Goal: Transaction & Acquisition: Purchase product/service

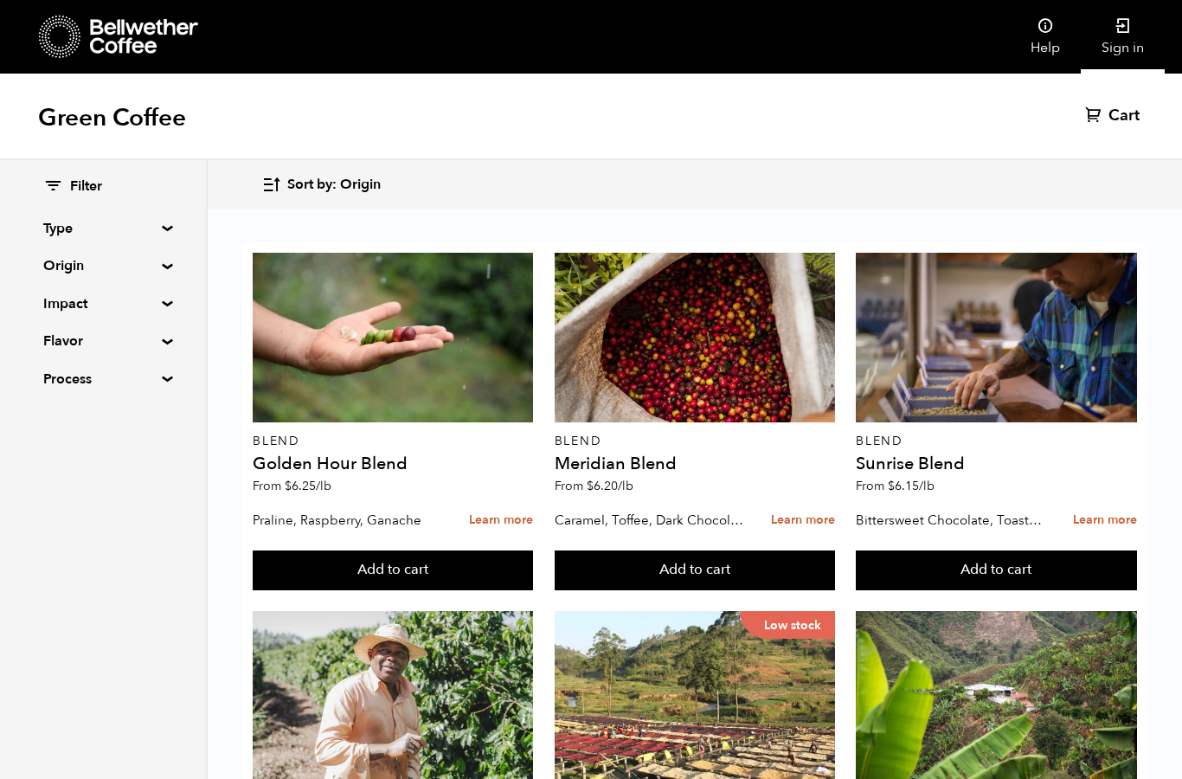
click at [1122, 48] on link "Sign in" at bounding box center [1123, 37] width 84 height 74
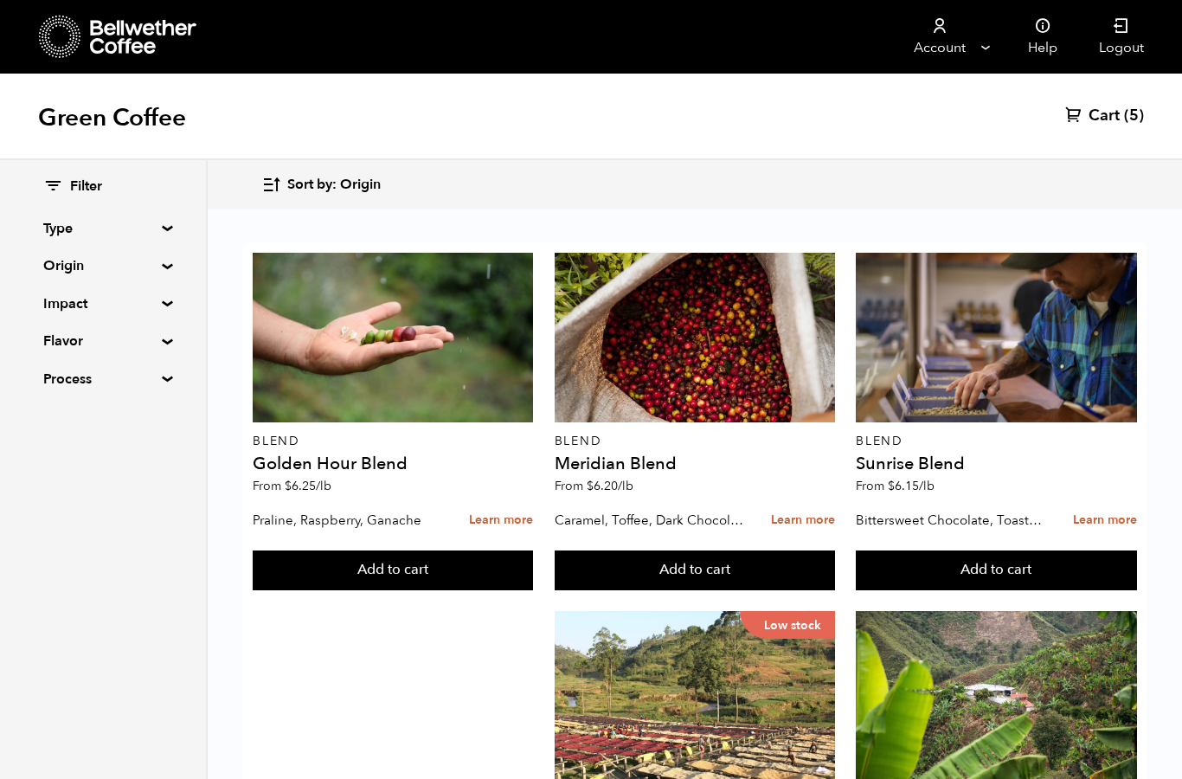
scroll to position [426, 0]
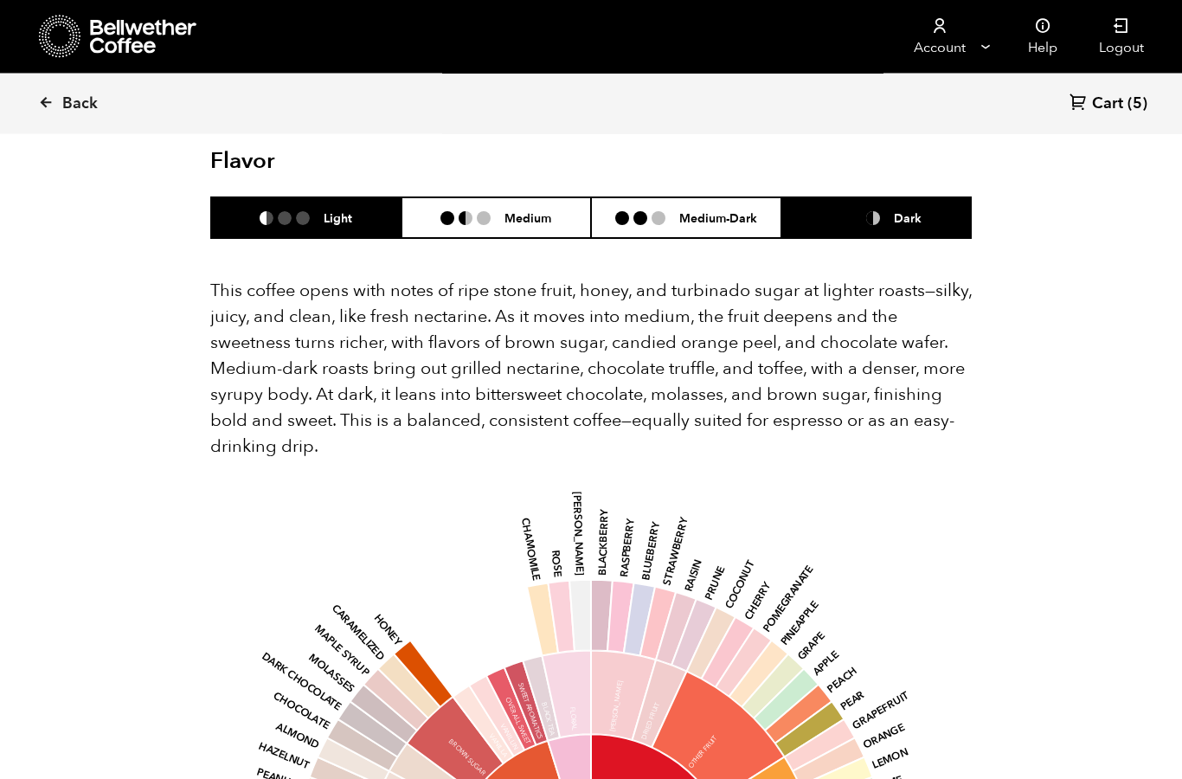
scroll to position [1181, 0]
click at [888, 211] on ul at bounding box center [862, 218] width 64 height 14
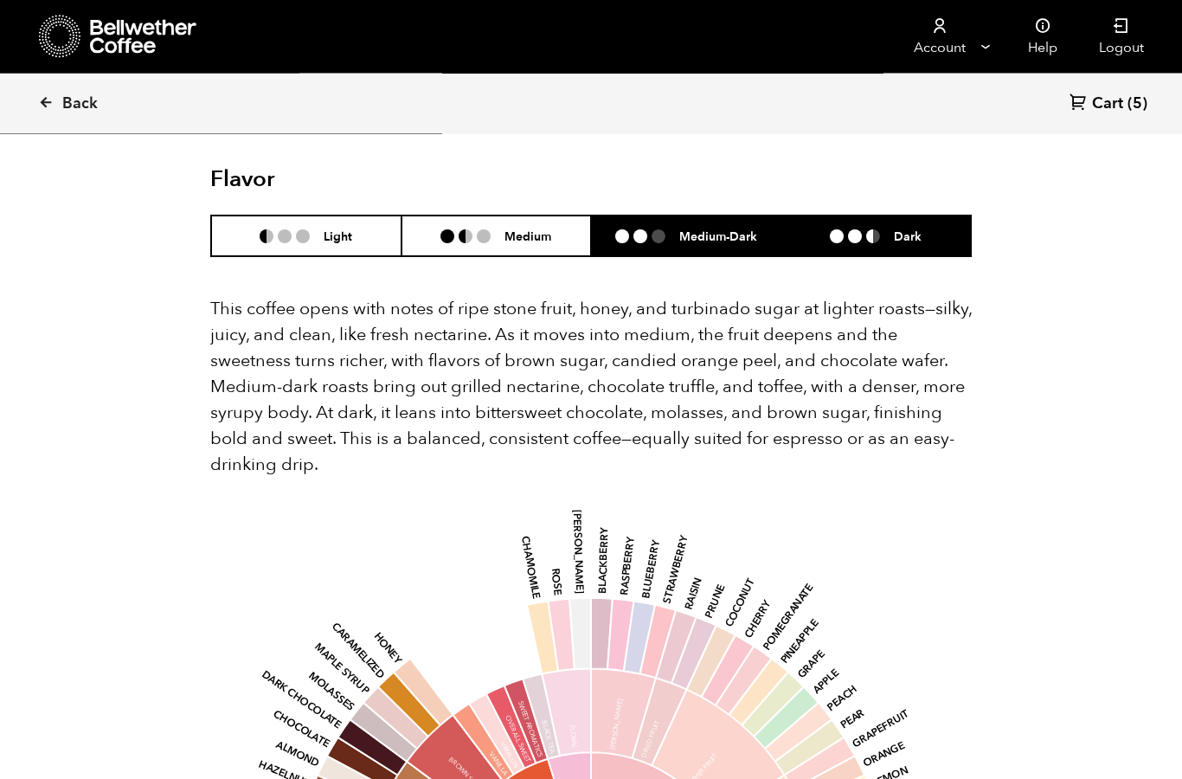
scroll to position [1163, 0]
click at [737, 229] on h6 "Medium-Dark" at bounding box center [719, 236] width 78 height 15
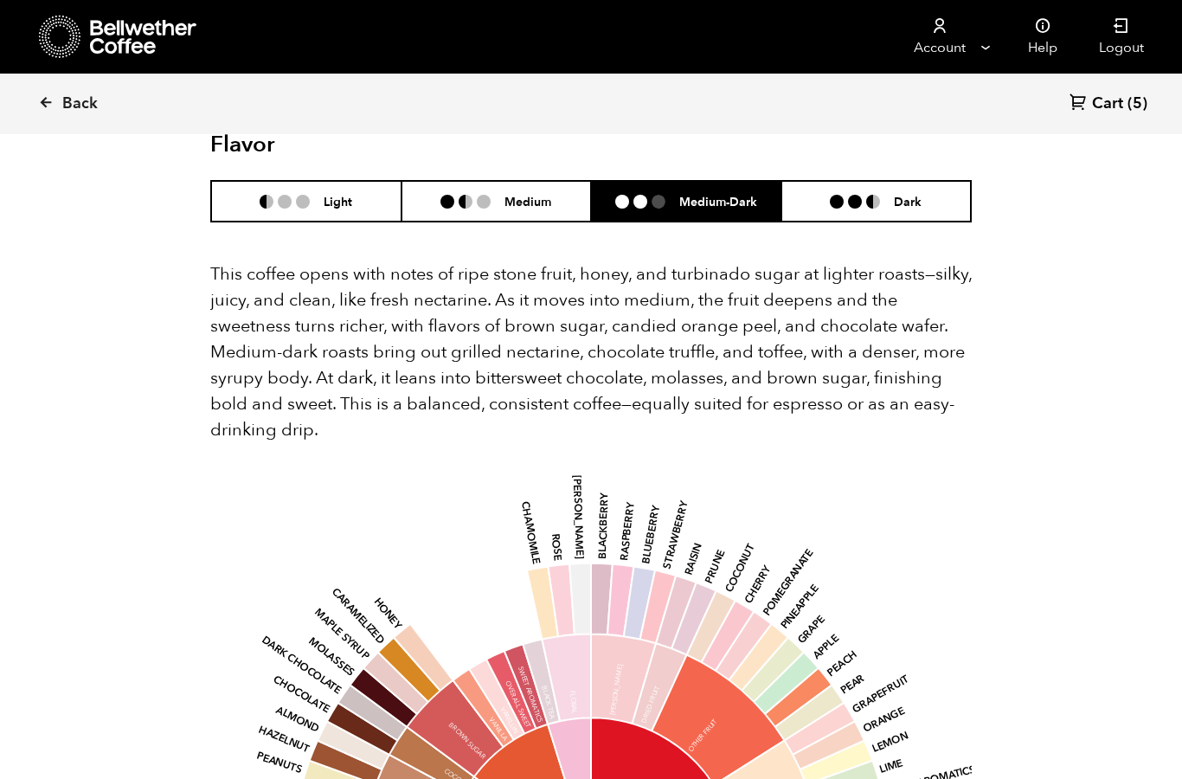
scroll to position [1192, 0]
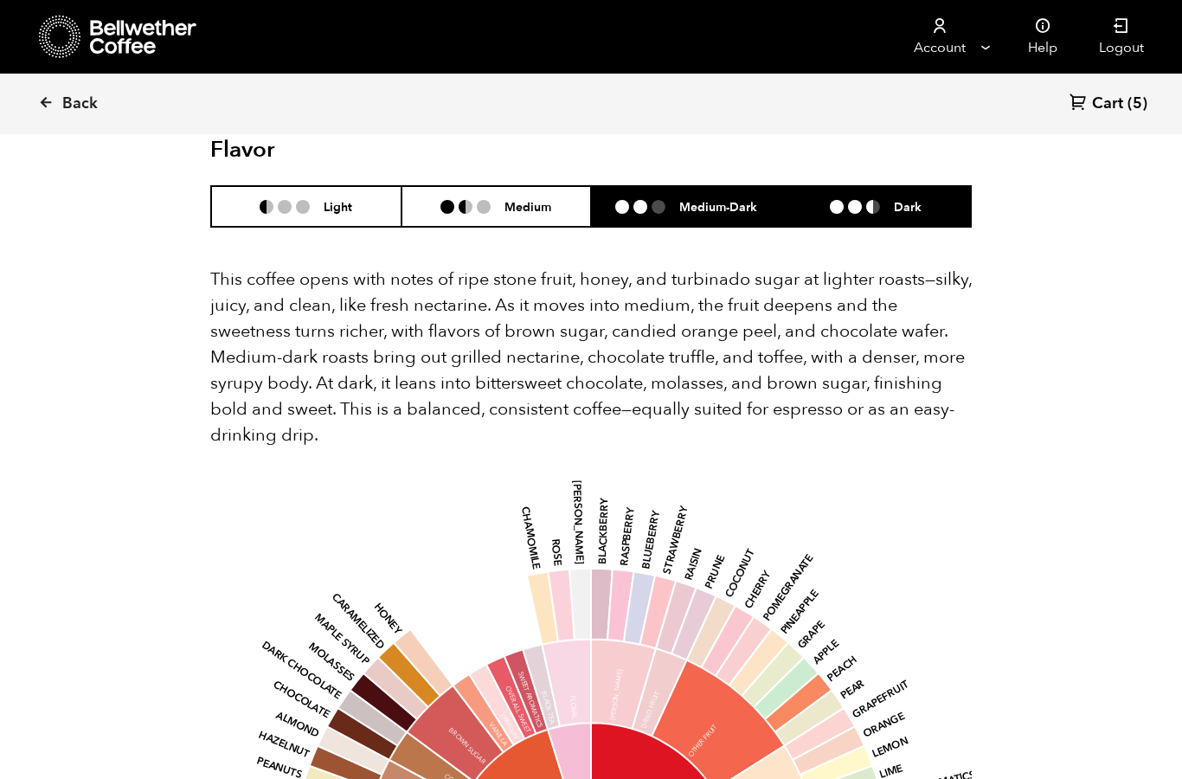
click at [887, 200] on ul at bounding box center [862, 207] width 64 height 14
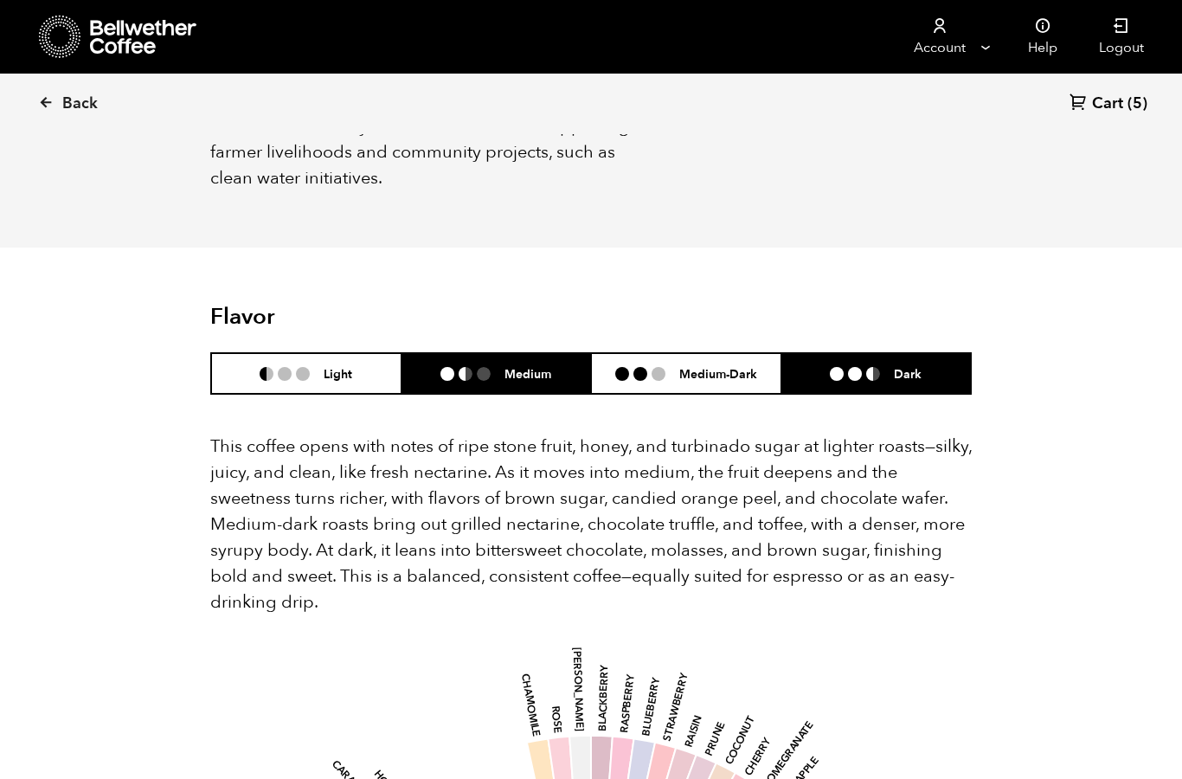
click at [531, 366] on h6 "Medium" at bounding box center [528, 373] width 47 height 15
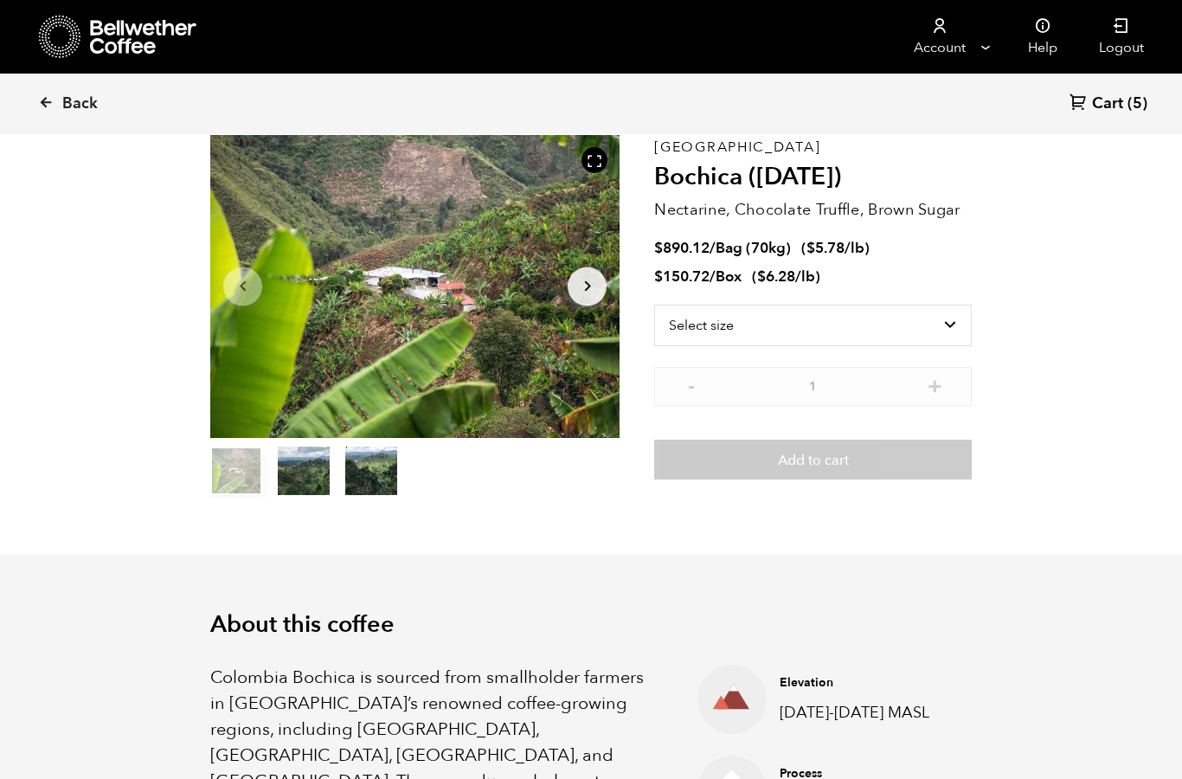
scroll to position [80, 0]
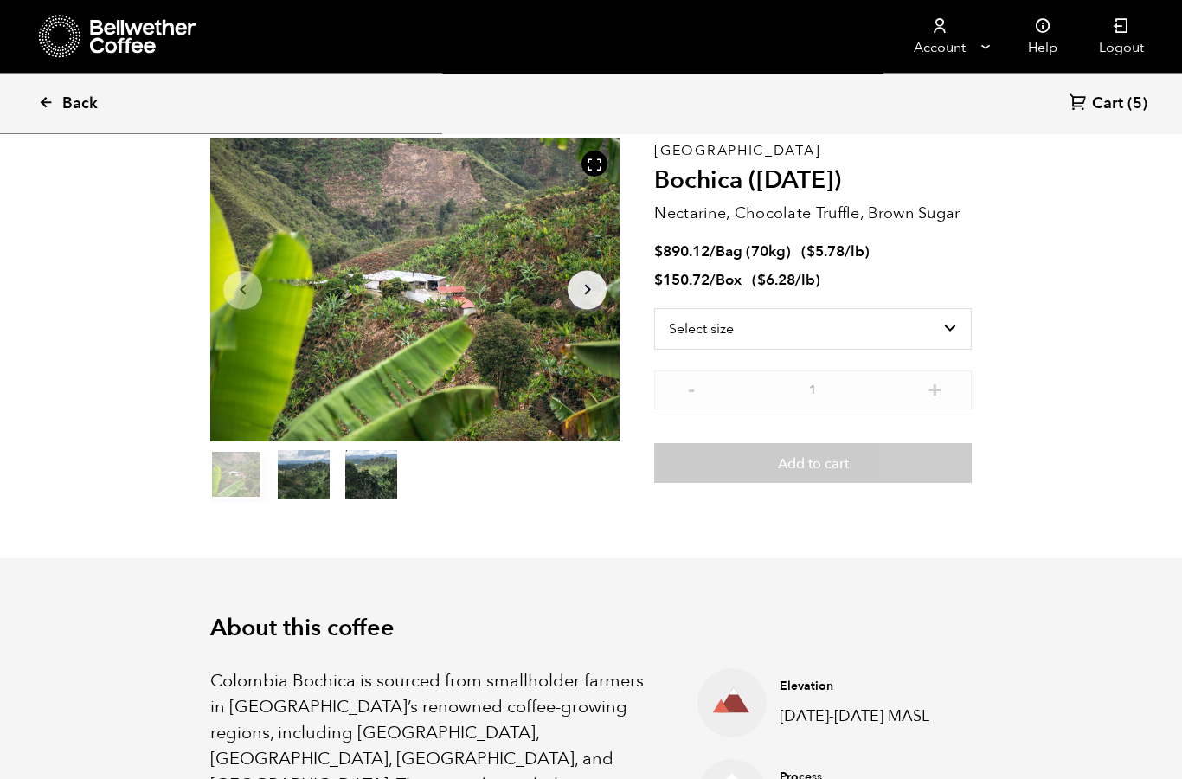
click at [53, 105] on icon at bounding box center [46, 102] width 16 height 16
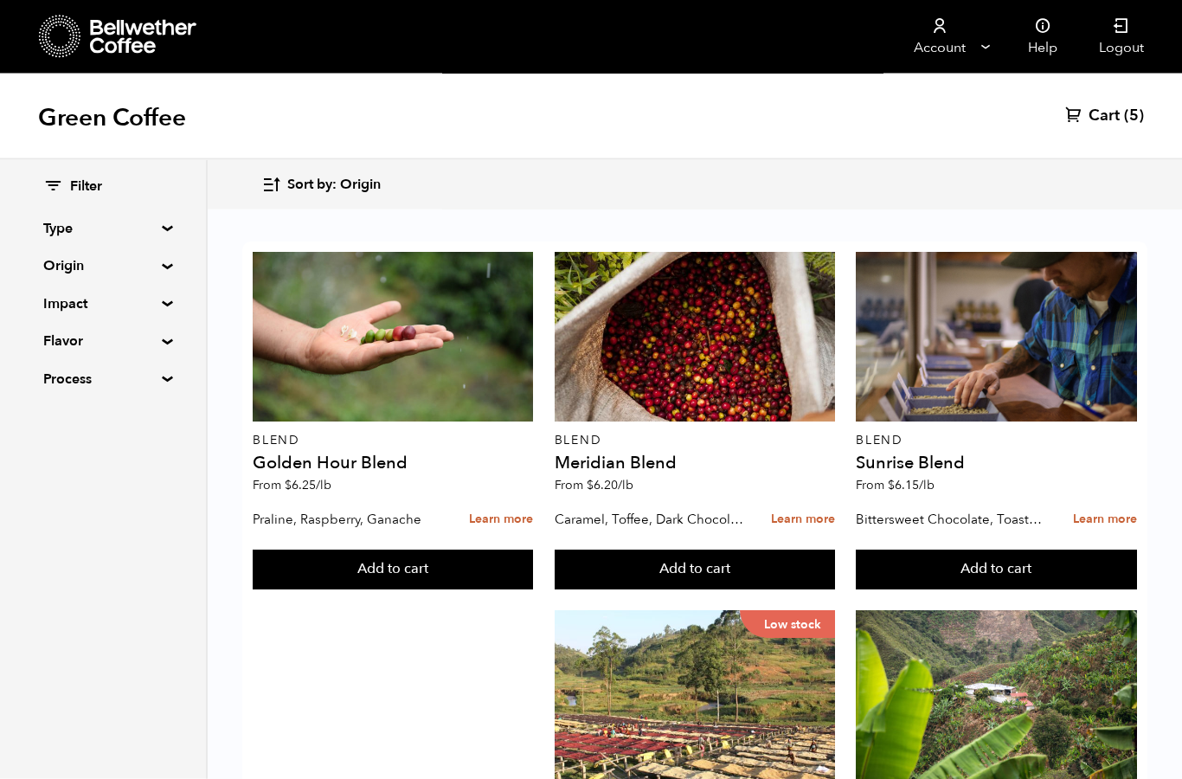
scroll to position [468, 0]
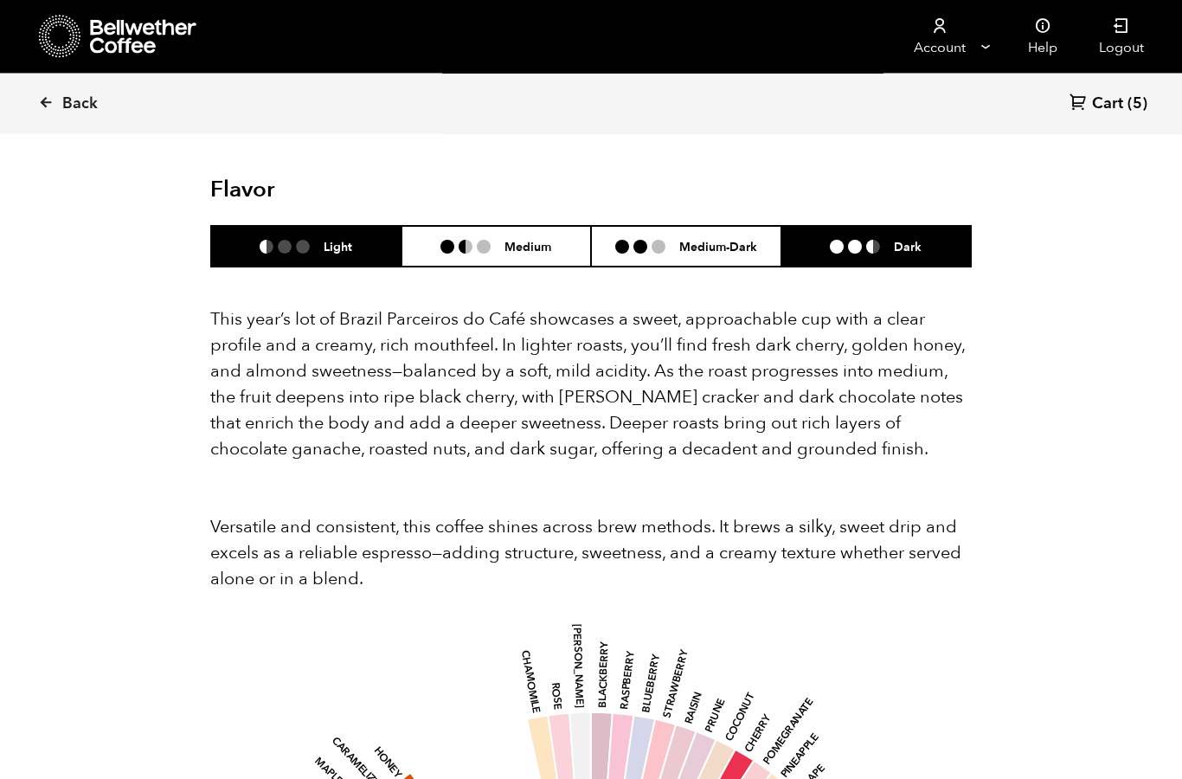
scroll to position [1650, 0]
click at [899, 239] on h6 "Dark" at bounding box center [908, 246] width 28 height 15
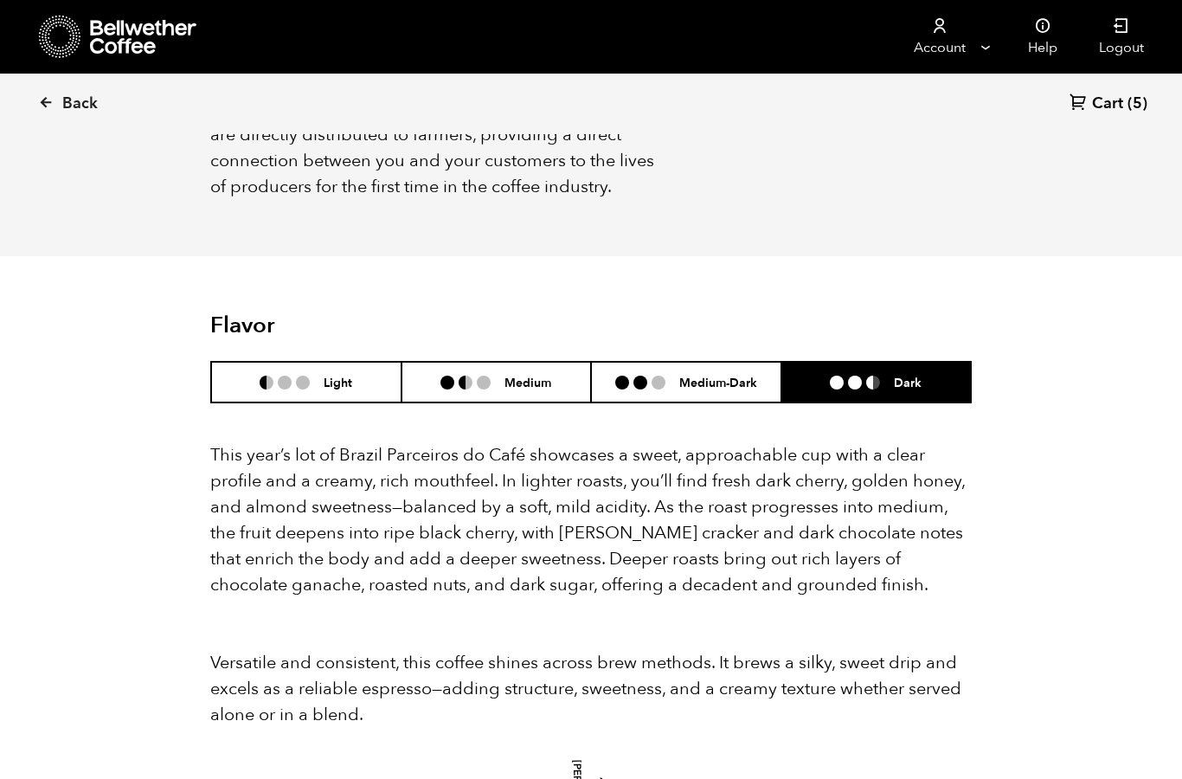
scroll to position [1512, 0]
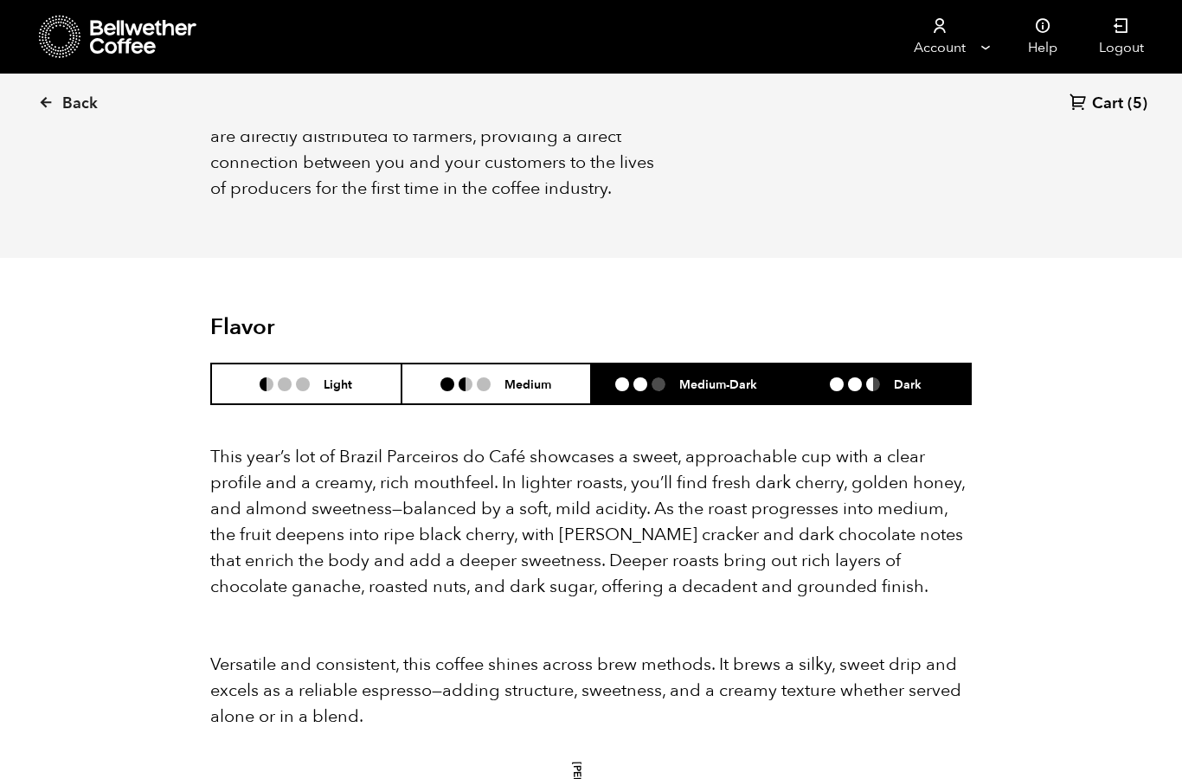
click at [725, 377] on h6 "Medium-Dark" at bounding box center [719, 384] width 78 height 15
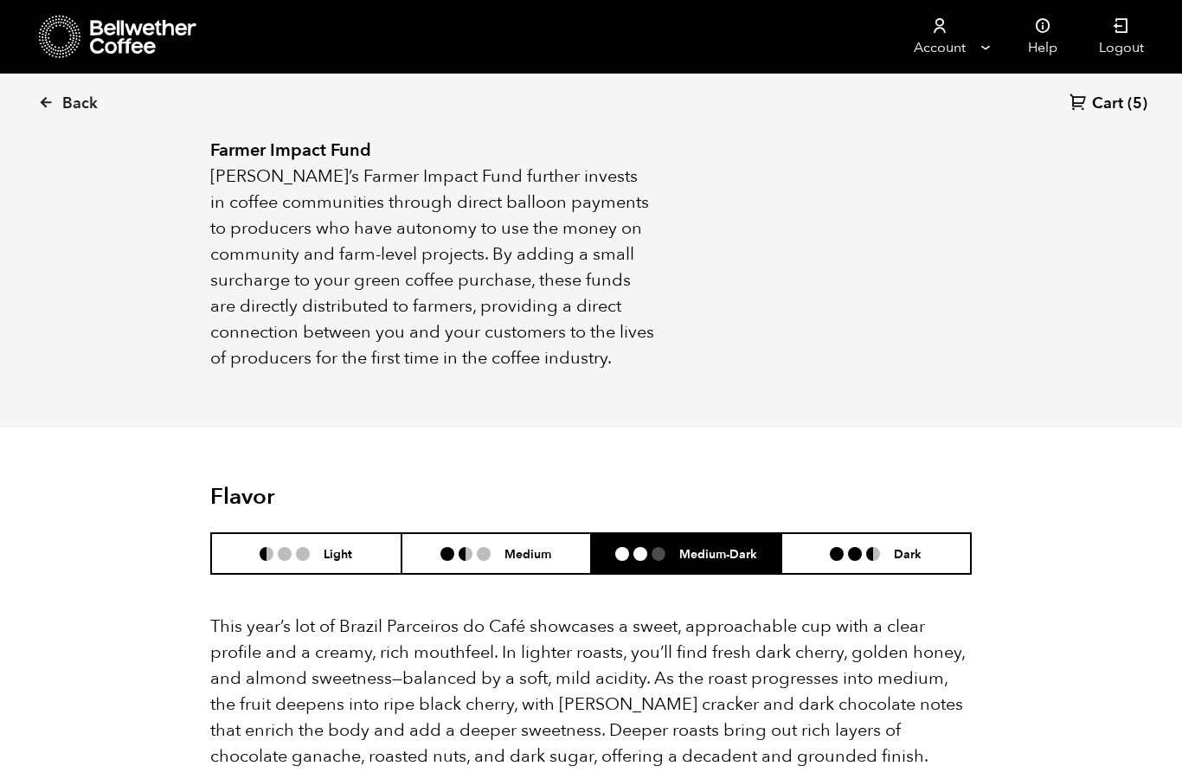
scroll to position [1341, 0]
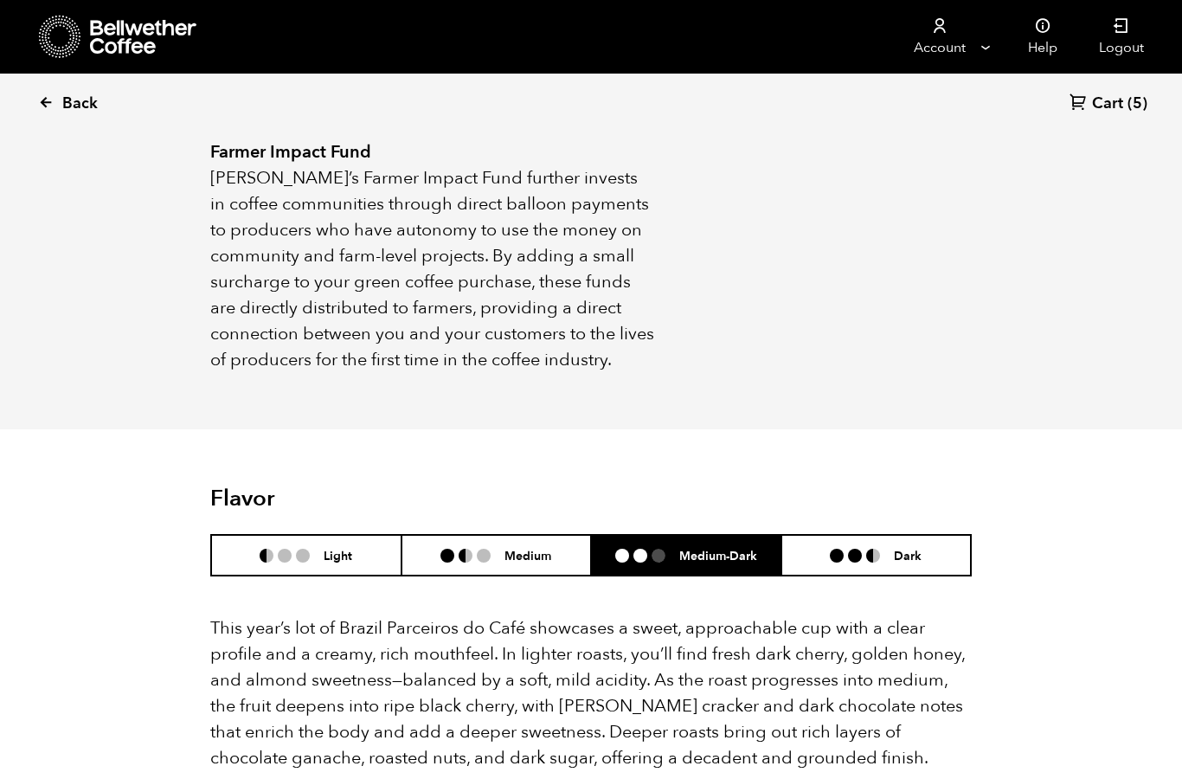
click at [74, 110] on span "Back" at bounding box center [79, 103] width 35 height 21
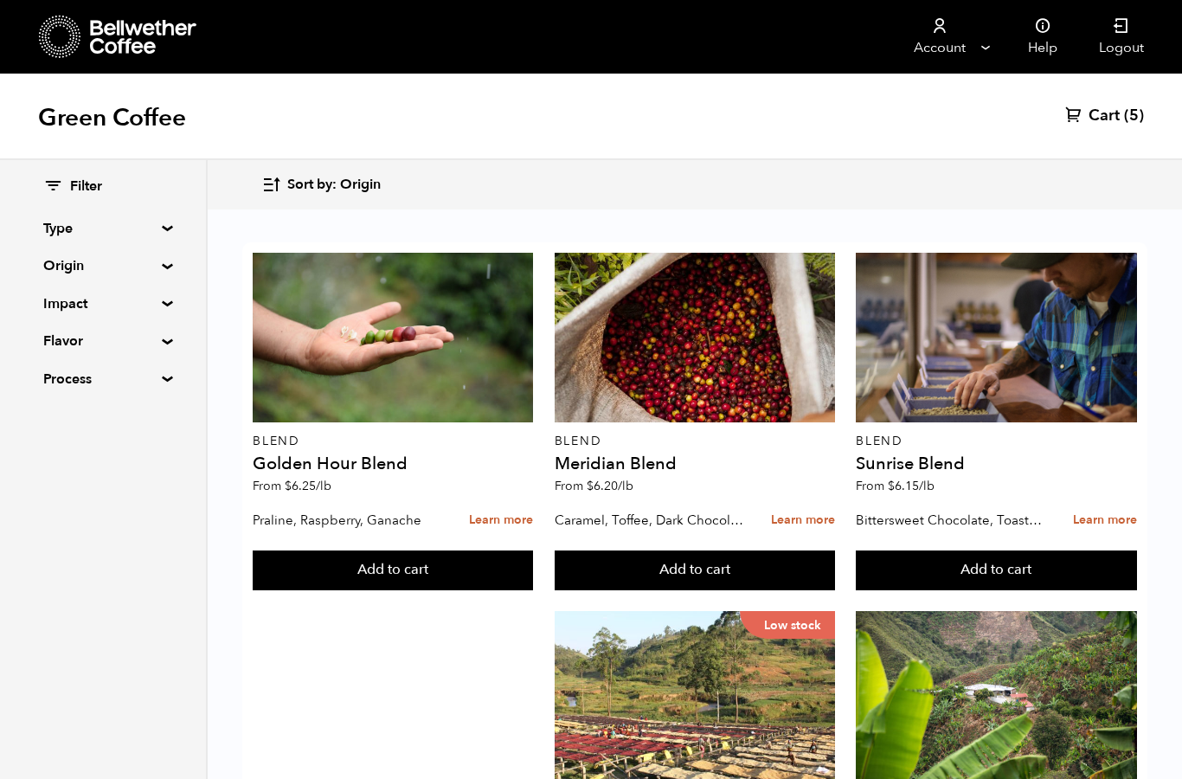
scroll to position [1942, 0]
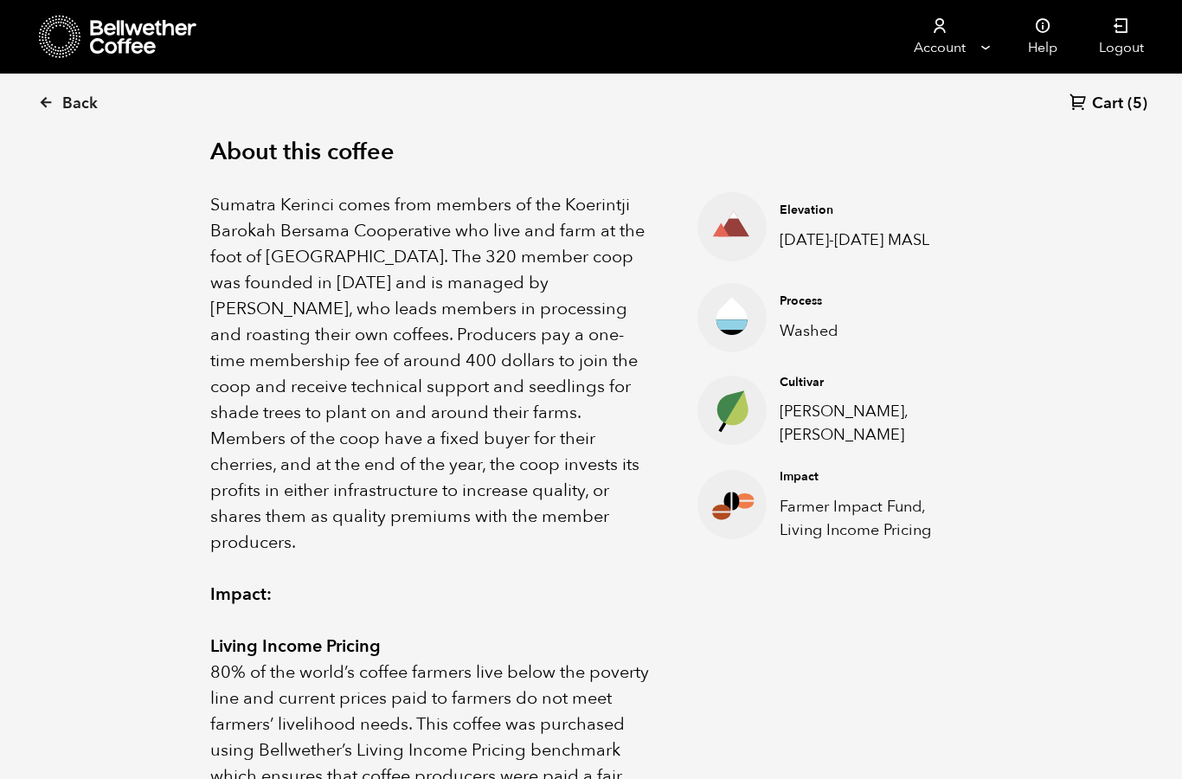
scroll to position [564, 0]
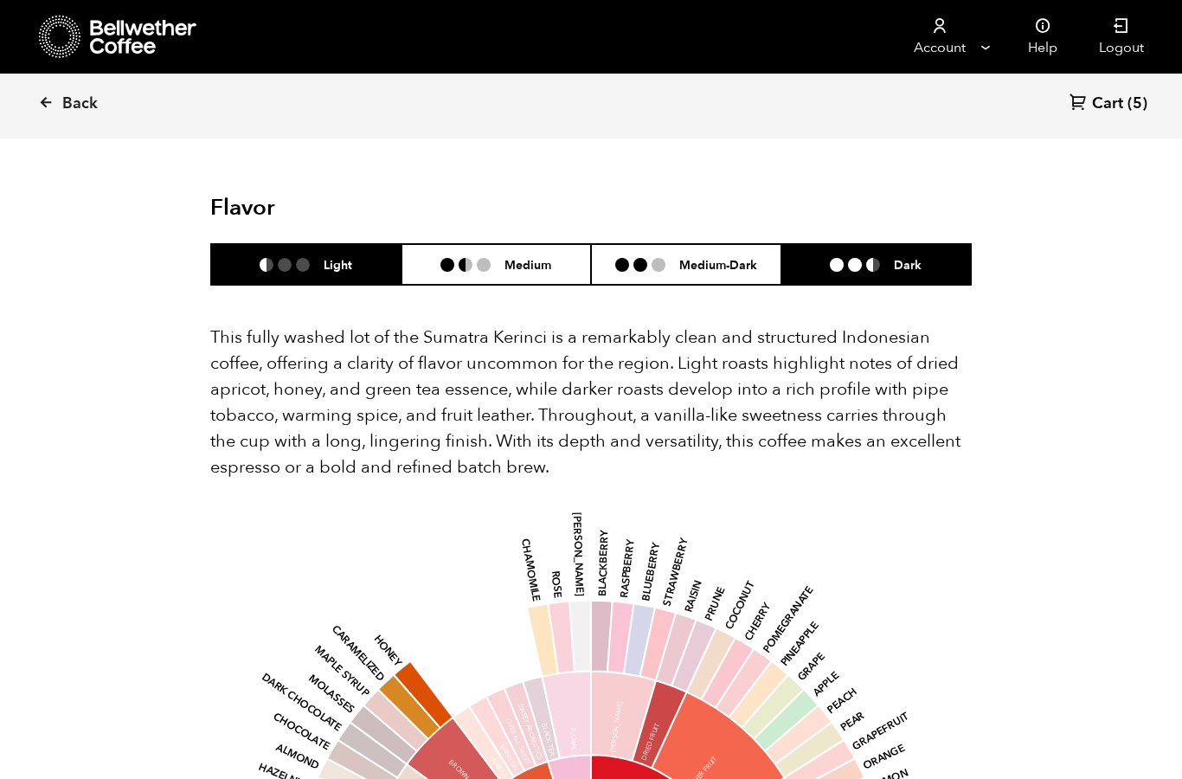
click at [898, 275] on li "Dark" at bounding box center [877, 264] width 190 height 41
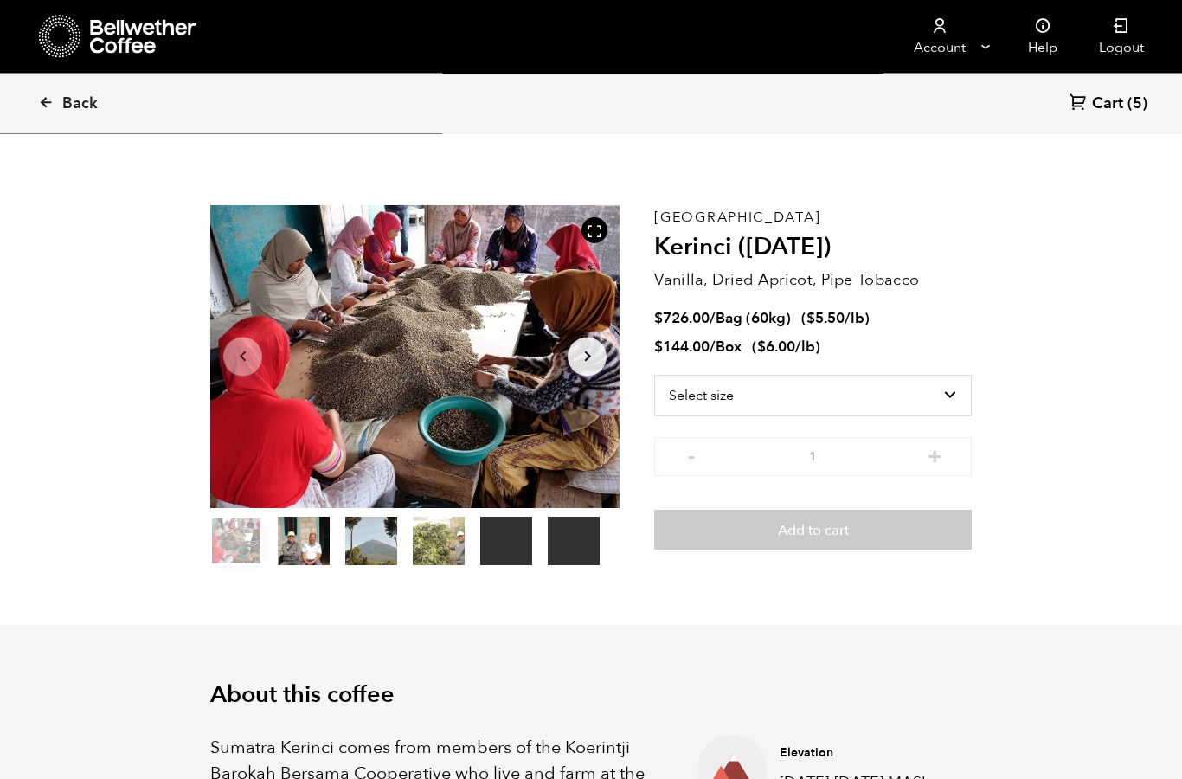
scroll to position [0, 0]
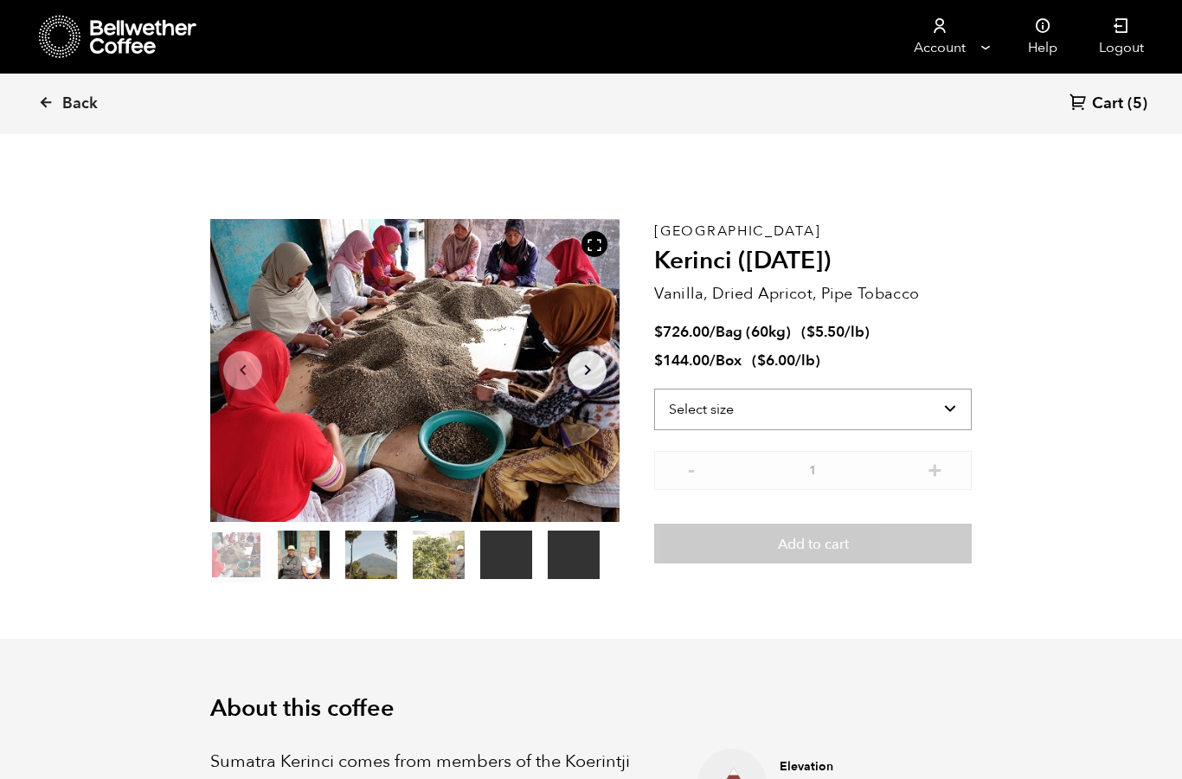
click at [955, 408] on select "Select size Bag (60kg) (132 lbs) Box (24 lbs)" at bounding box center [813, 410] width 318 height 42
select select "bag-3"
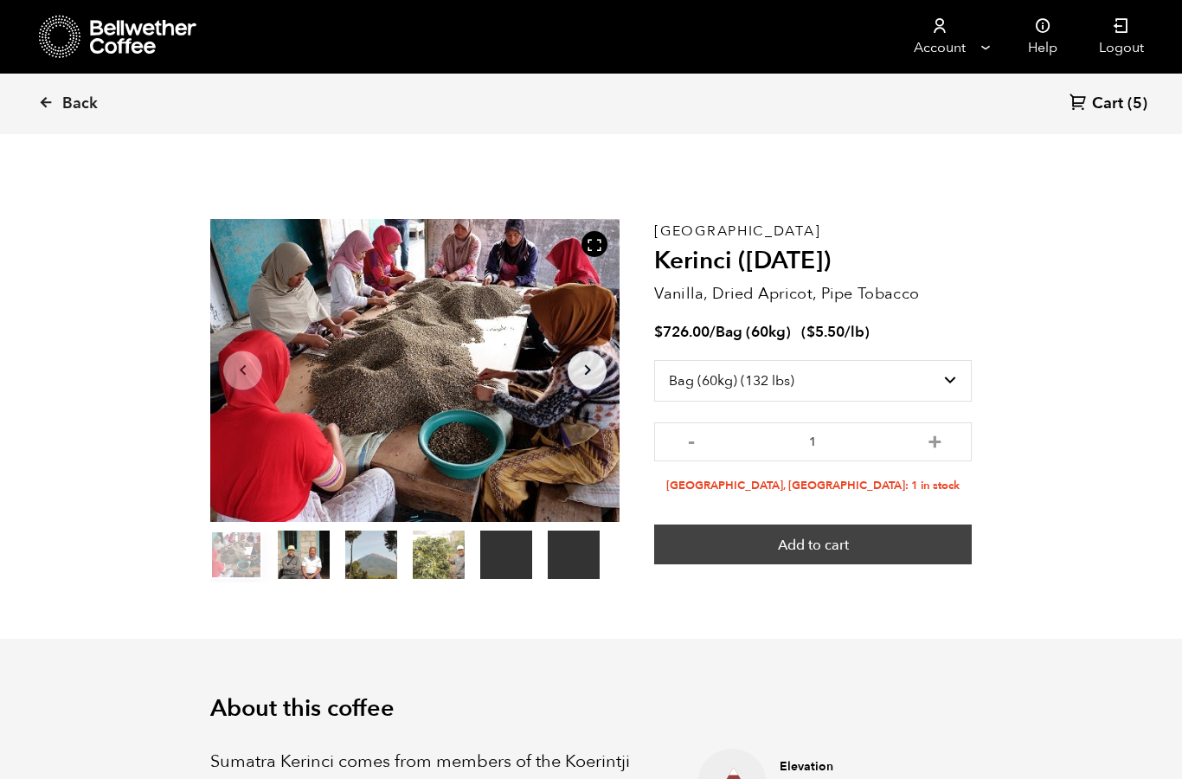
click at [853, 542] on button "Add to cart" at bounding box center [813, 545] width 318 height 40
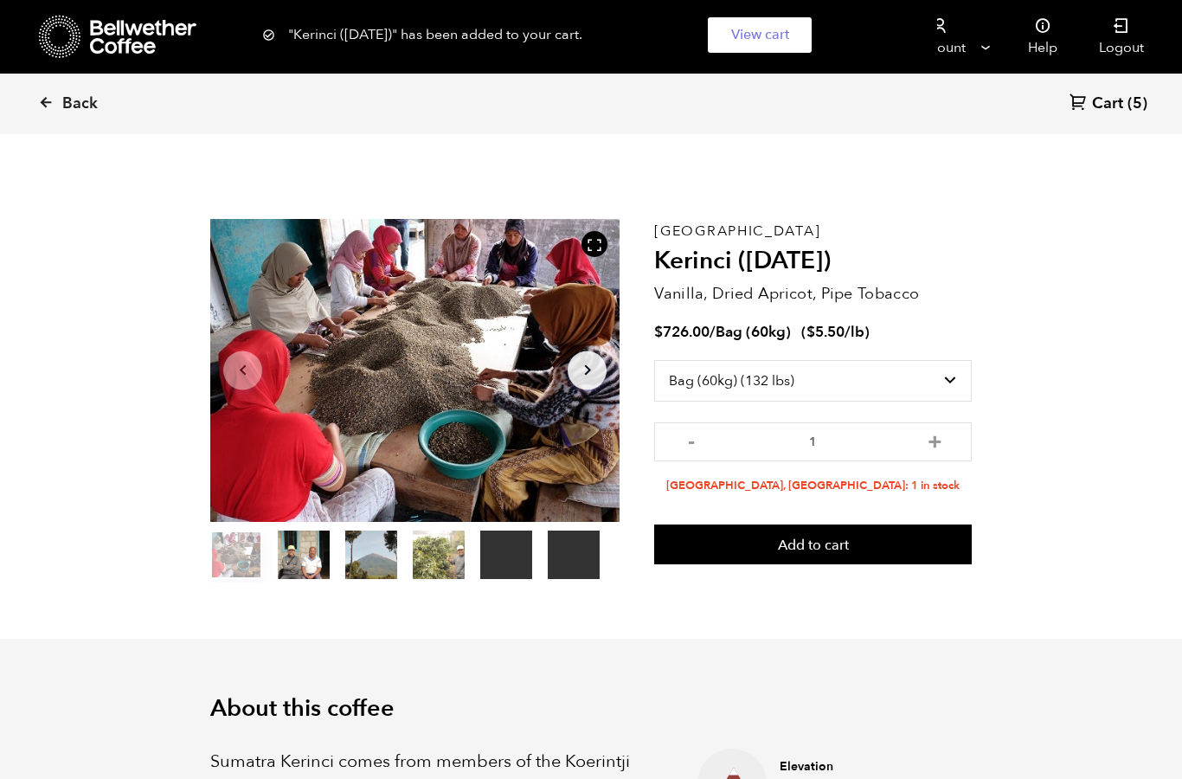
click at [1116, 107] on span "Cart" at bounding box center [1107, 103] width 31 height 21
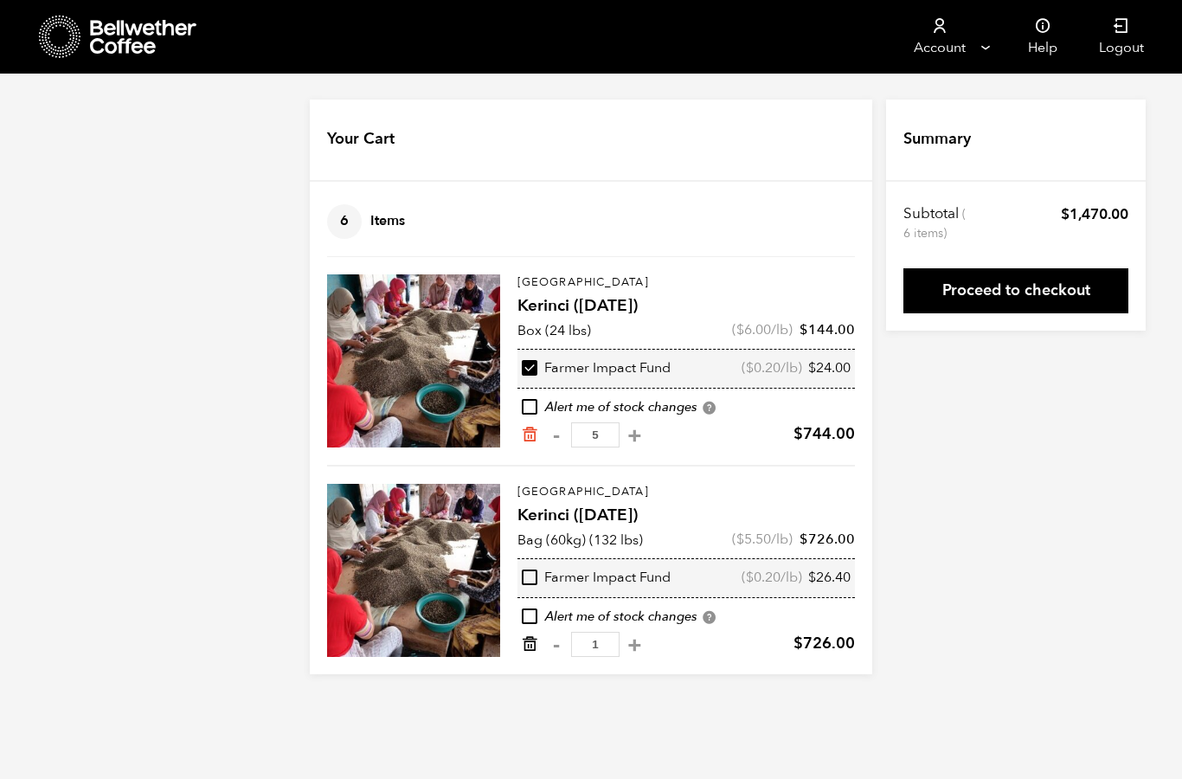
click at [531, 645] on icon "Remove from cart" at bounding box center [529, 643] width 17 height 17
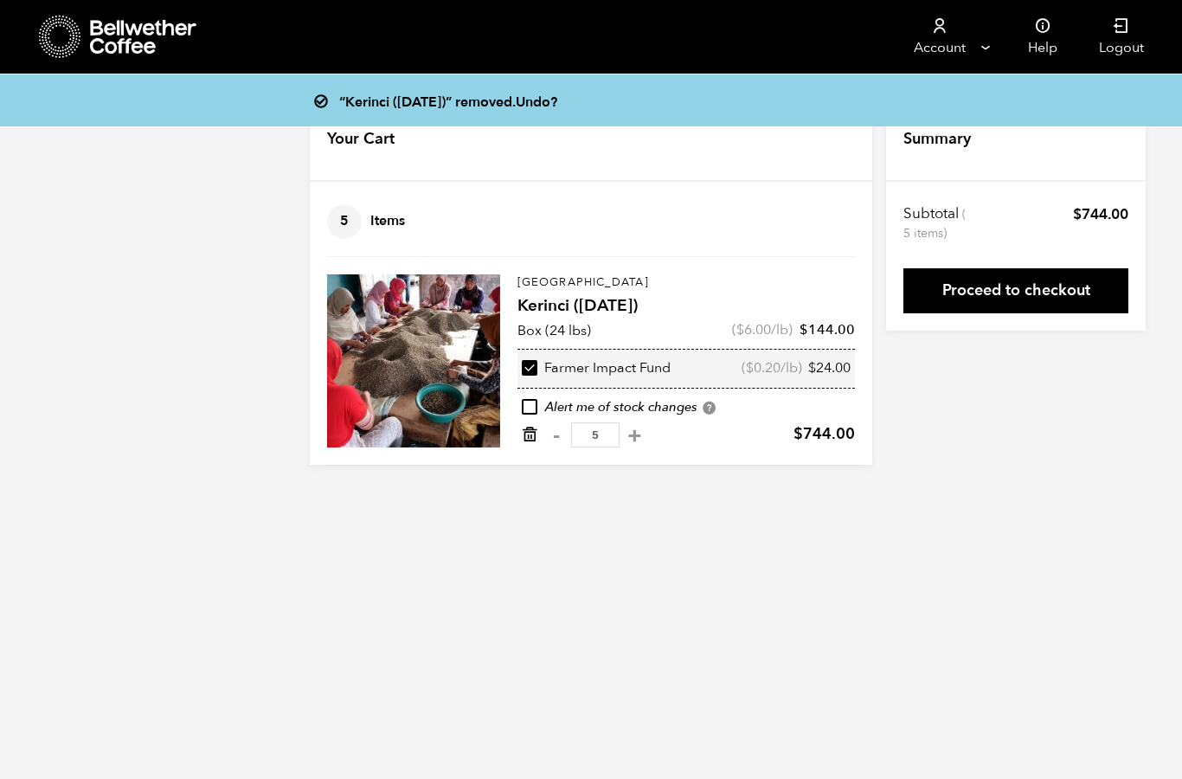
click at [528, 437] on icon "Remove from cart" at bounding box center [529, 434] width 17 height 17
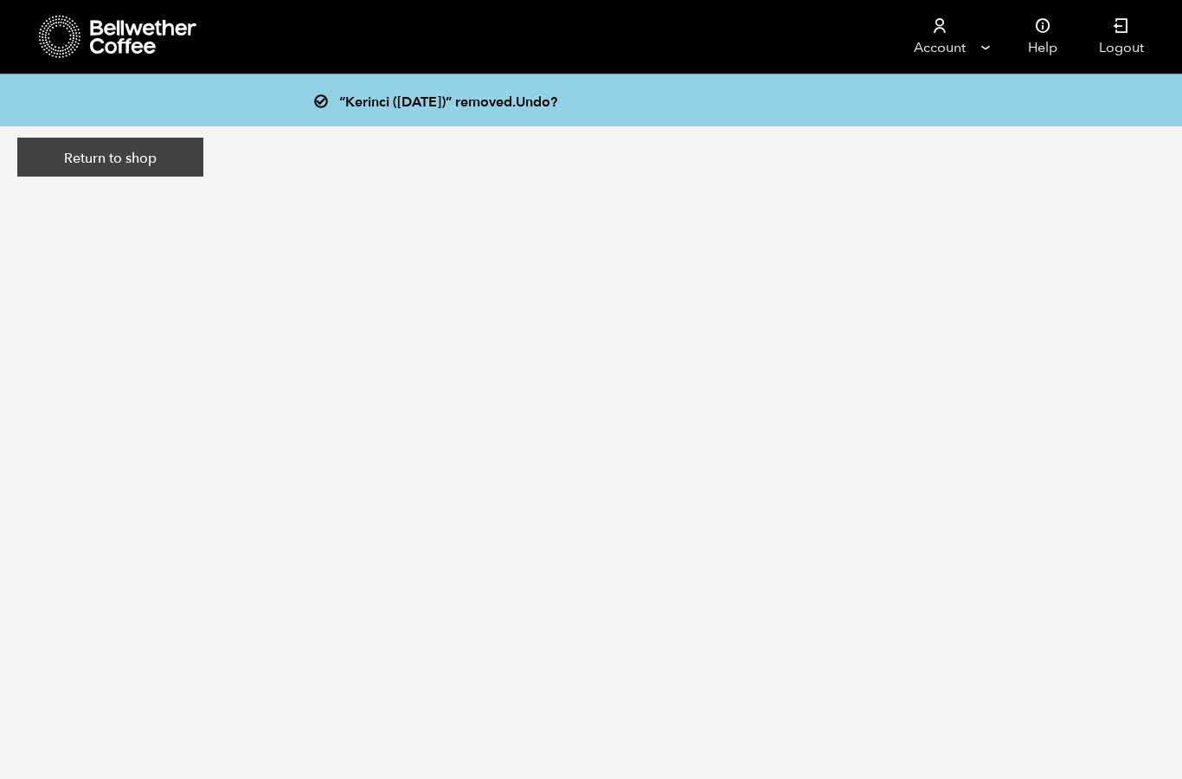
click at [144, 167] on link "Return to shop" at bounding box center [110, 158] width 186 height 40
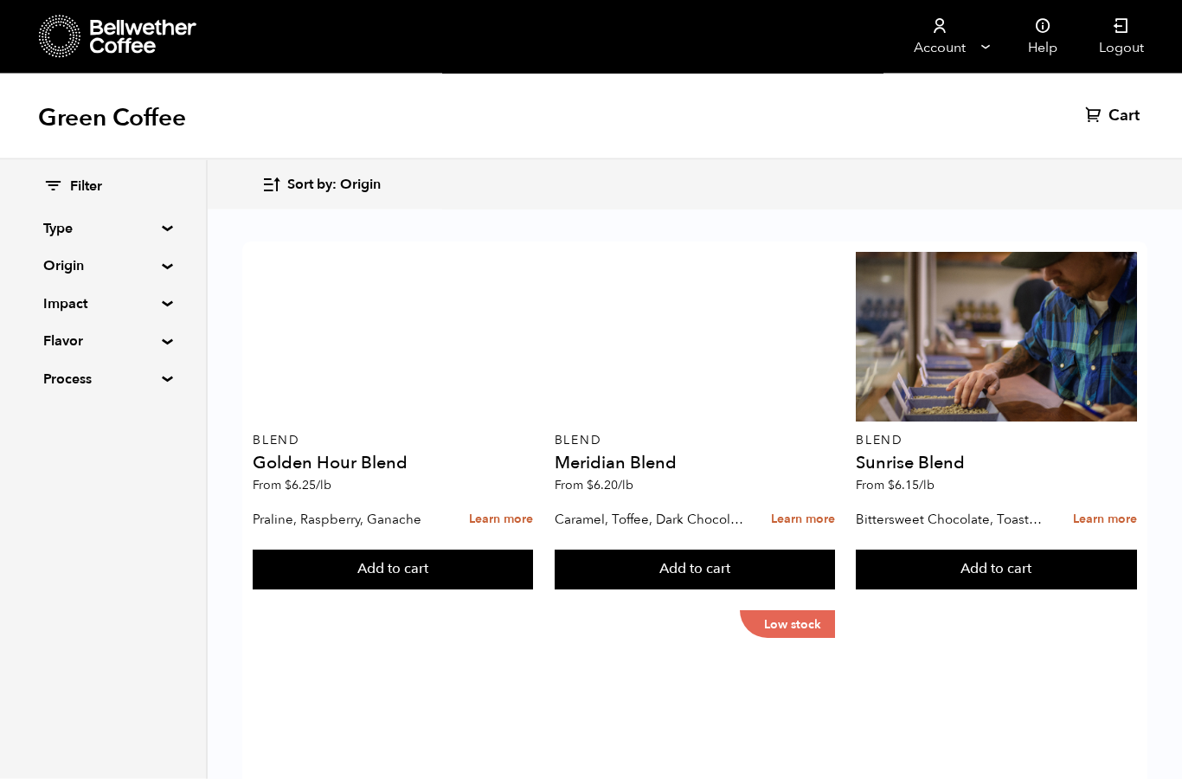
scroll to position [40, 0]
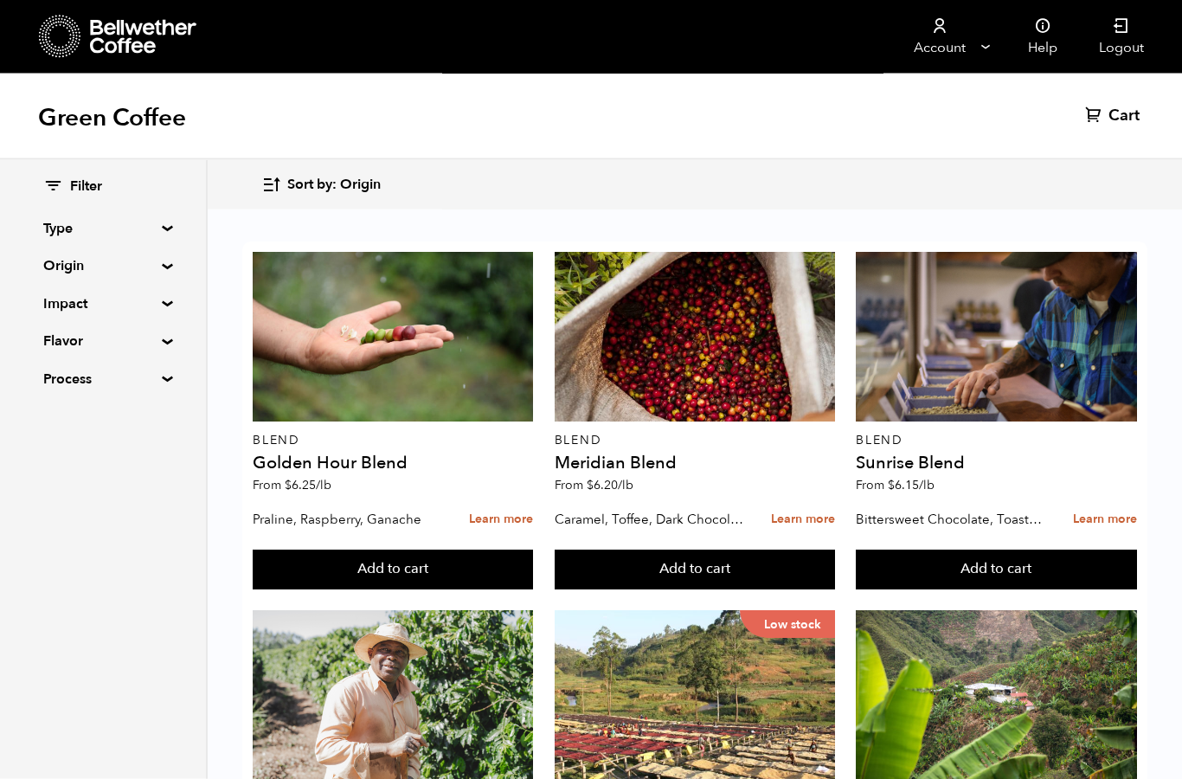
click at [163, 342] on summary "Flavor" at bounding box center [102, 341] width 119 height 21
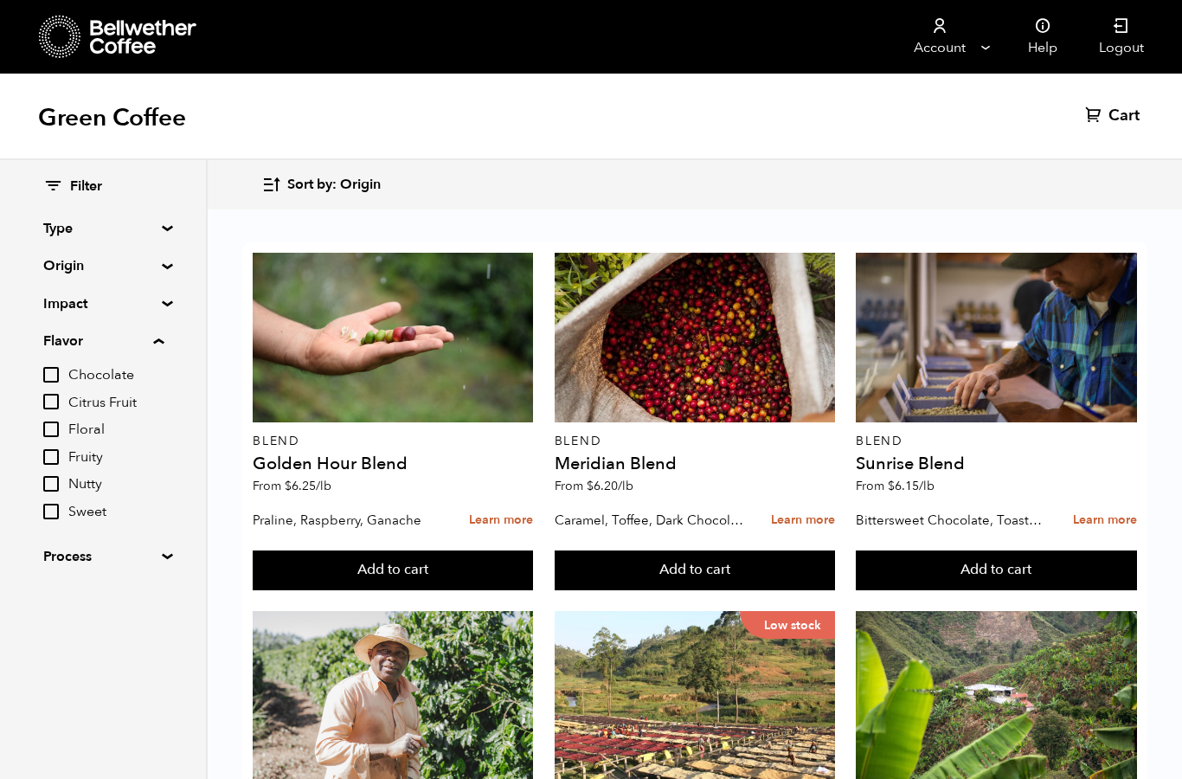
click at [164, 337] on summary "Flavor" at bounding box center [103, 341] width 120 height 21
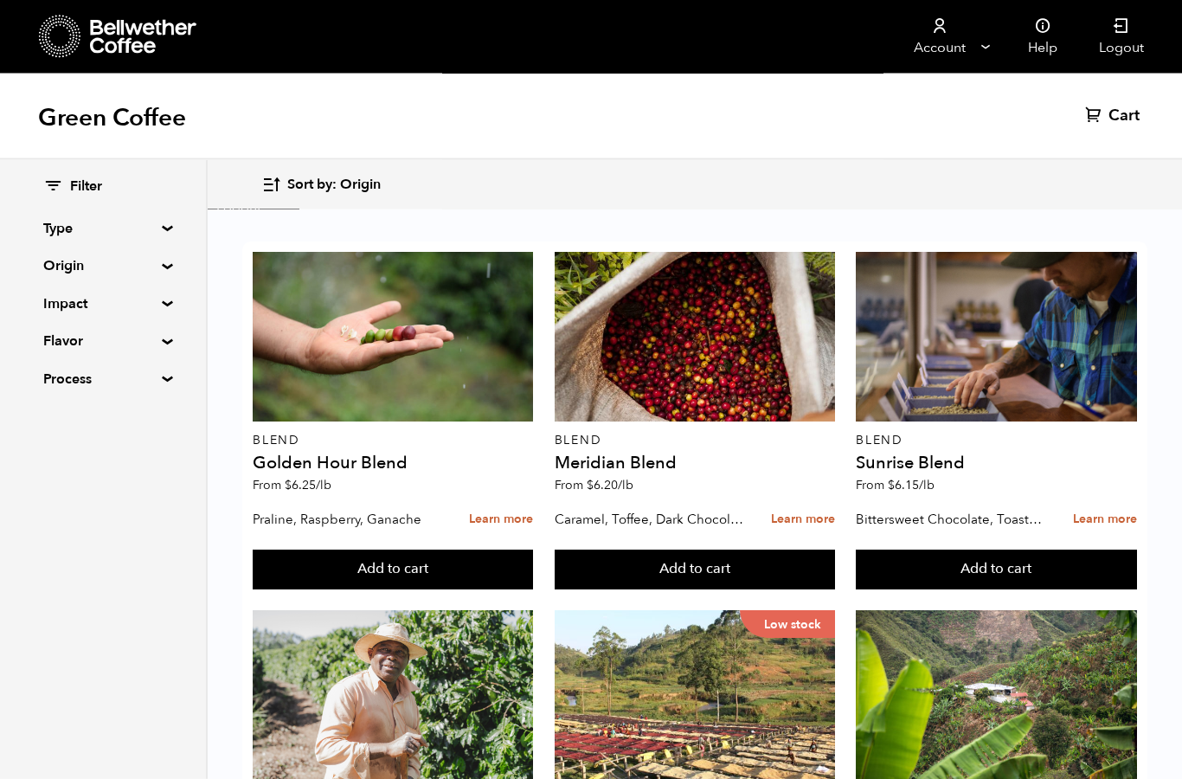
scroll to position [0, 0]
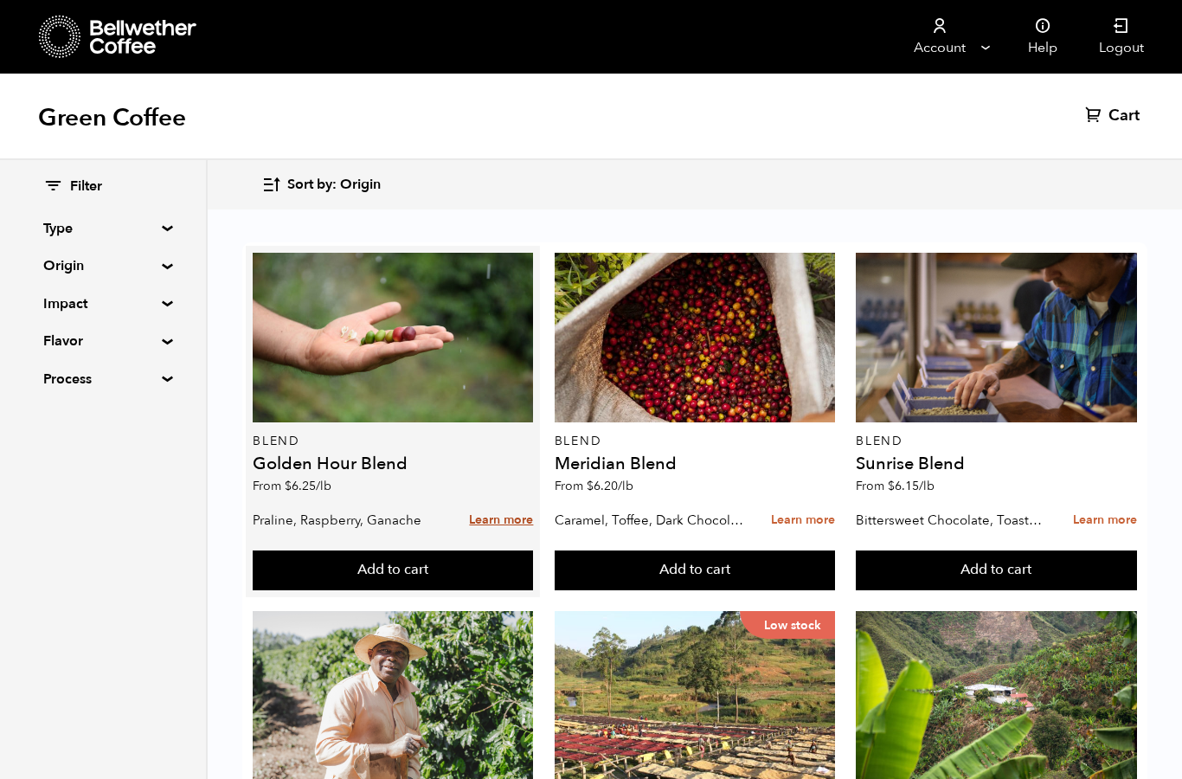
click at [513, 512] on link "Learn more" at bounding box center [501, 520] width 64 height 37
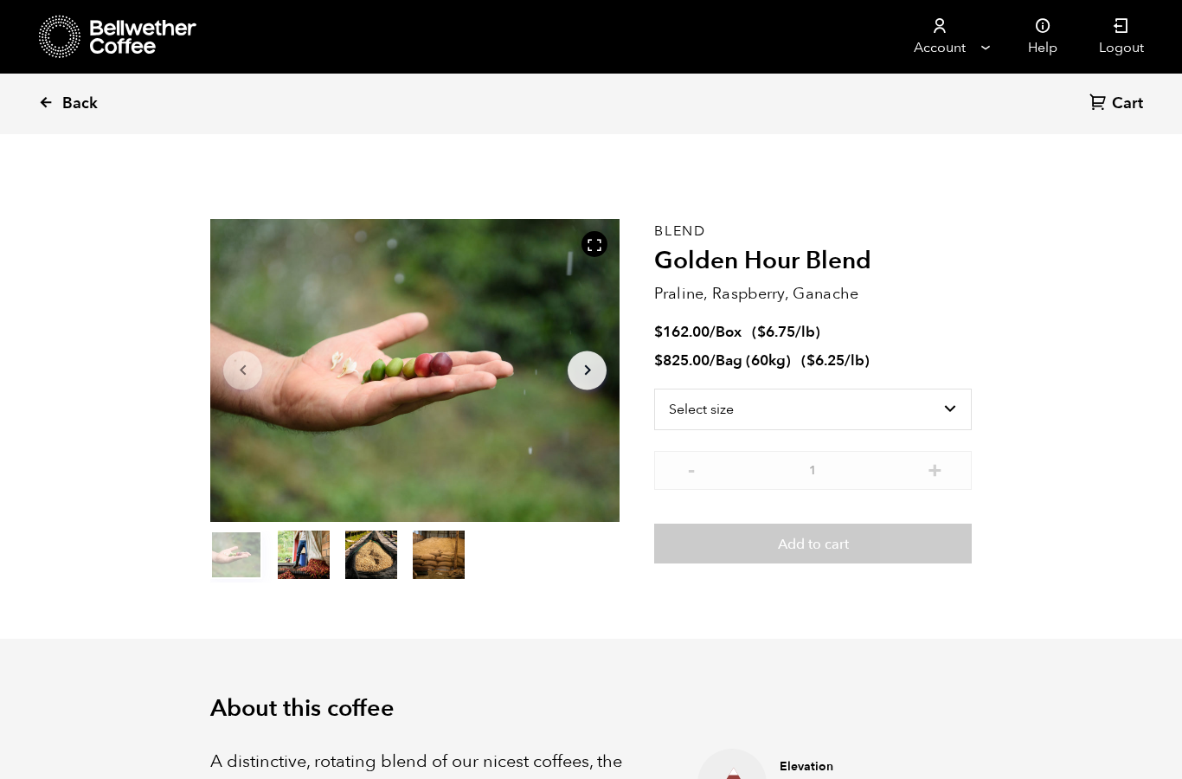
click at [53, 94] on icon at bounding box center [46, 102] width 16 height 16
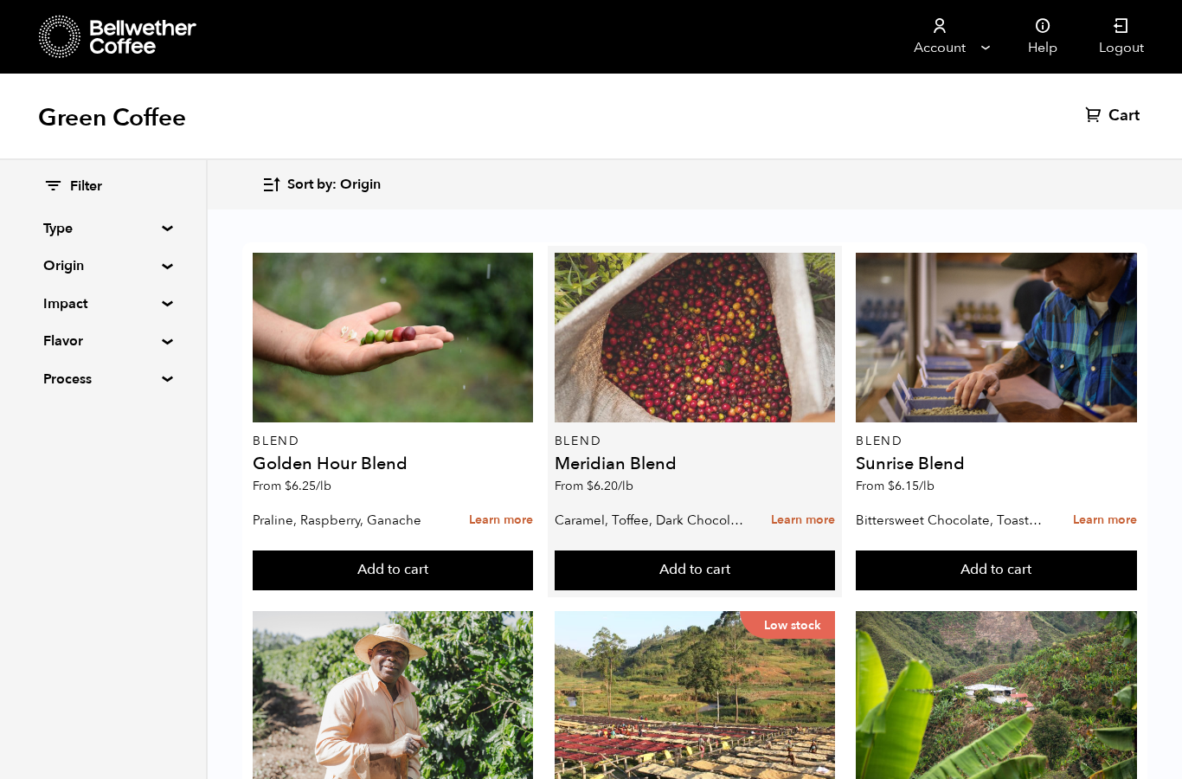
click at [703, 407] on div at bounding box center [695, 338] width 280 height 170
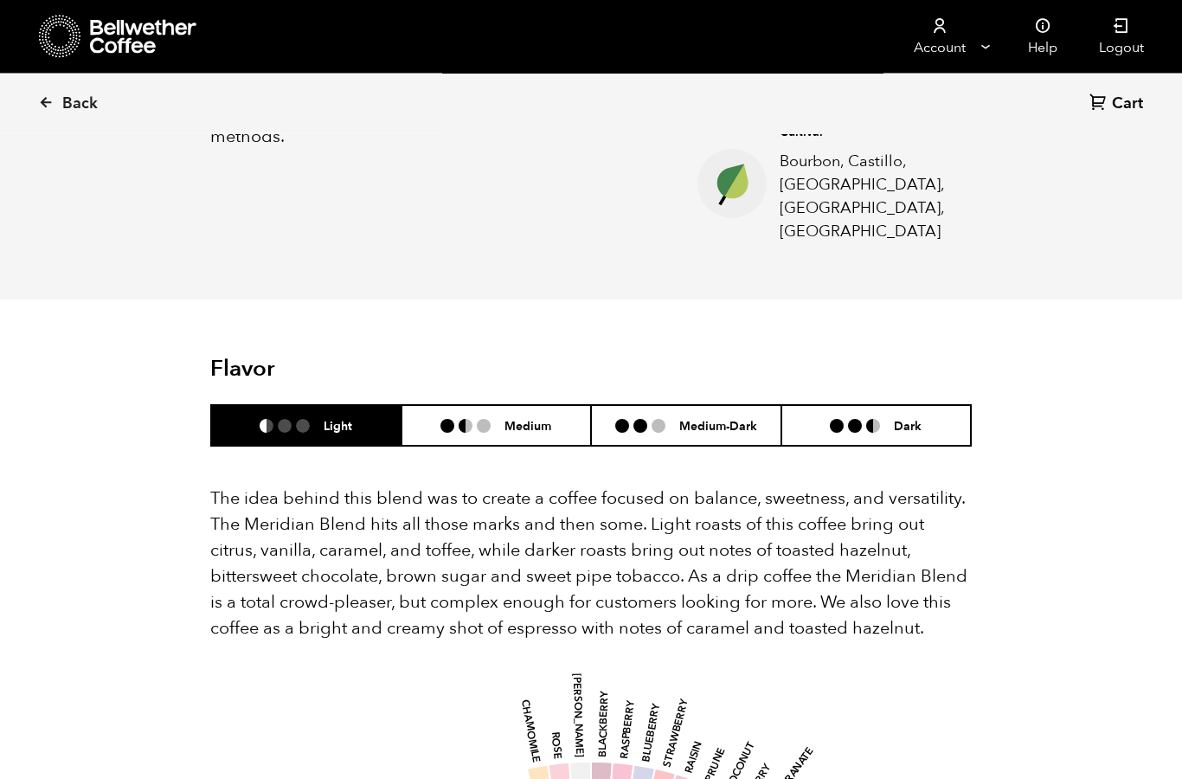
scroll to position [803, 0]
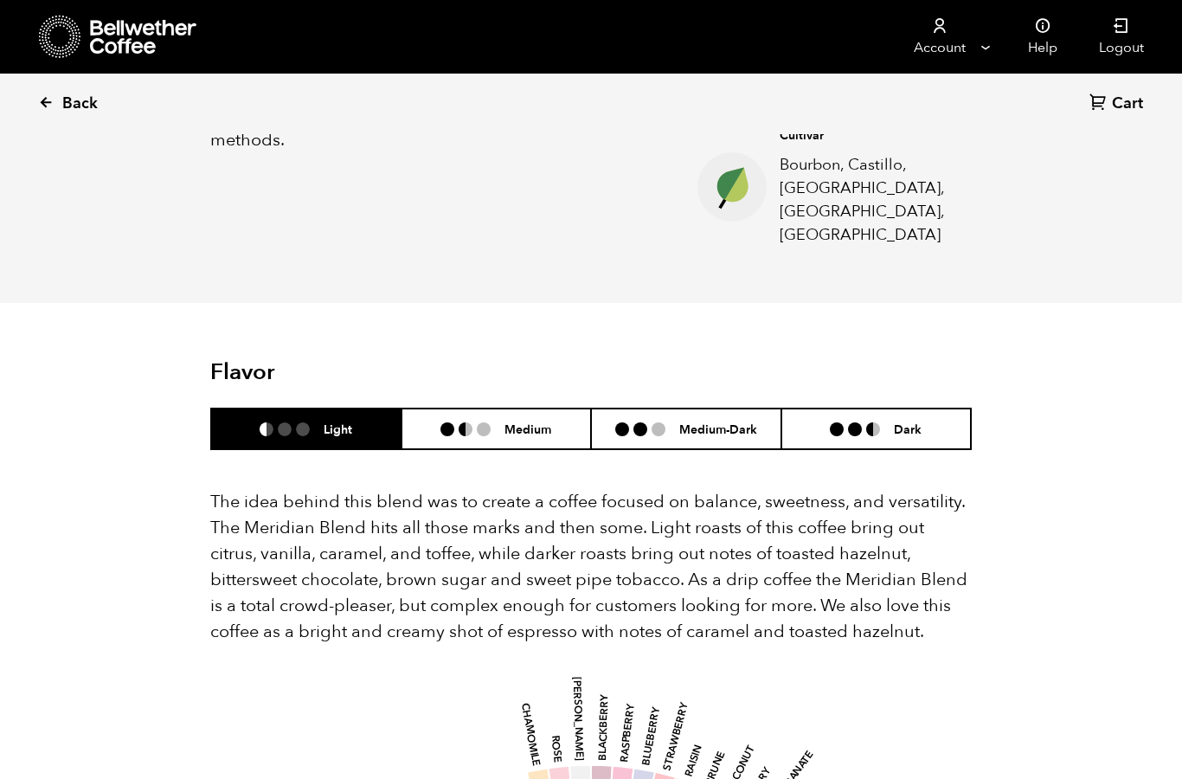
click at [49, 107] on icon at bounding box center [46, 102] width 16 height 16
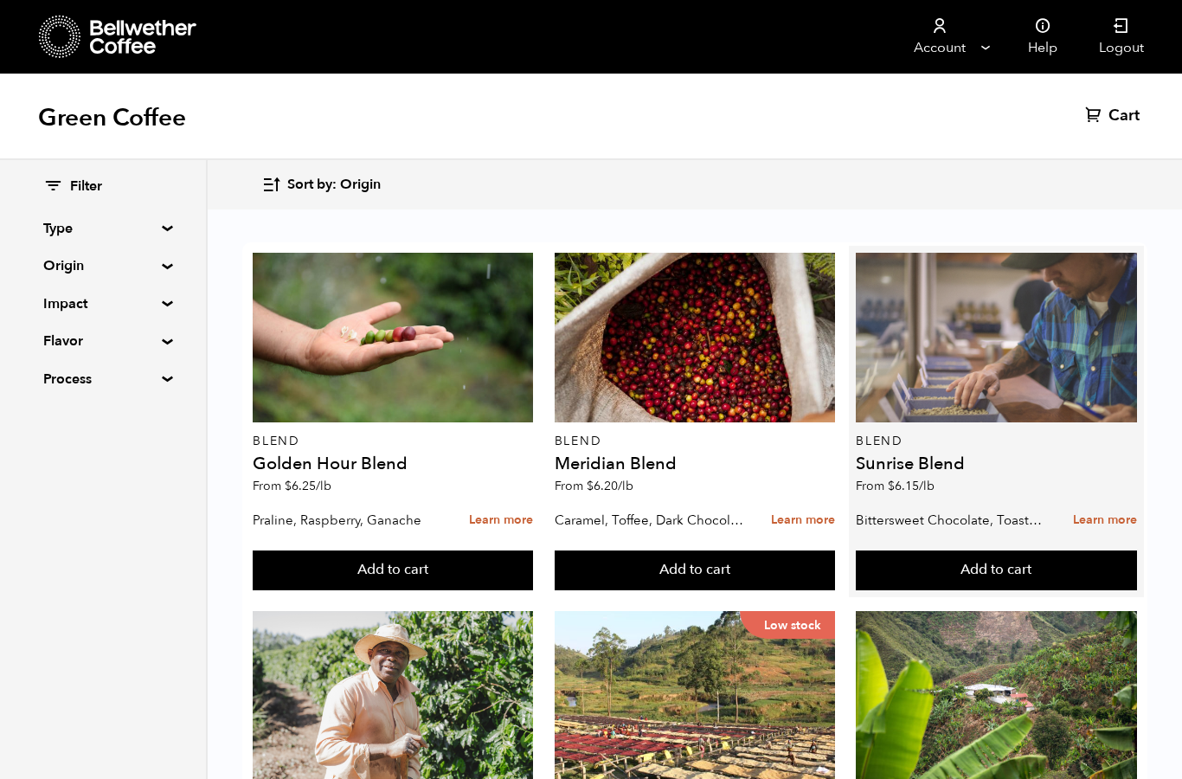
click at [1042, 377] on div at bounding box center [996, 338] width 280 height 170
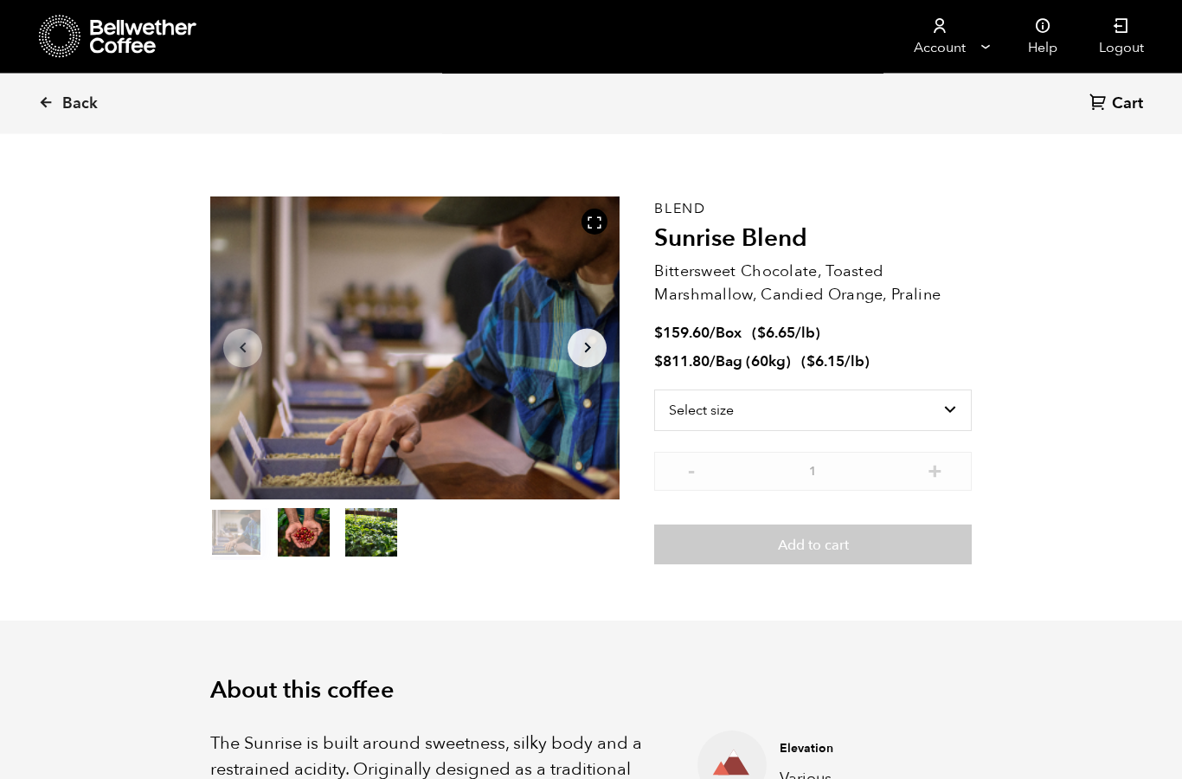
scroll to position [14, 0]
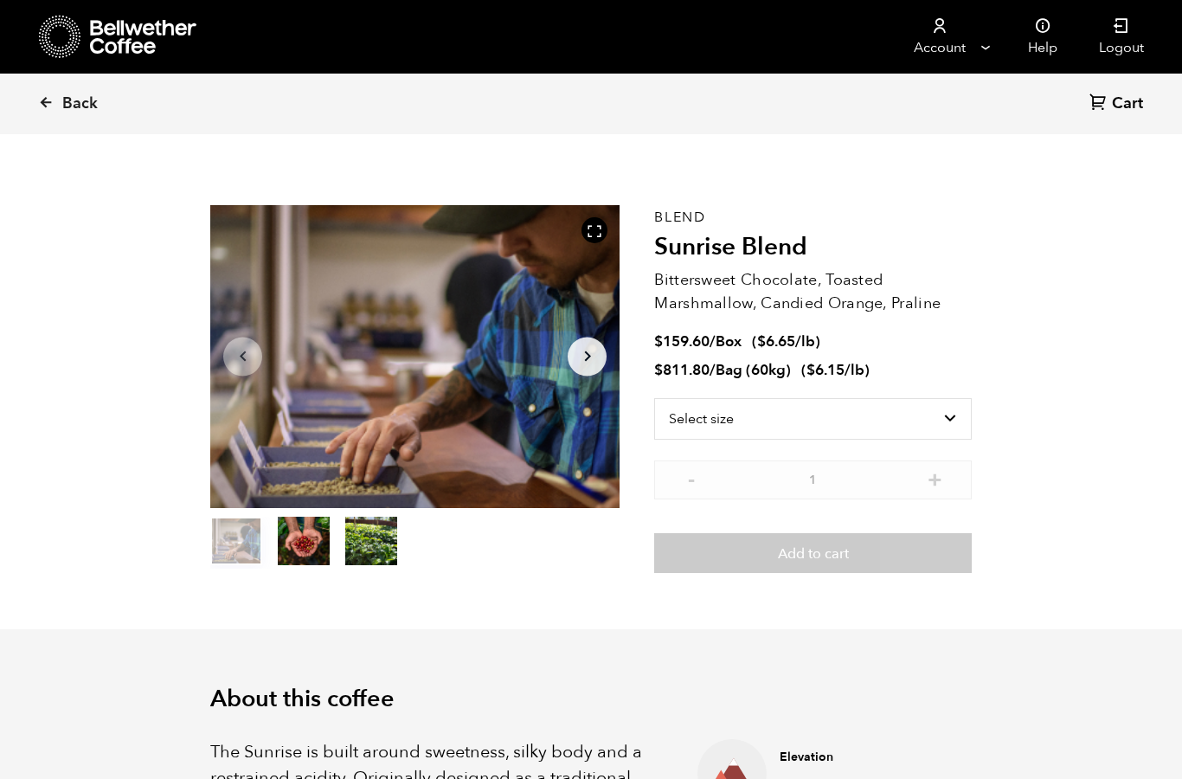
click at [310, 548] on button "item 1" at bounding box center [304, 544] width 52 height 48
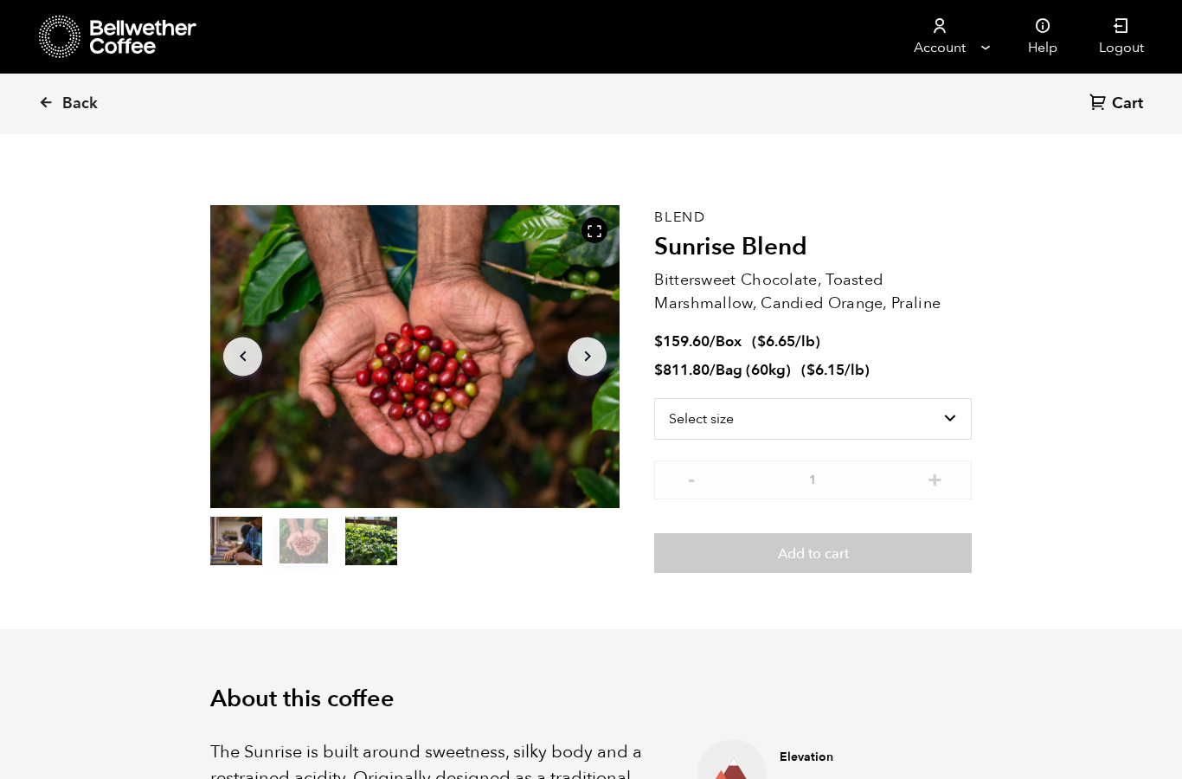
click at [382, 546] on button "item 2" at bounding box center [371, 544] width 52 height 48
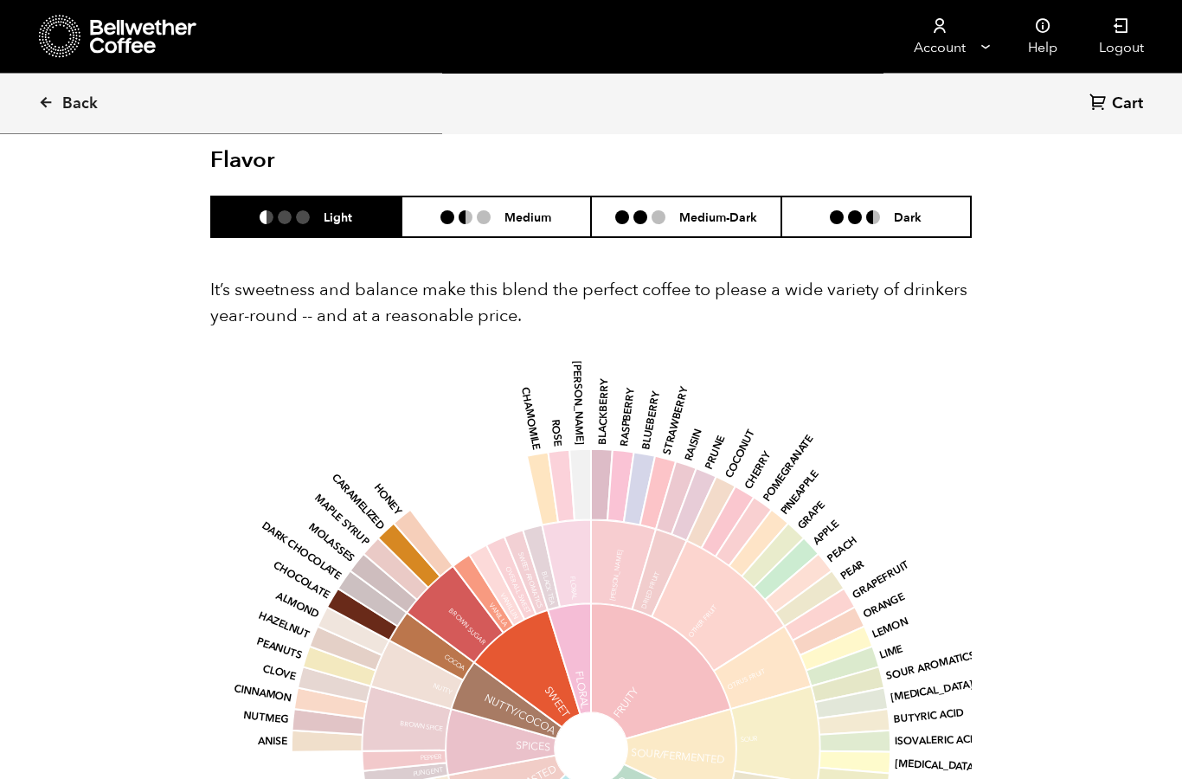
scroll to position [1056, 0]
click at [913, 218] on h6 "Dark" at bounding box center [908, 216] width 28 height 15
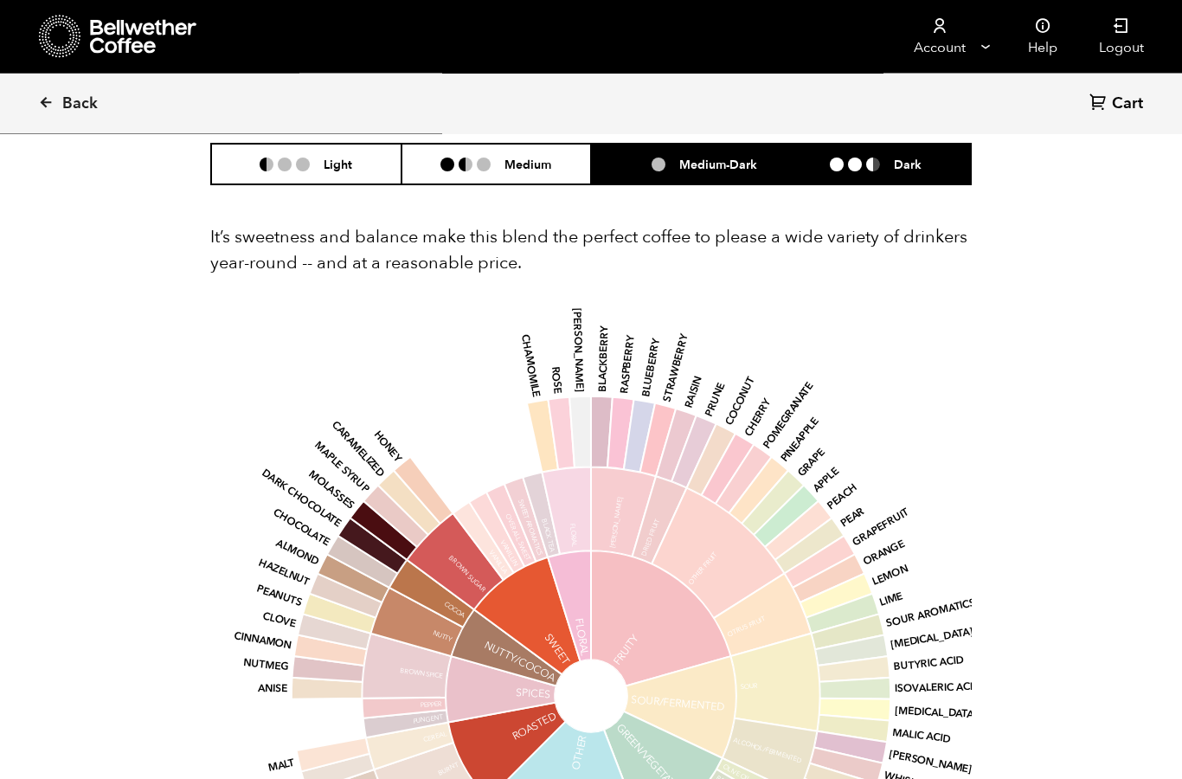
scroll to position [1109, 0]
click at [724, 150] on li "Medium-Dark" at bounding box center [686, 164] width 190 height 41
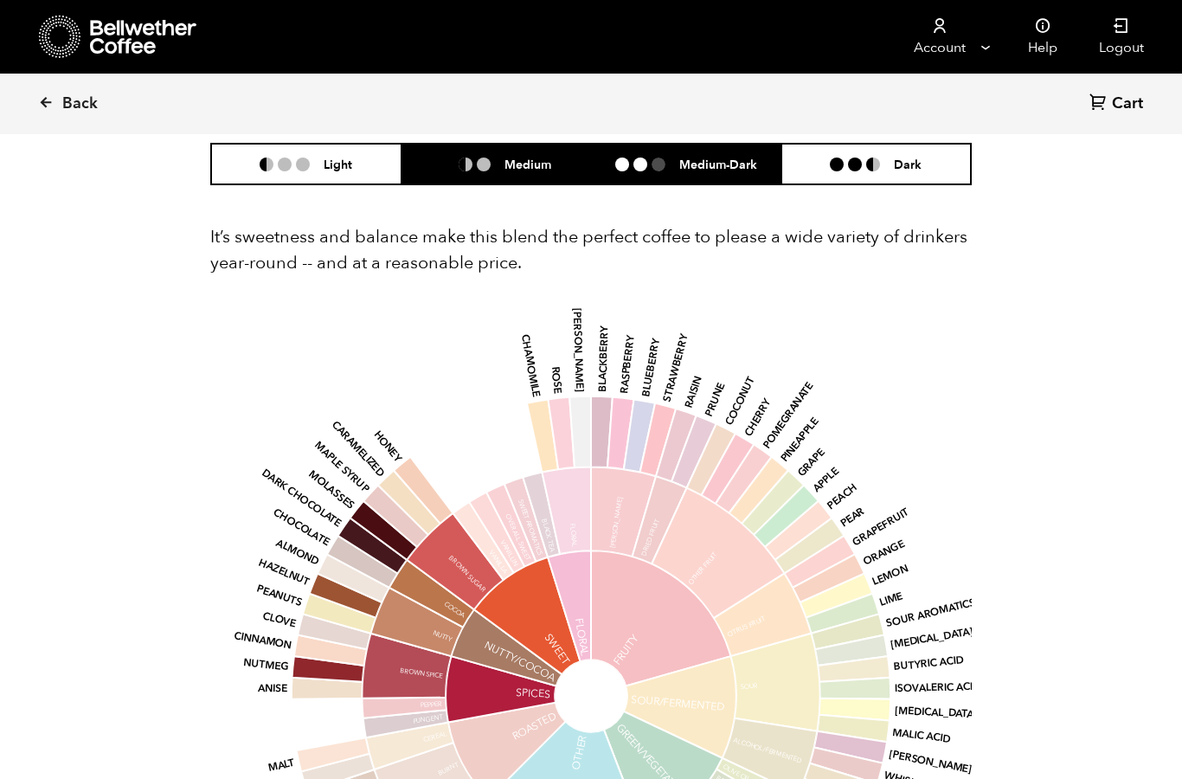
click at [508, 157] on h6 "Medium" at bounding box center [528, 164] width 47 height 15
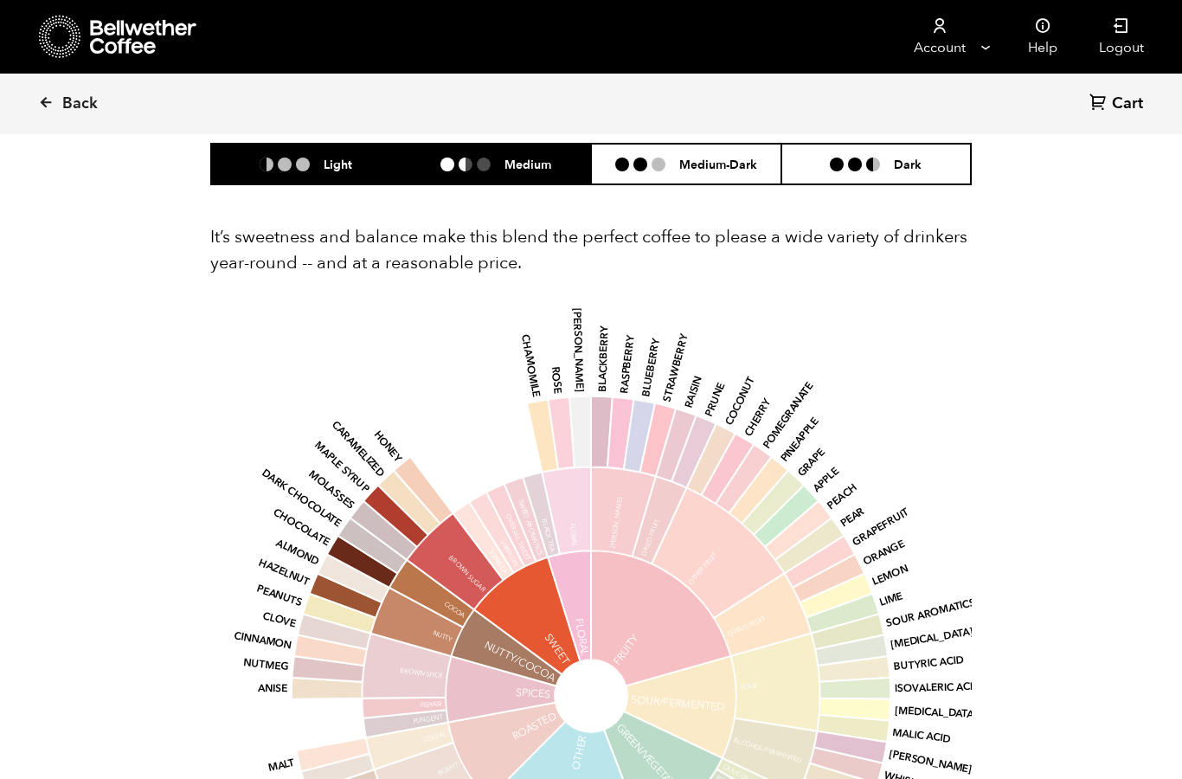
click at [344, 157] on h6 "Light" at bounding box center [338, 164] width 29 height 15
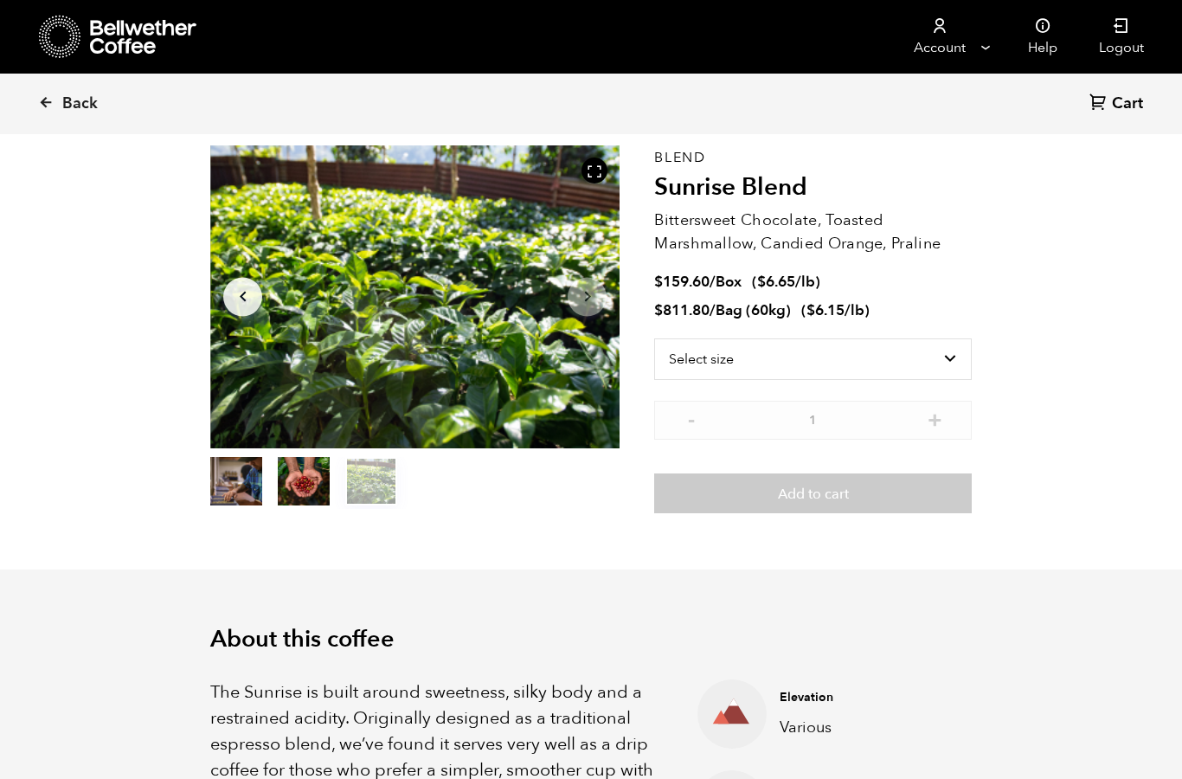
scroll to position [0, 0]
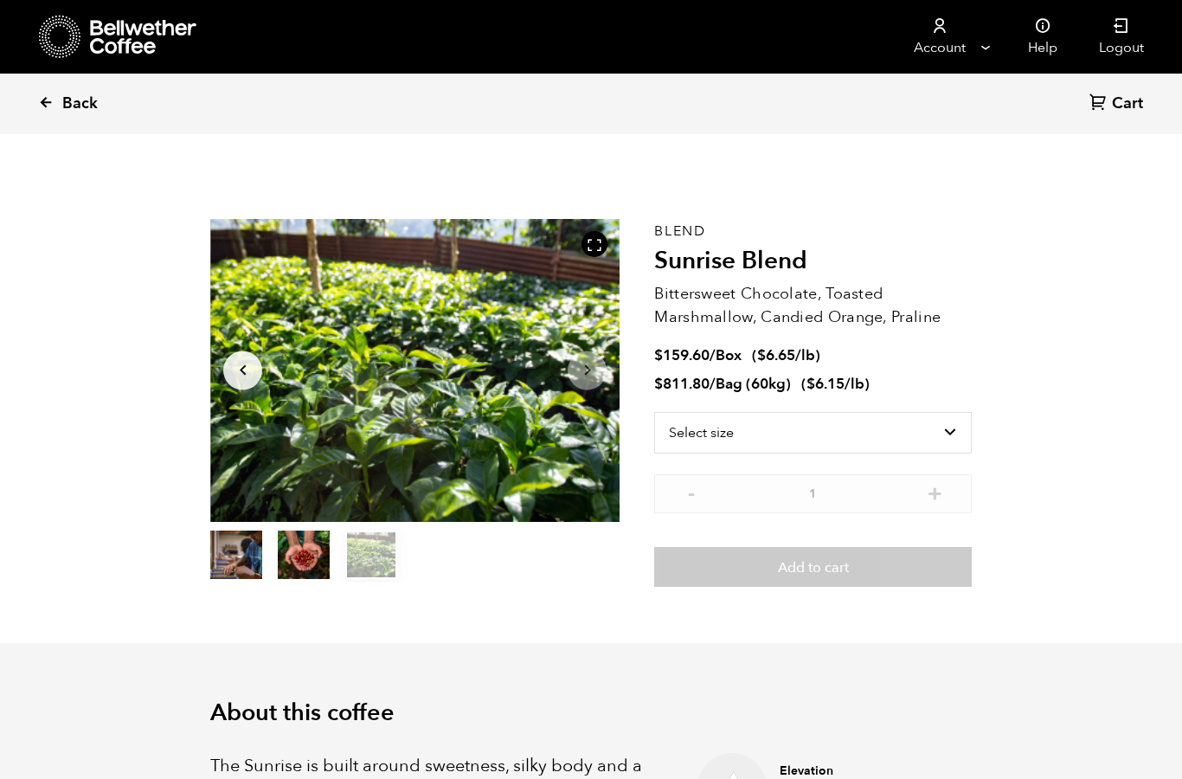
click at [60, 96] on link "Back" at bounding box center [91, 103] width 107 height 59
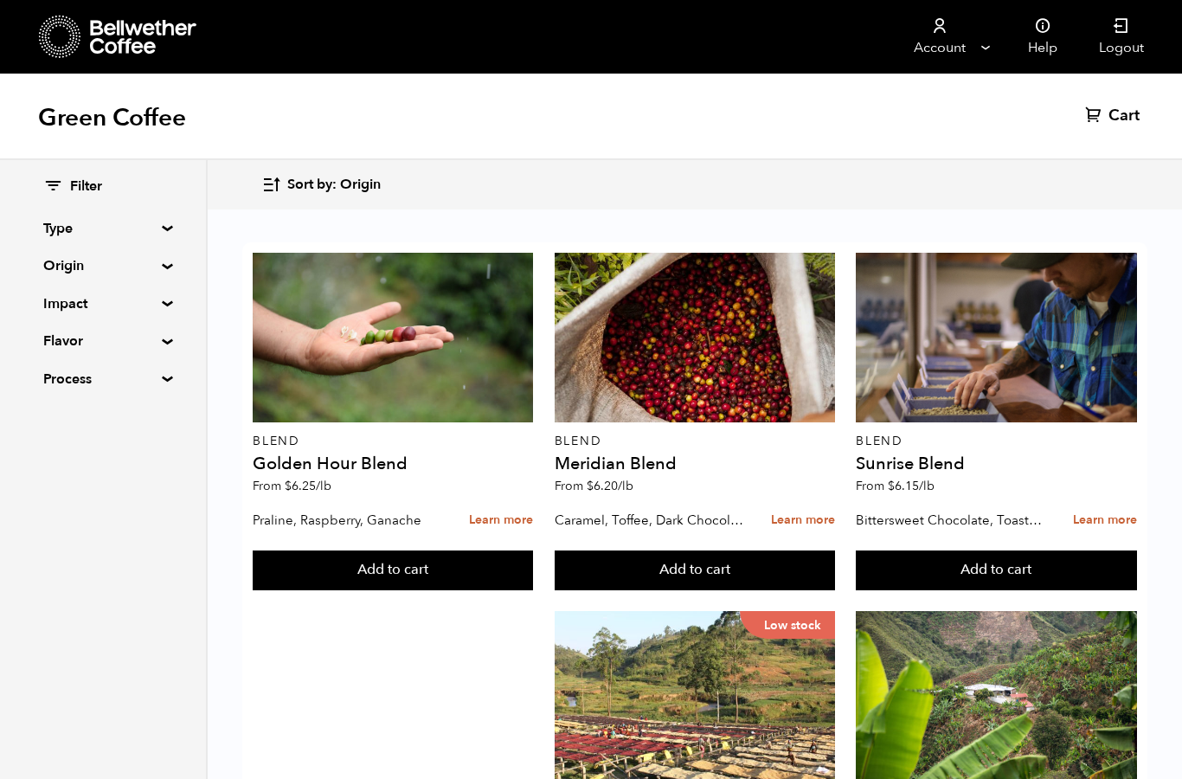
scroll to position [387, 0]
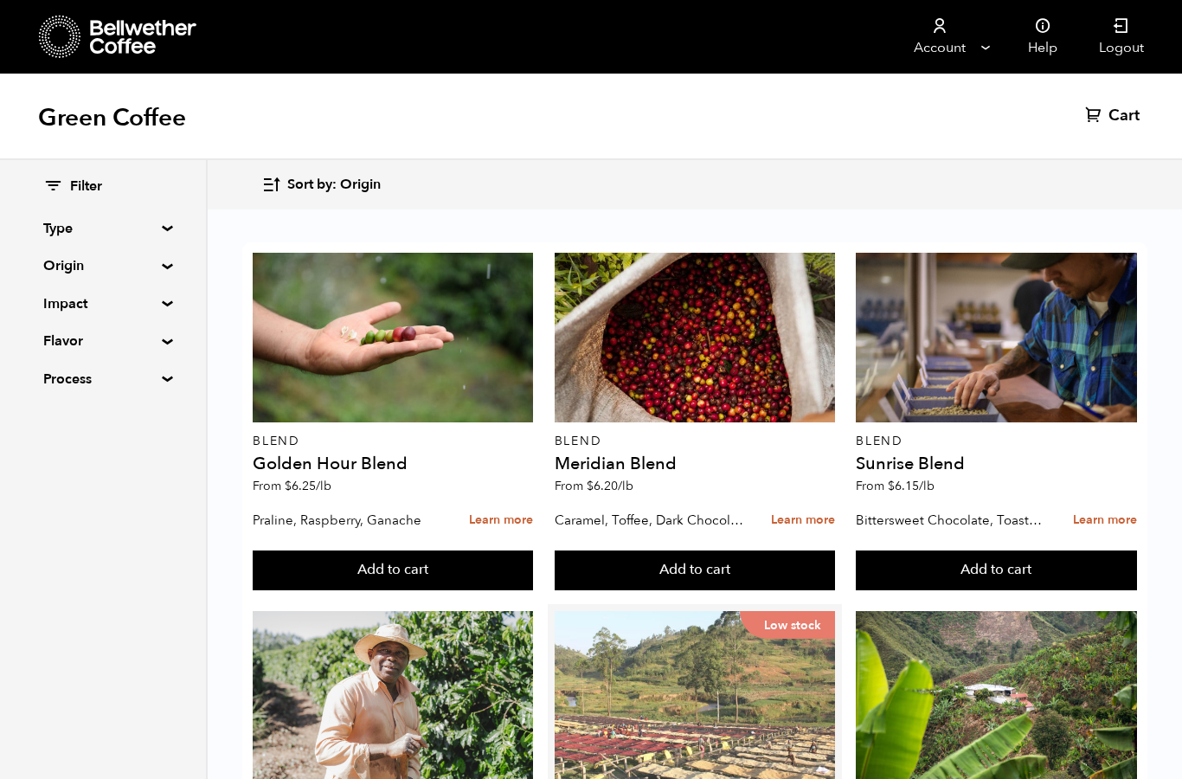
click at [782, 611] on div "Low stock" at bounding box center [695, 696] width 280 height 170
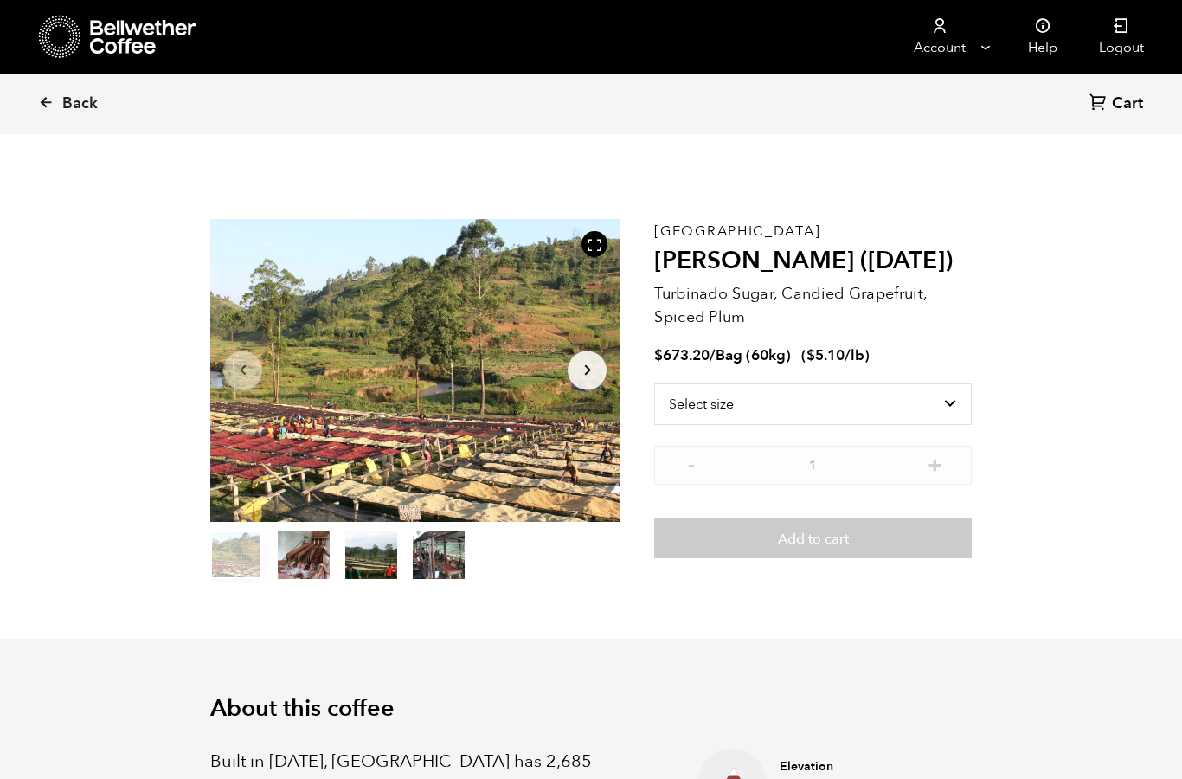
scroll to position [753, 741]
click at [307, 566] on button "item 1" at bounding box center [304, 558] width 52 height 48
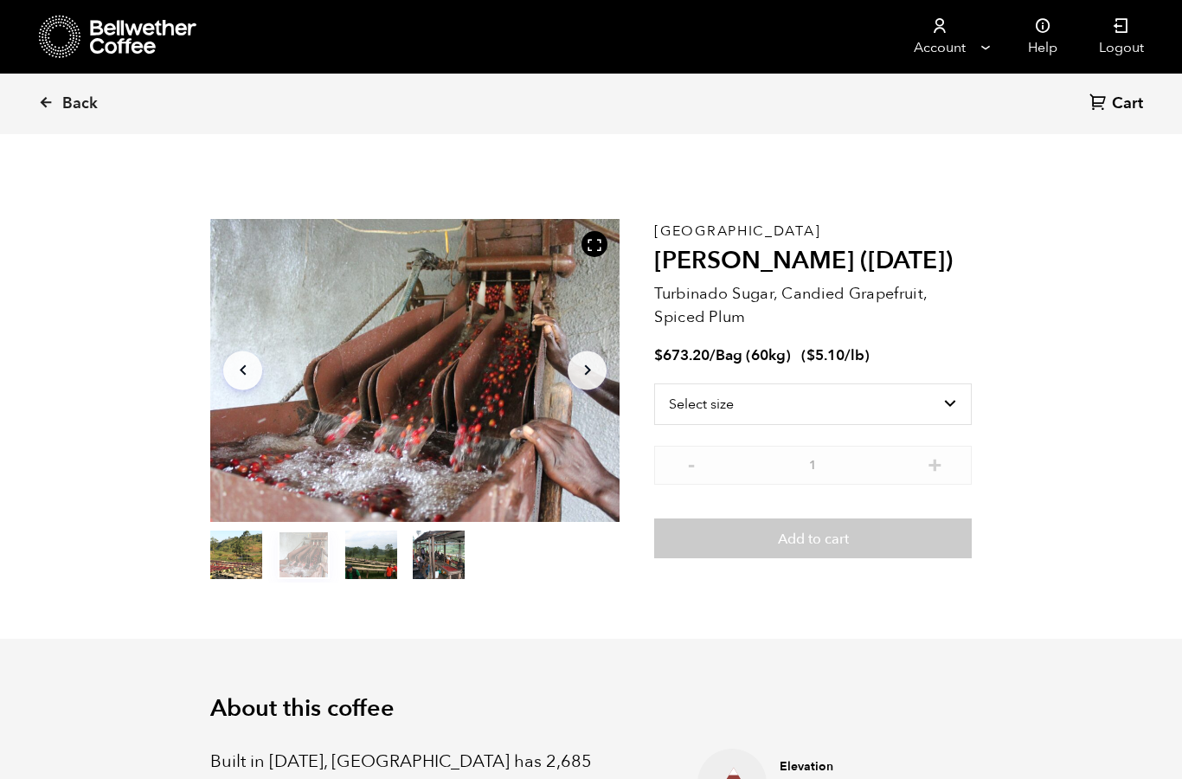
click at [381, 560] on button "item 2" at bounding box center [371, 558] width 52 height 48
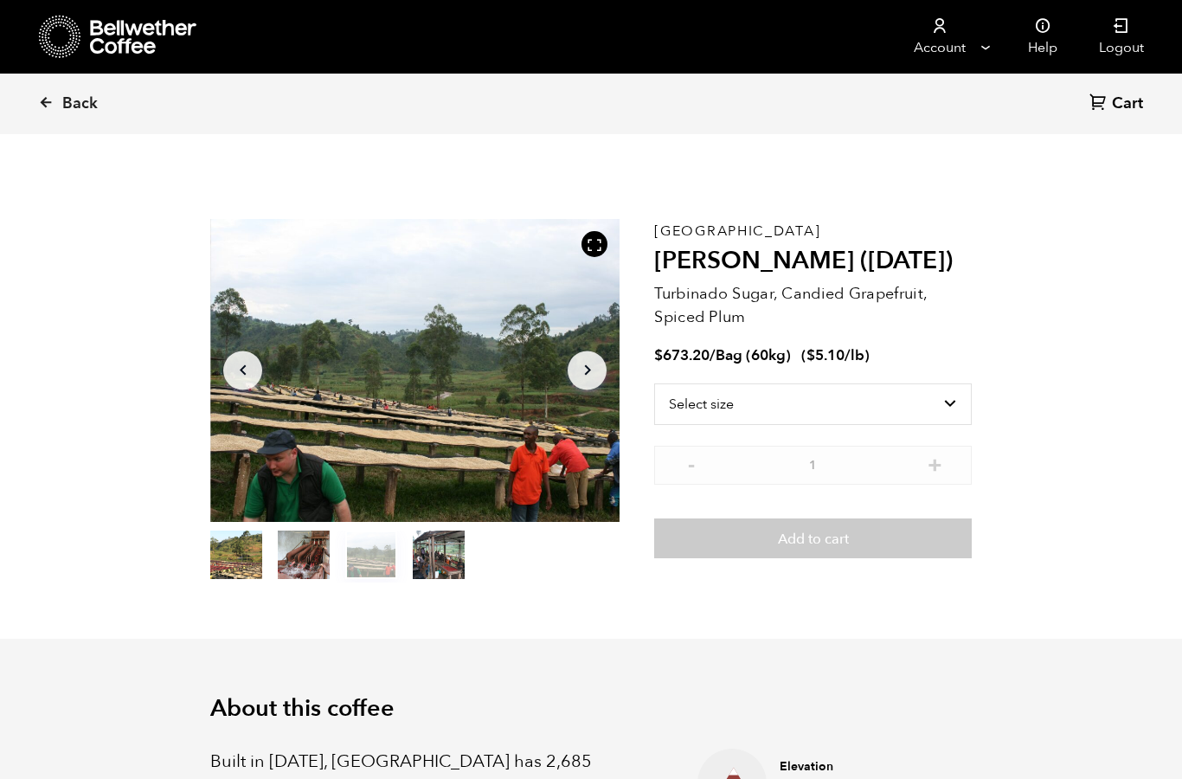
click at [447, 564] on button "item 3" at bounding box center [439, 558] width 52 height 48
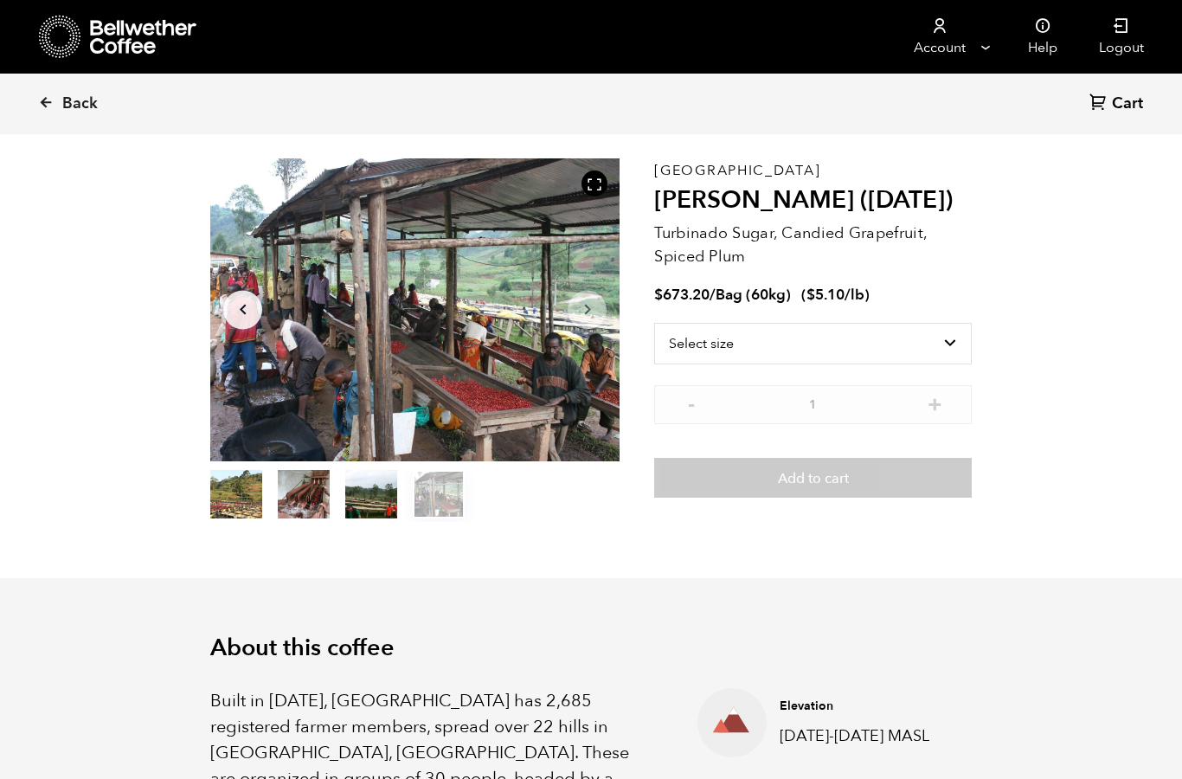
scroll to position [58, 0]
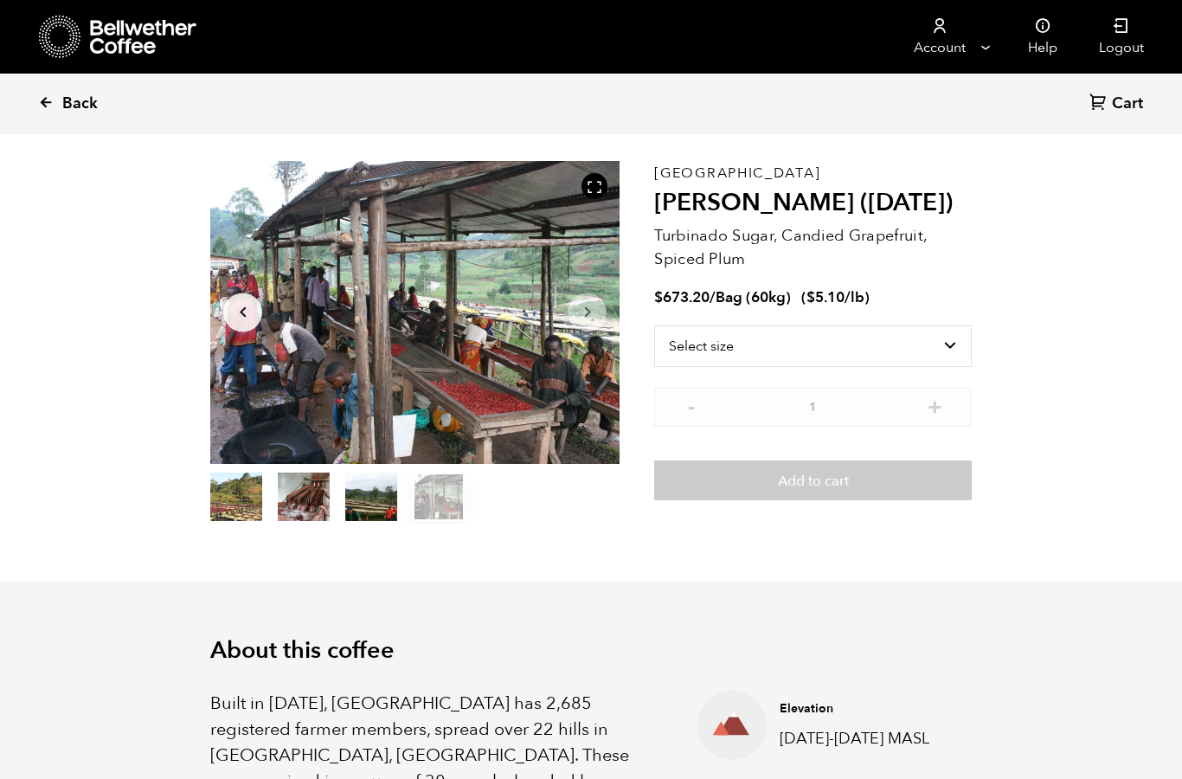
click at [67, 91] on link "Back" at bounding box center [91, 103] width 107 height 59
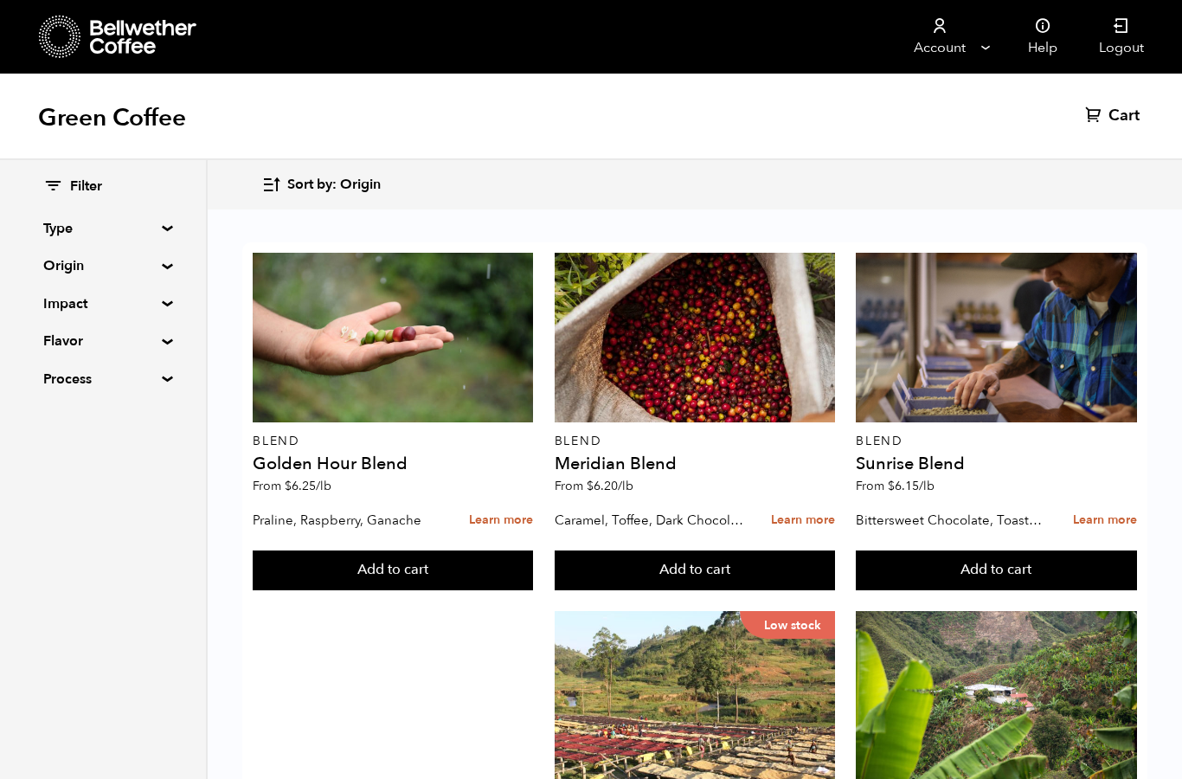
scroll to position [370, 0]
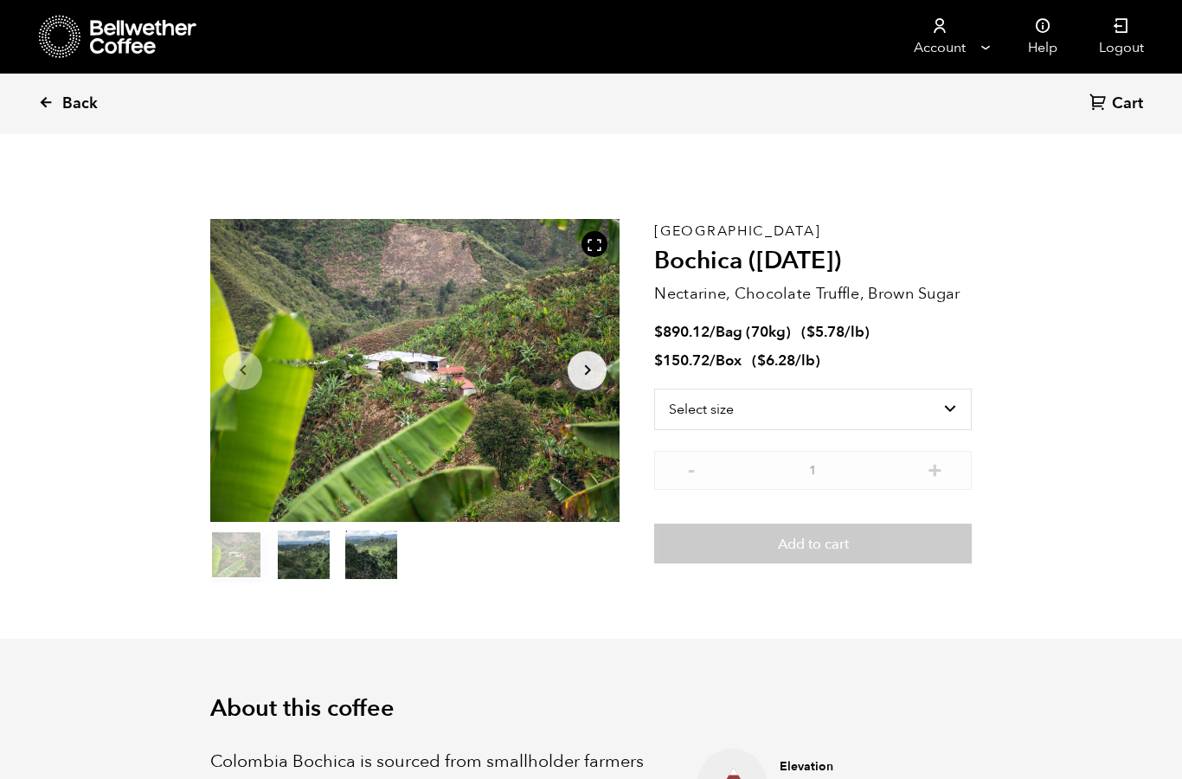
click at [53, 106] on icon at bounding box center [46, 102] width 16 height 16
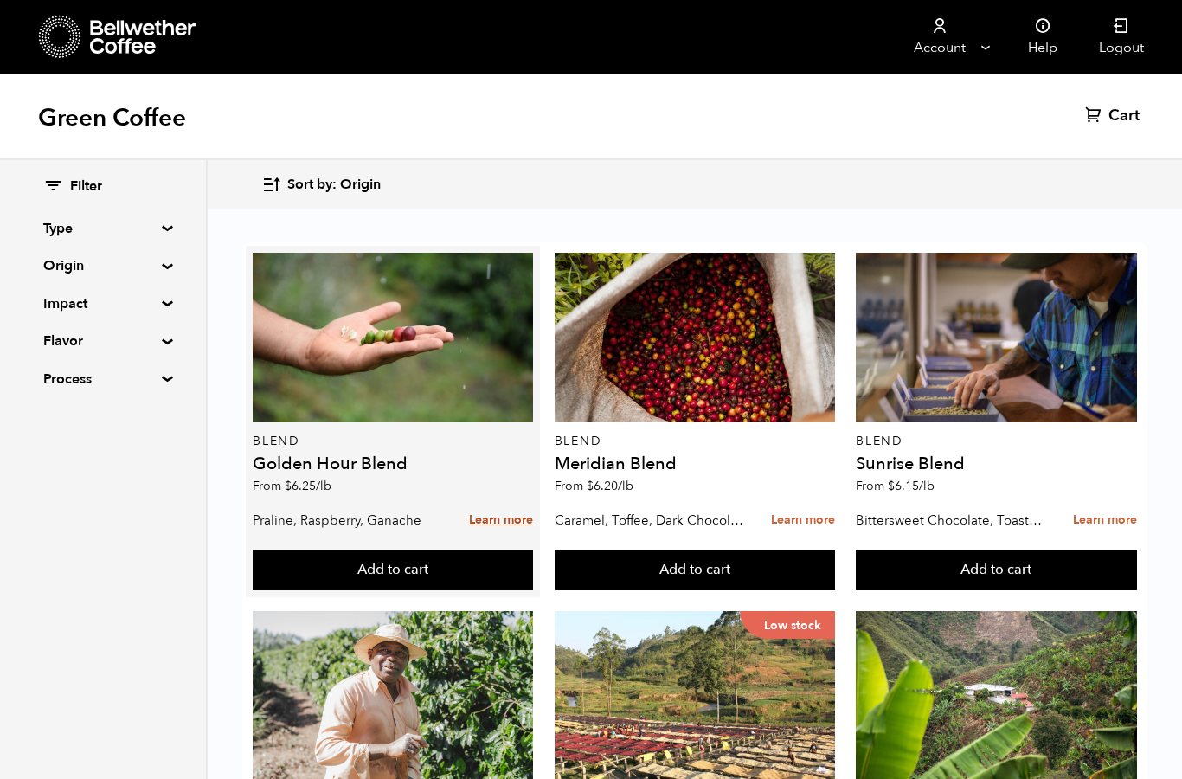
click at [502, 521] on link "Learn more" at bounding box center [501, 520] width 64 height 37
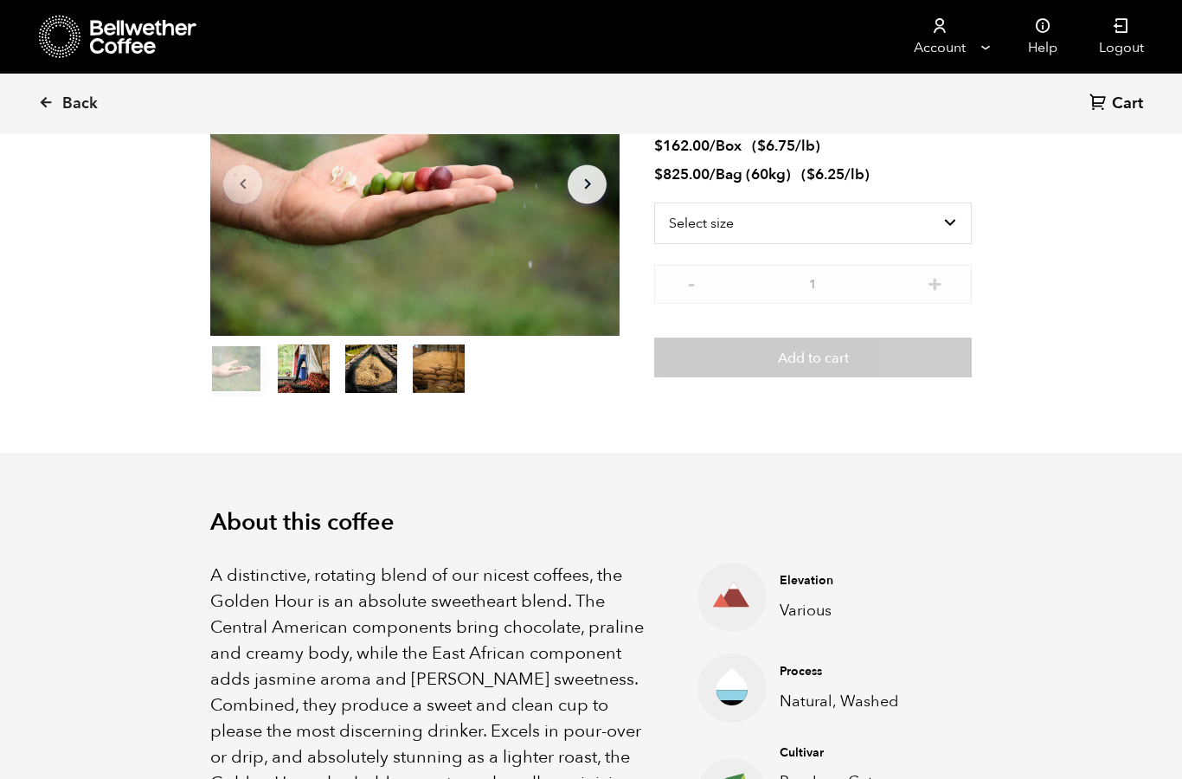
scroll to position [183, 0]
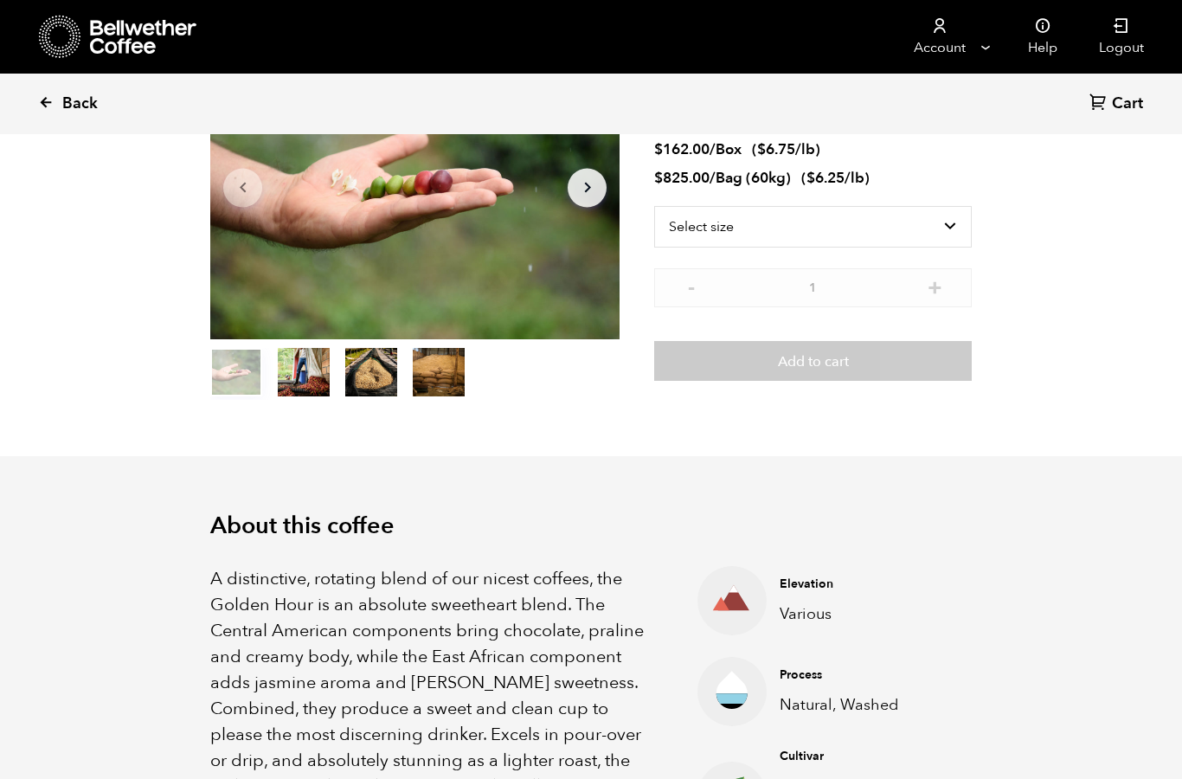
click at [61, 100] on link "Back" at bounding box center [91, 103] width 107 height 59
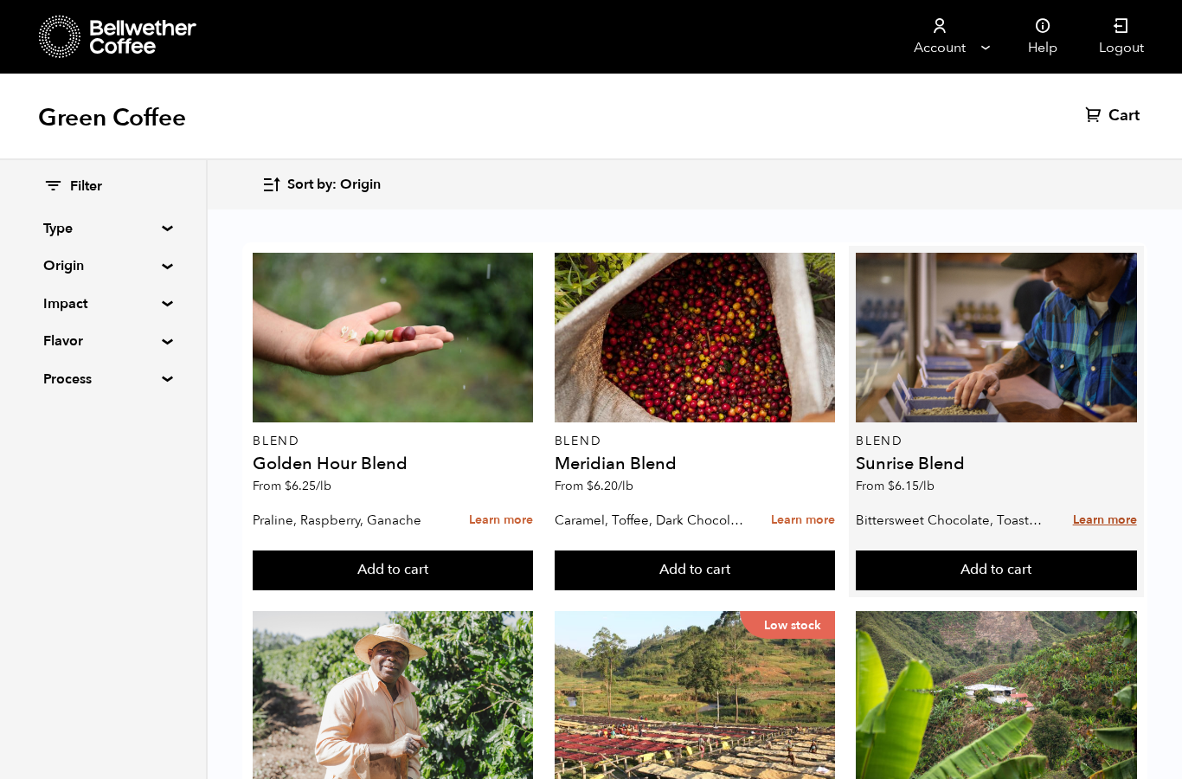
click at [1098, 526] on link "Learn more" at bounding box center [1105, 520] width 64 height 37
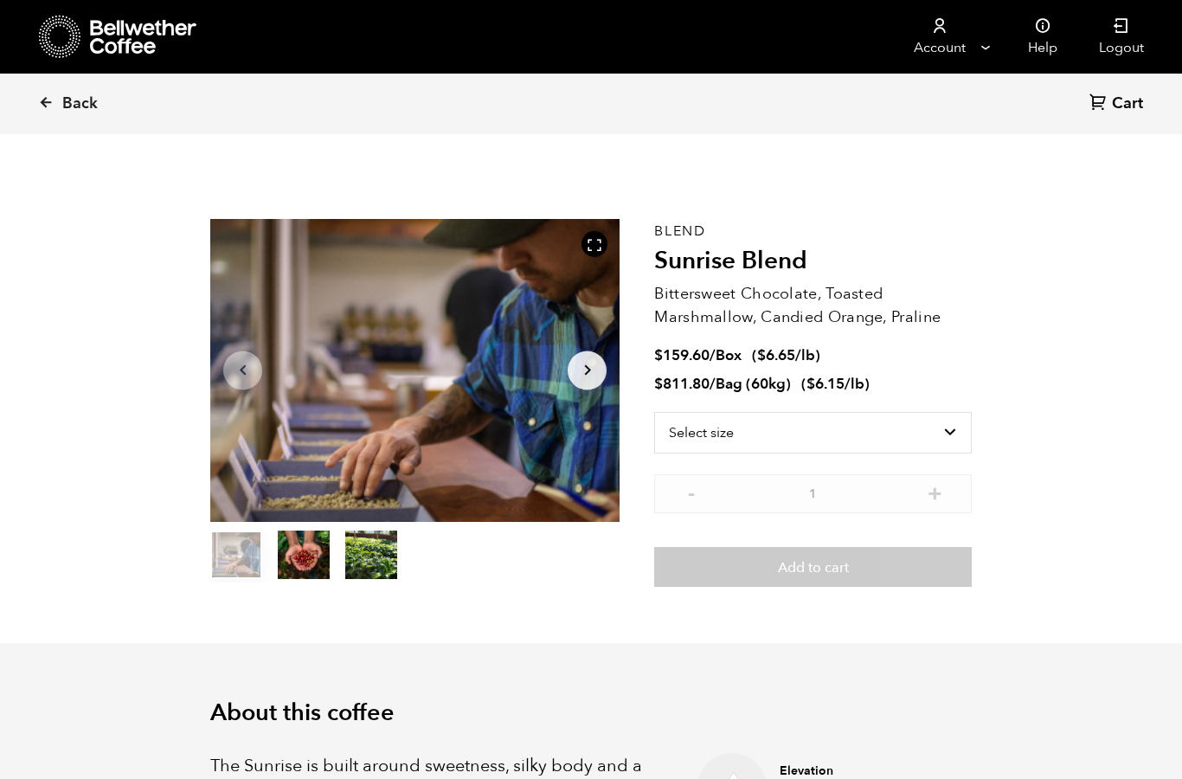
scroll to position [753, 741]
click at [371, 556] on button "item 2" at bounding box center [371, 558] width 52 height 48
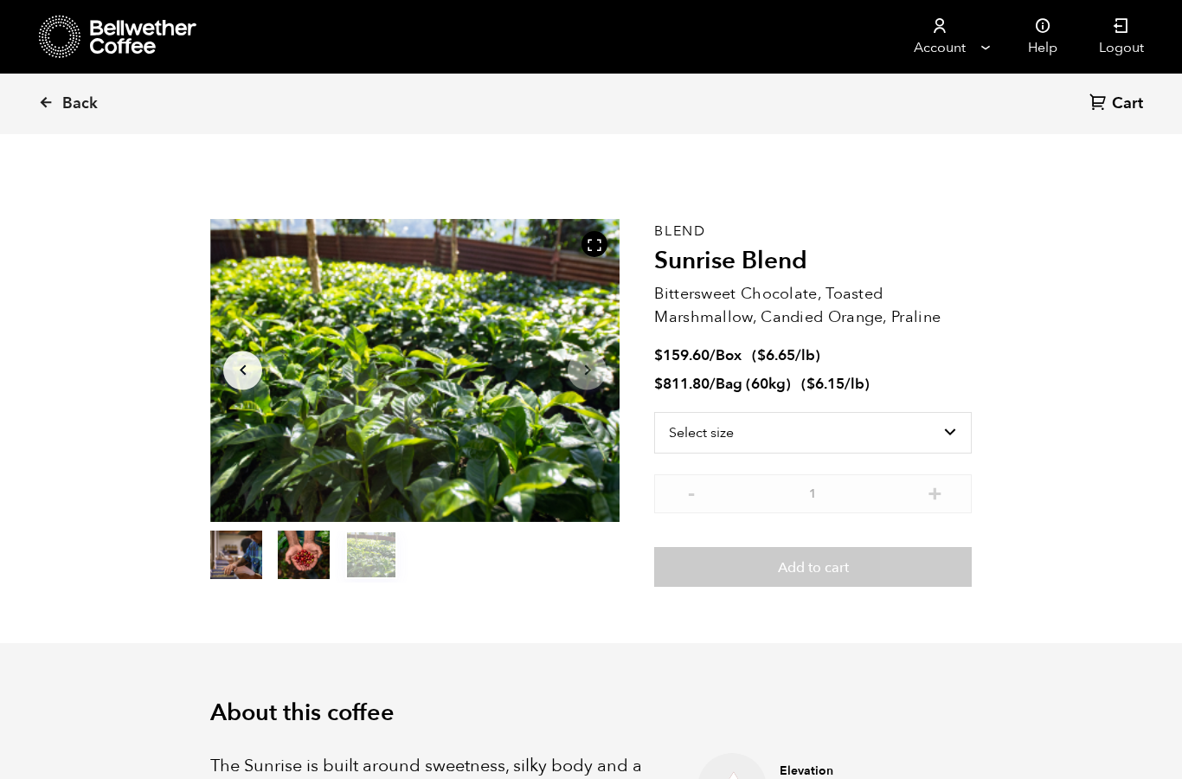
click at [312, 560] on button "item 1" at bounding box center [304, 558] width 52 height 48
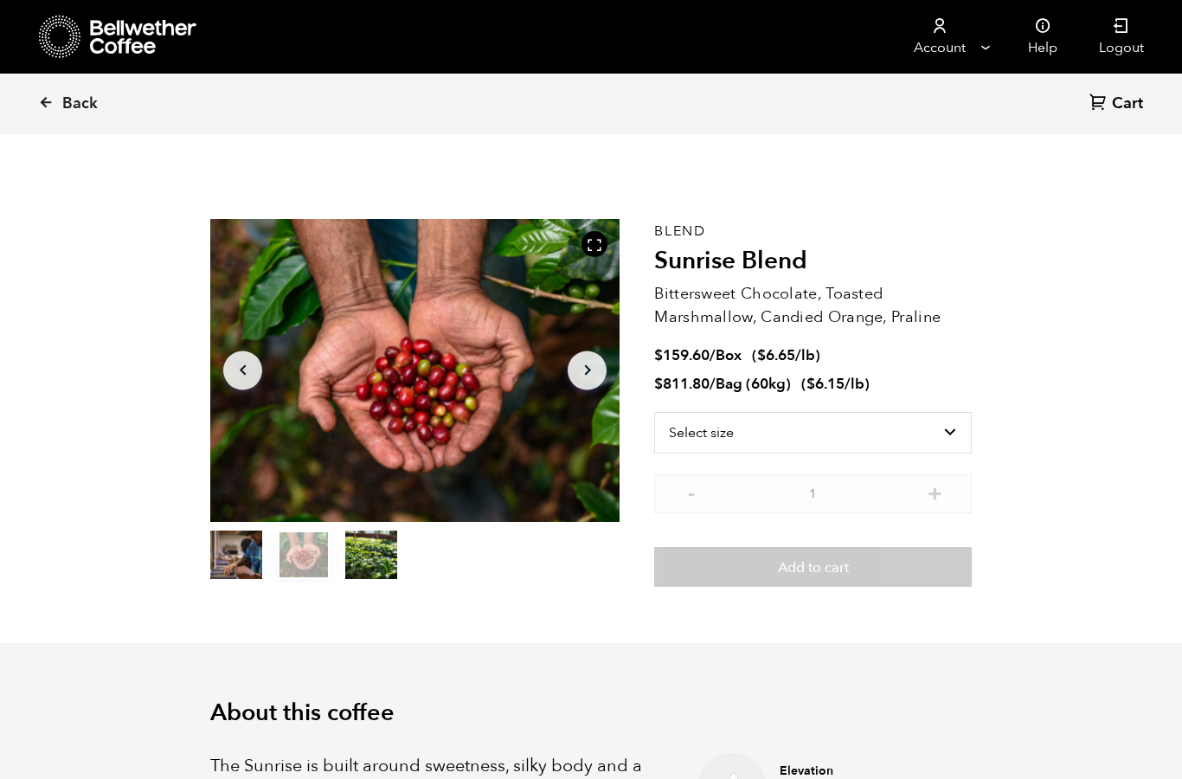
click at [243, 559] on button "item 0" at bounding box center [236, 558] width 52 height 48
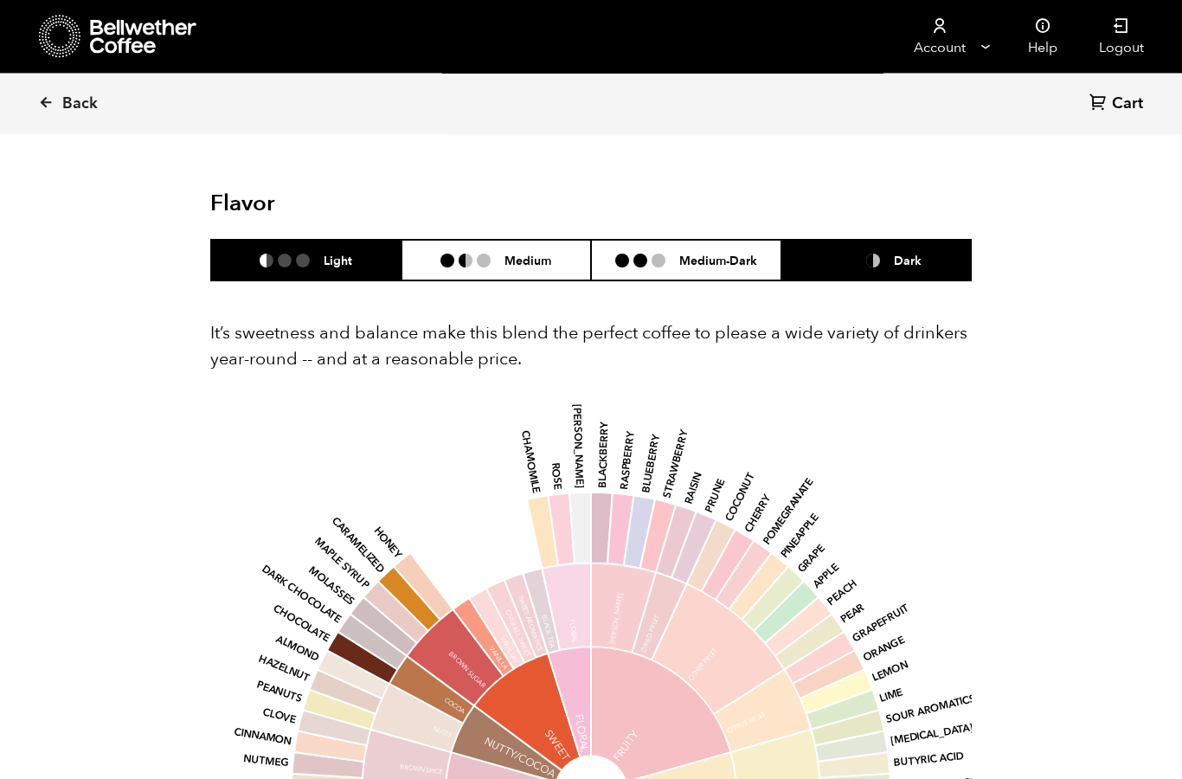
scroll to position [1013, 0]
click at [917, 259] on h6 "Dark" at bounding box center [908, 260] width 28 height 15
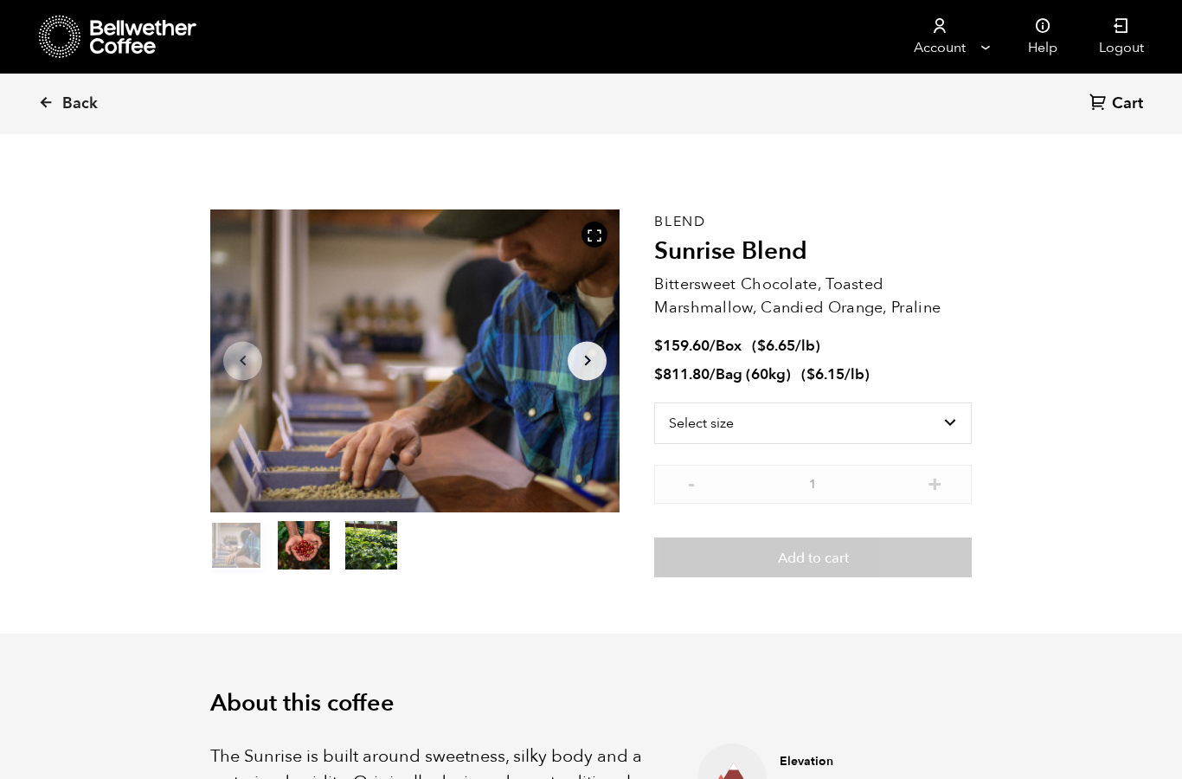
scroll to position [0, 0]
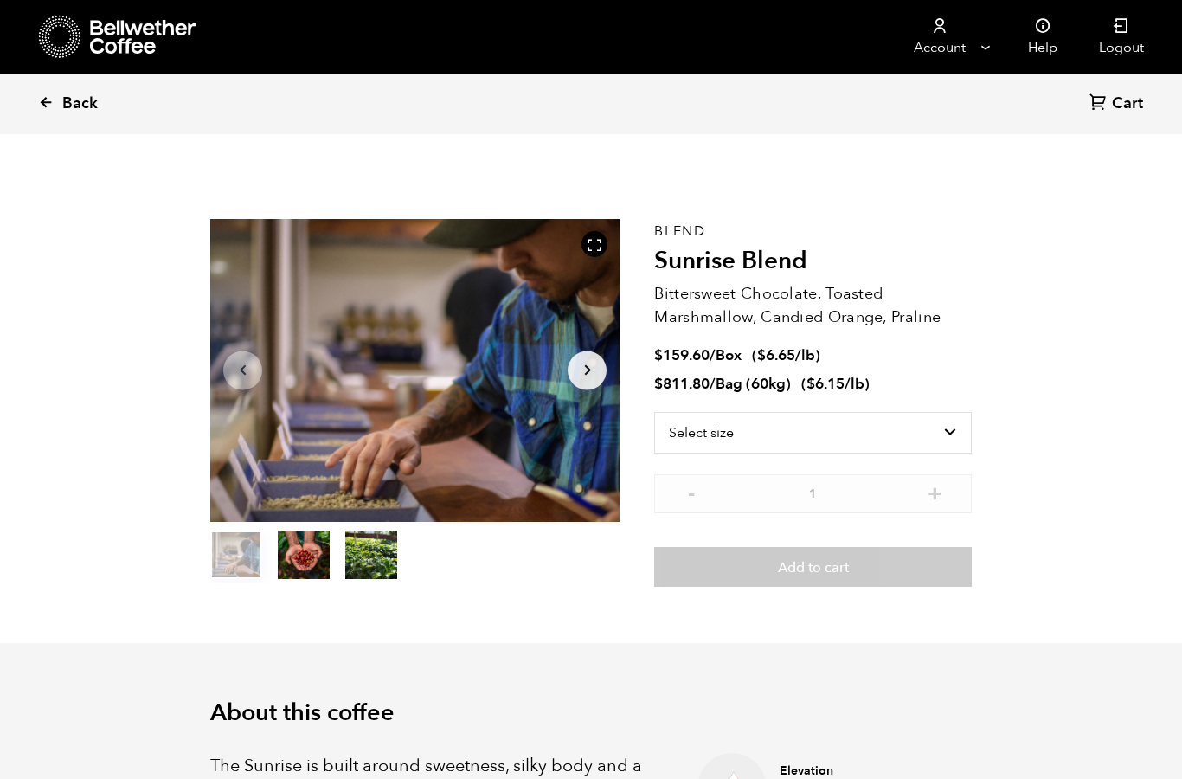
click at [74, 100] on span "Back" at bounding box center [79, 103] width 35 height 21
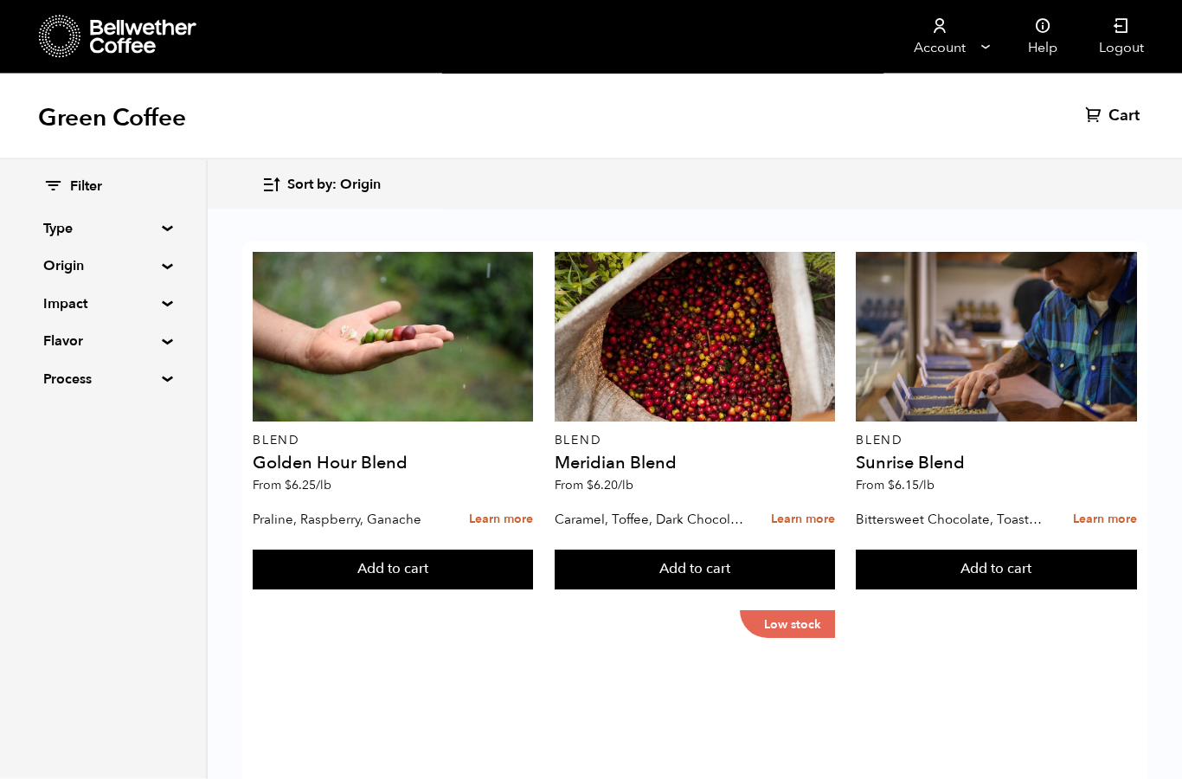
scroll to position [31, 0]
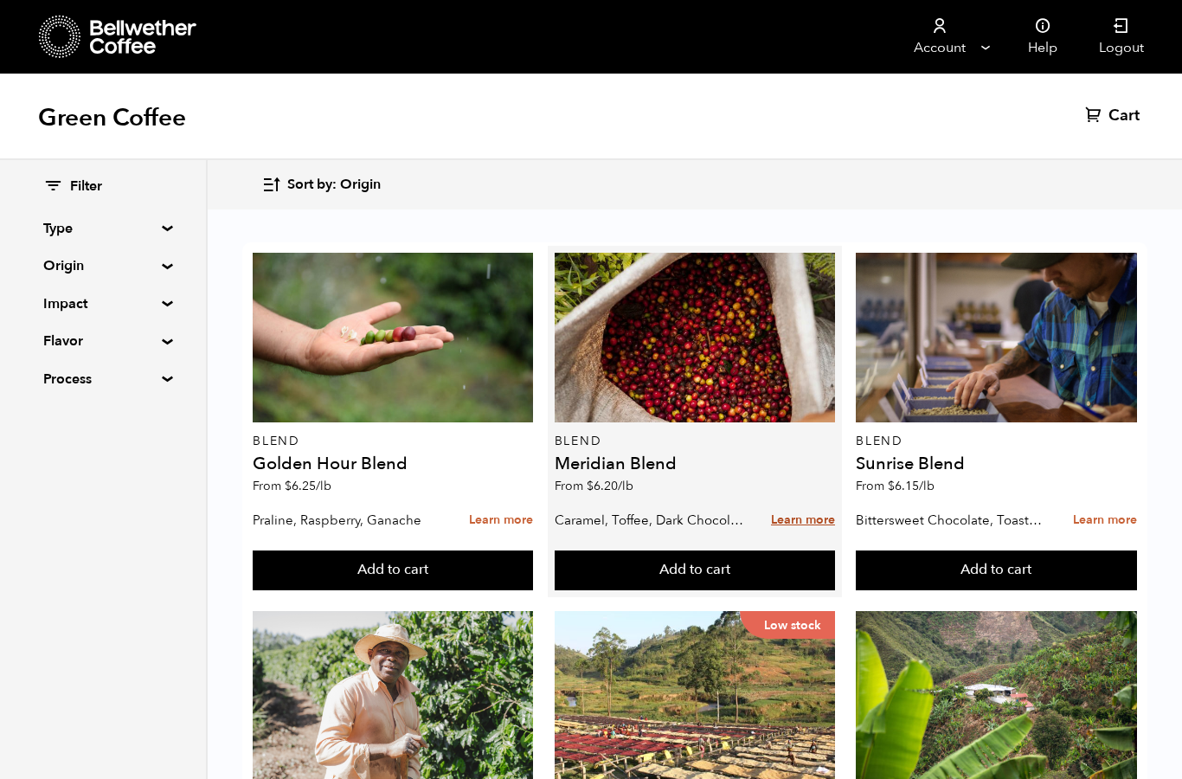
click at [808, 502] on link "Learn more" at bounding box center [803, 520] width 64 height 37
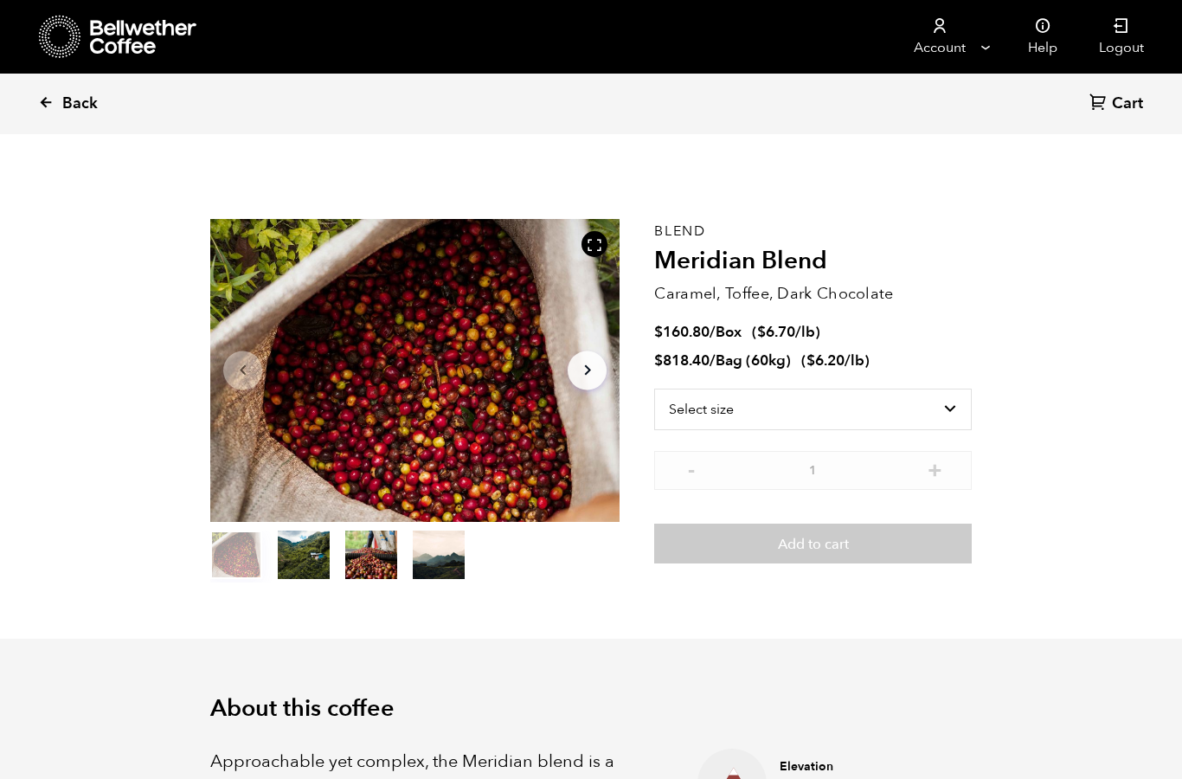
click at [71, 104] on span "Back" at bounding box center [79, 103] width 35 height 21
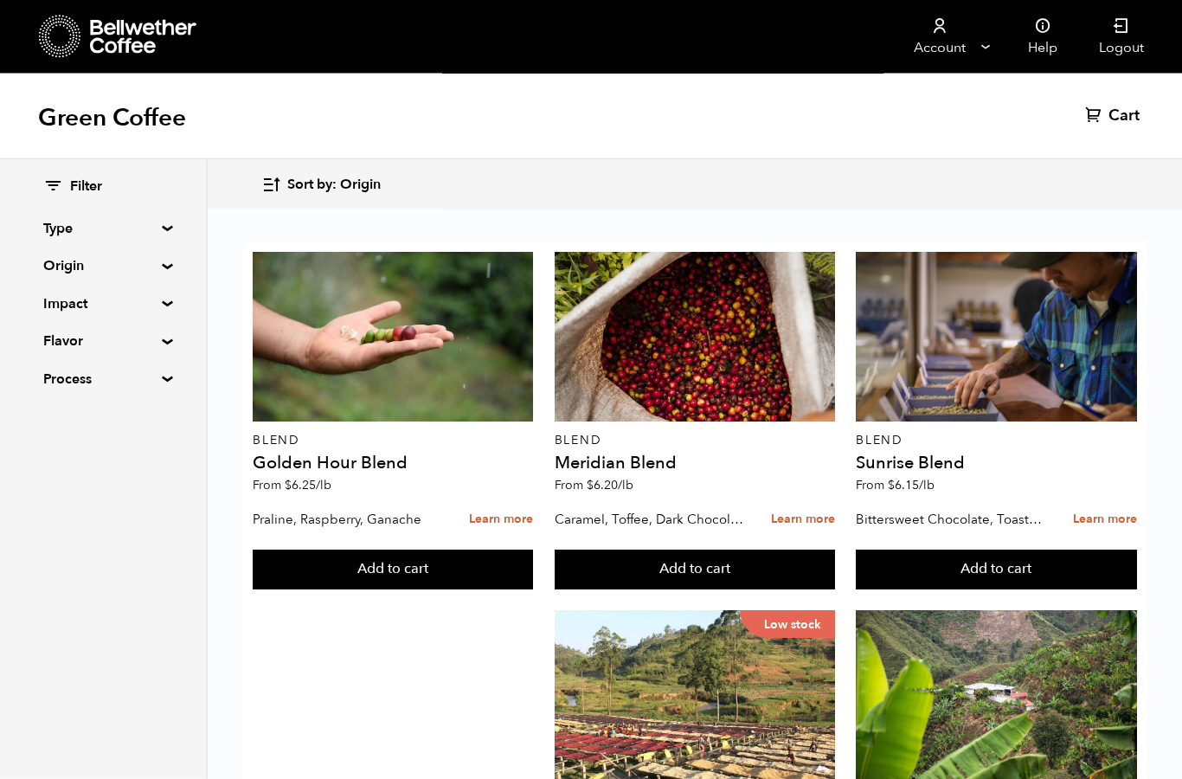
scroll to position [733, 0]
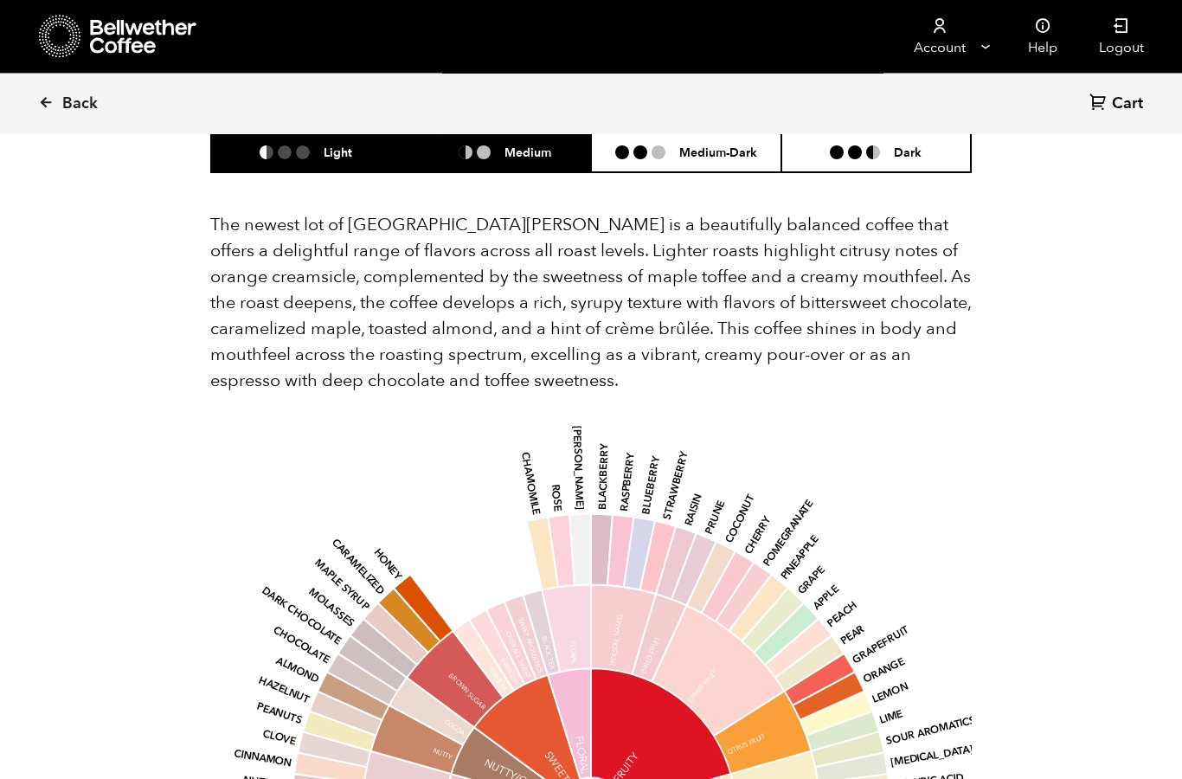
scroll to position [1874, 0]
click at [554, 162] on li "Medium" at bounding box center [497, 152] width 190 height 41
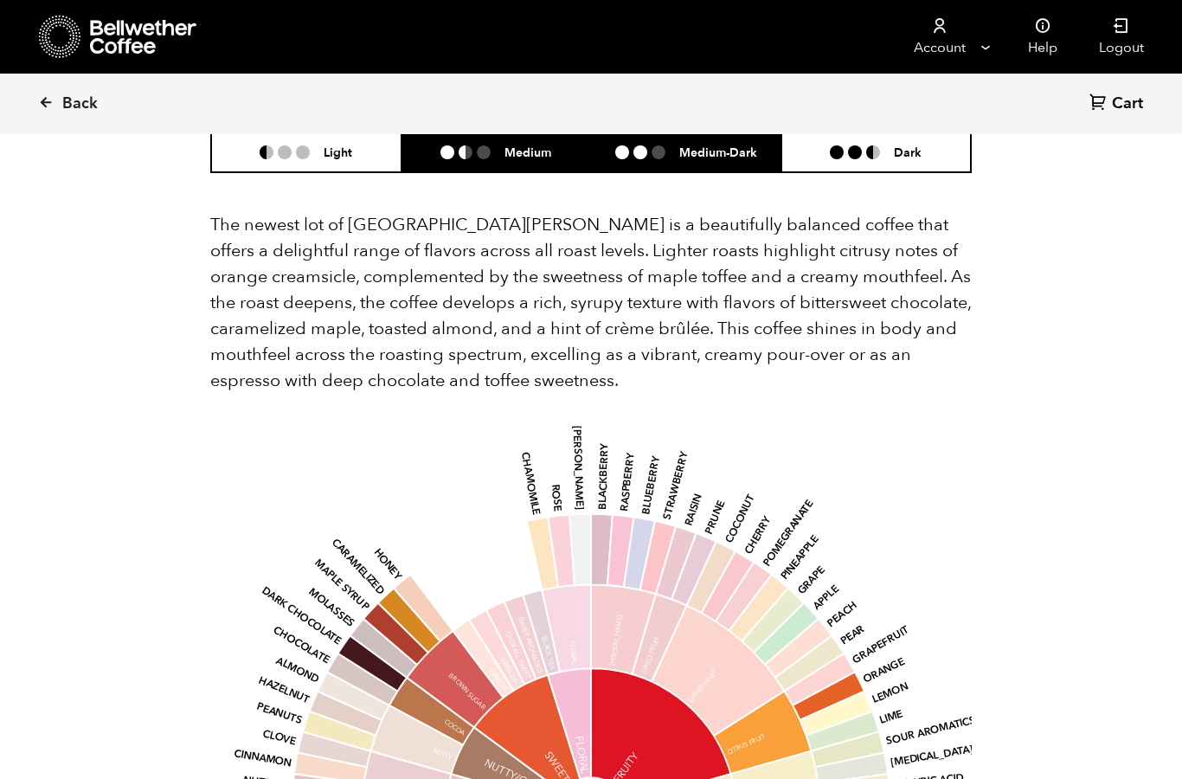
click at [735, 160] on li "Medium-Dark" at bounding box center [686, 152] width 190 height 41
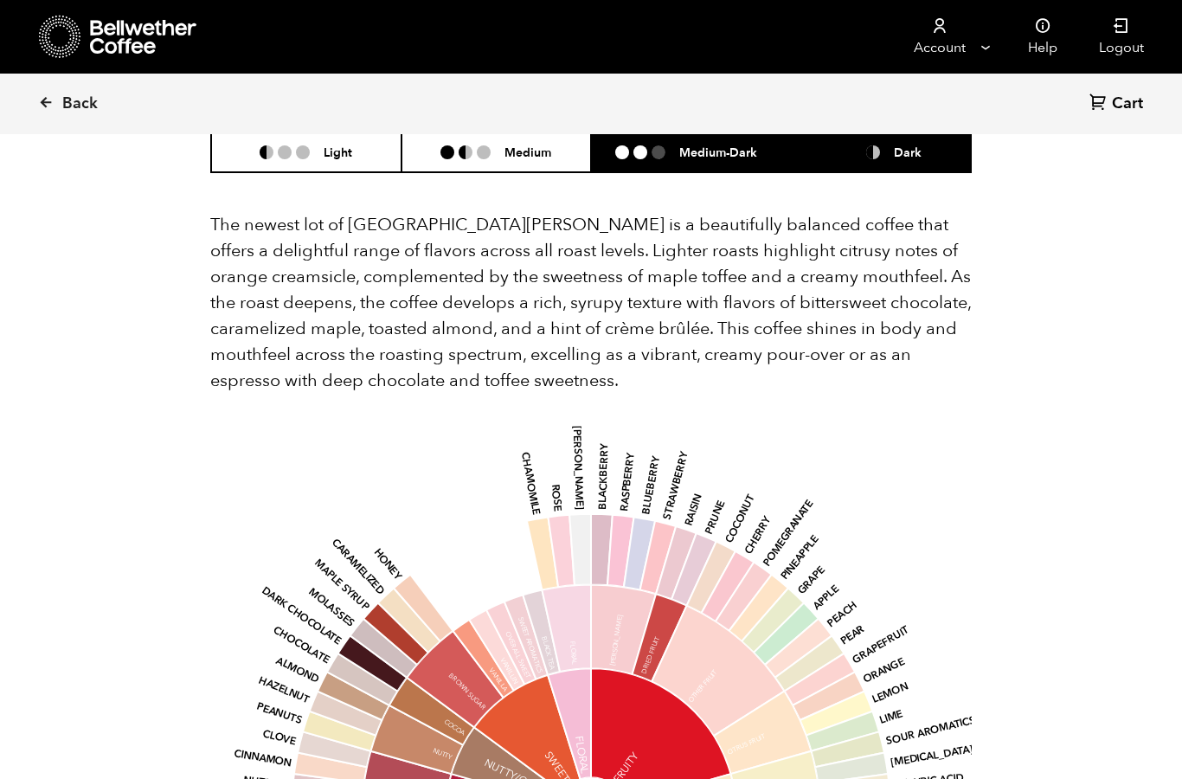
click at [909, 169] on li "Dark" at bounding box center [877, 152] width 190 height 41
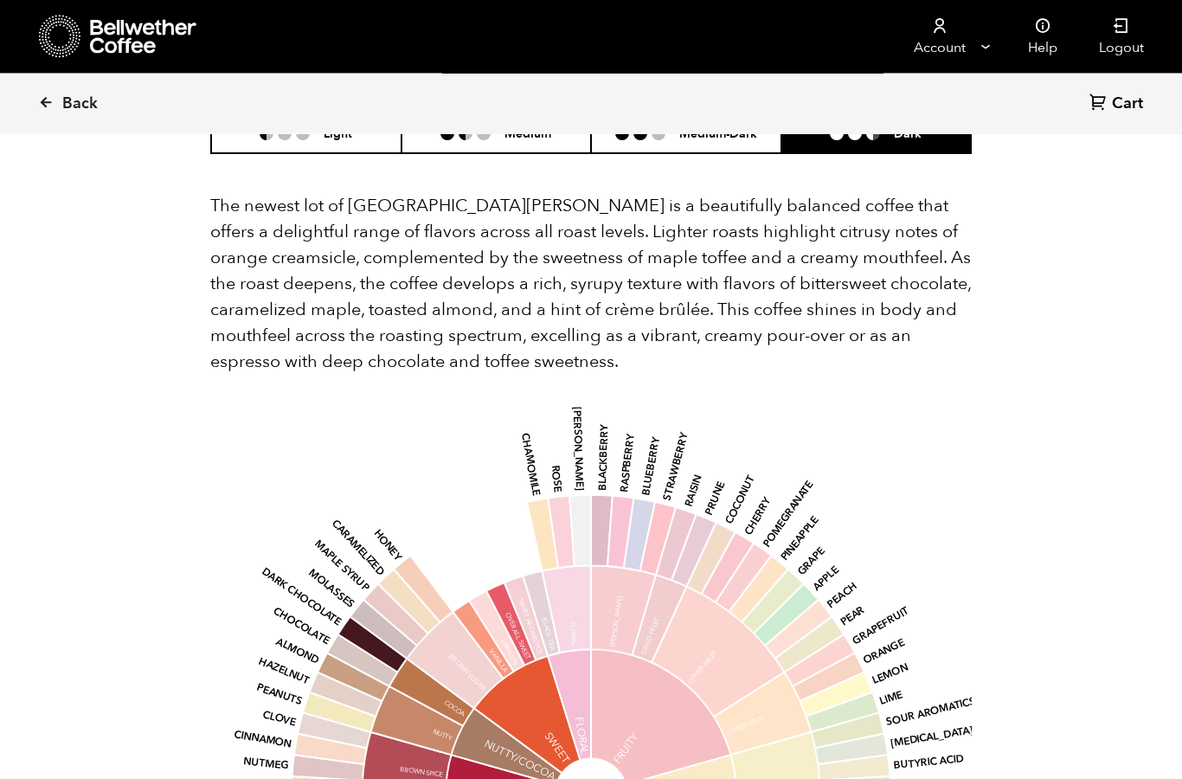
scroll to position [1867, 0]
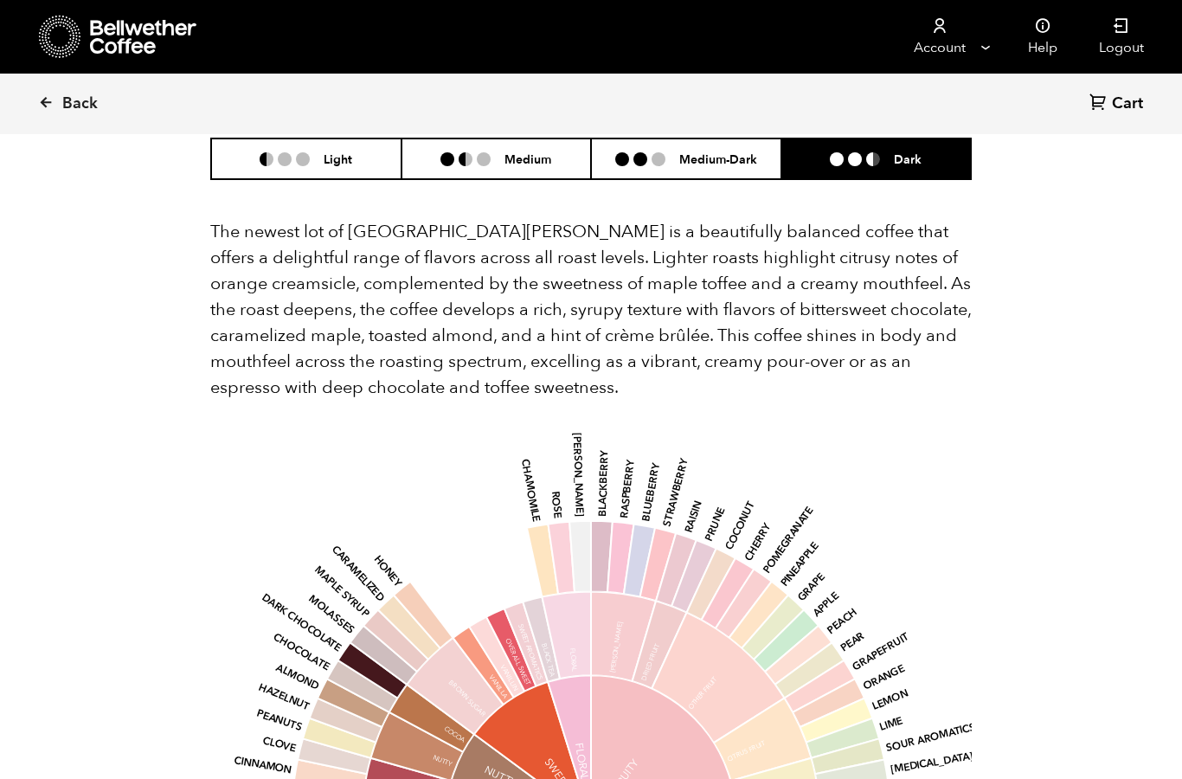
click at [353, 157] on li "Light" at bounding box center [306, 158] width 190 height 41
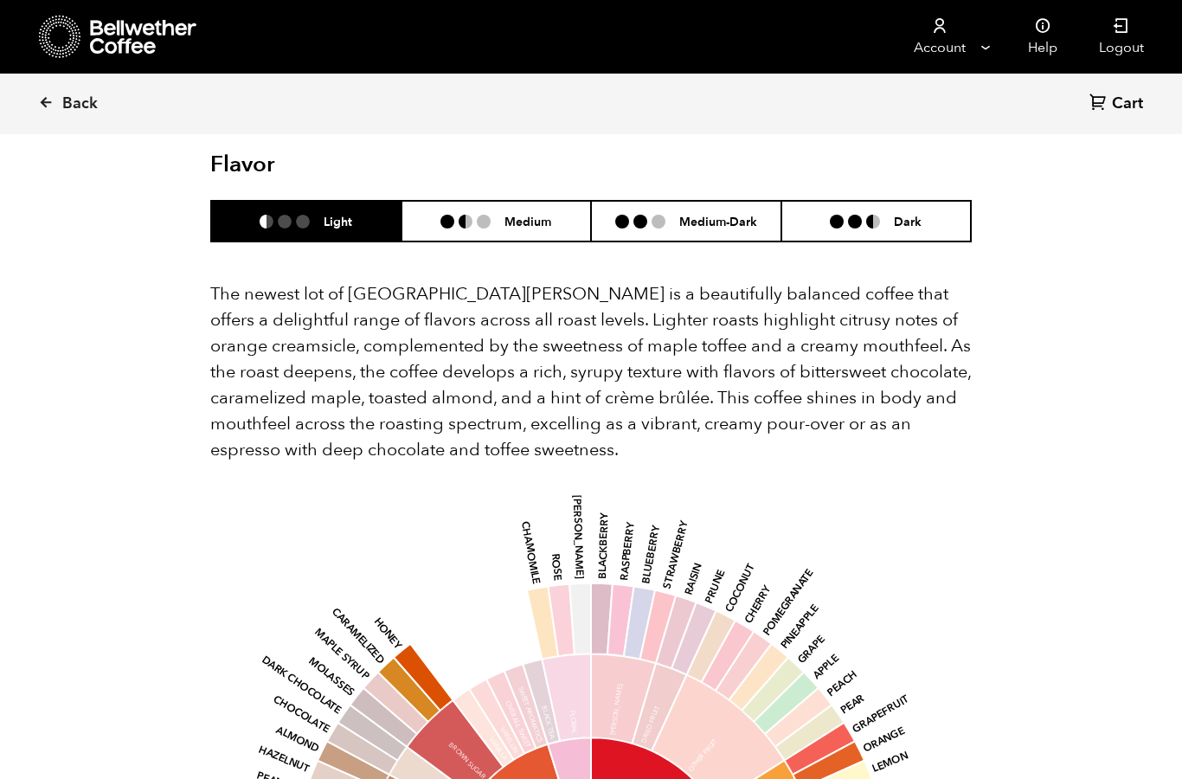
scroll to position [1807, 0]
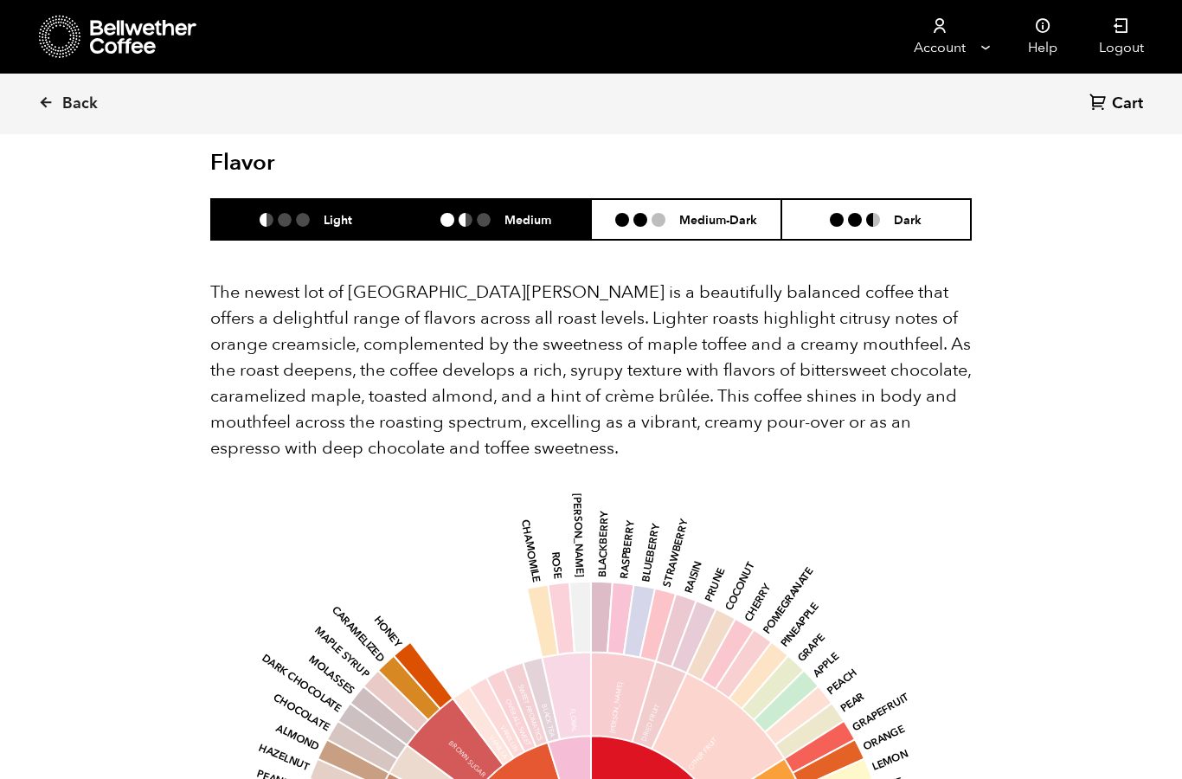
click at [542, 220] on h6 "Medium" at bounding box center [528, 219] width 47 height 15
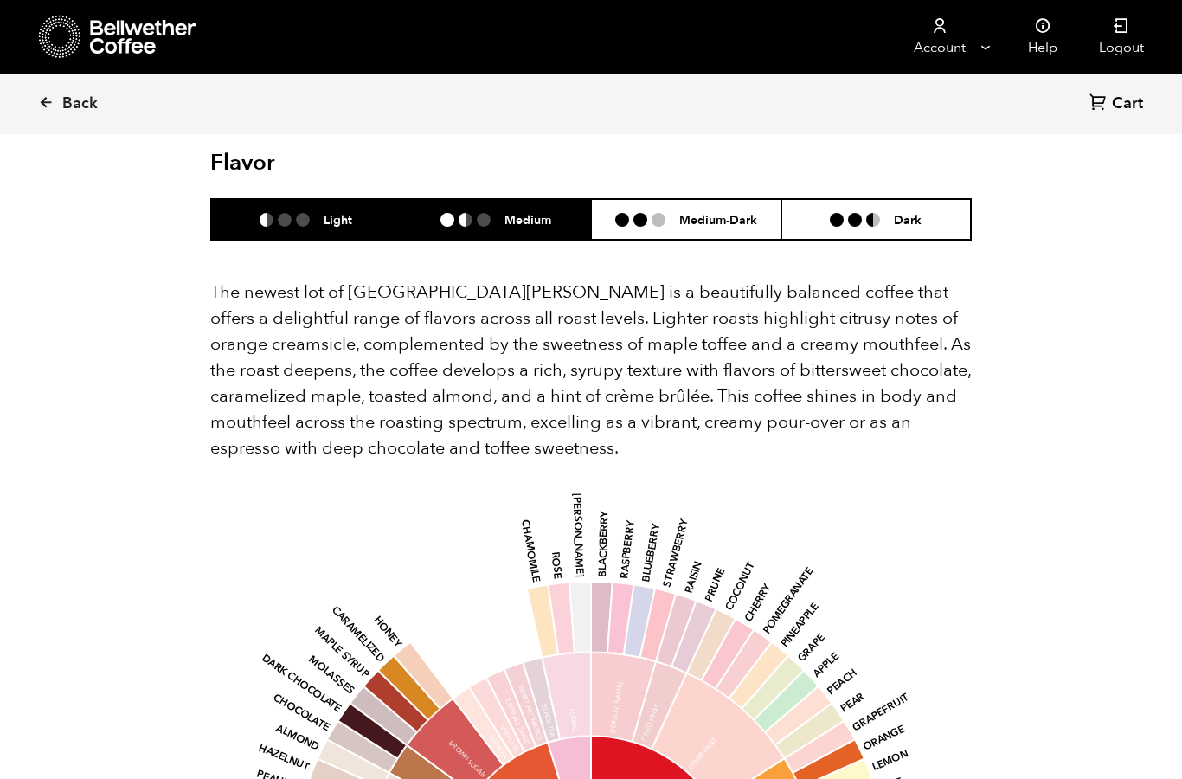
click at [318, 220] on ul at bounding box center [292, 220] width 64 height 14
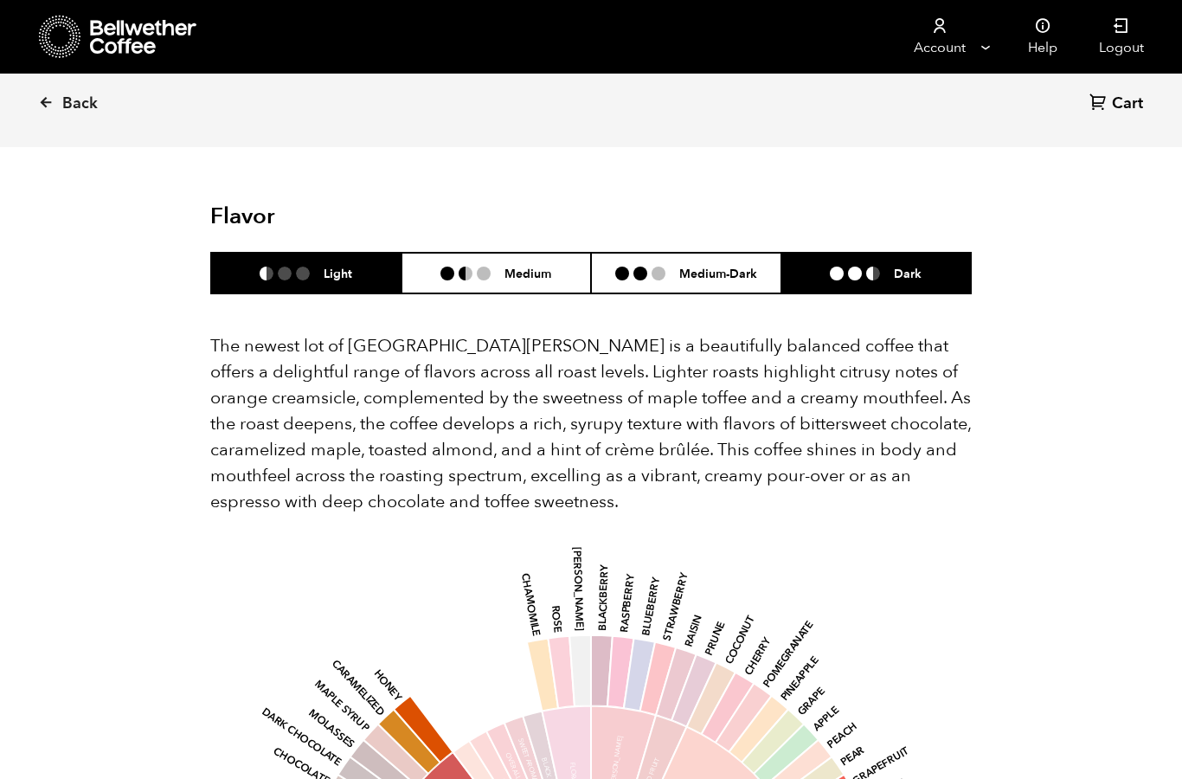
click at [901, 270] on h6 "Dark" at bounding box center [908, 273] width 28 height 15
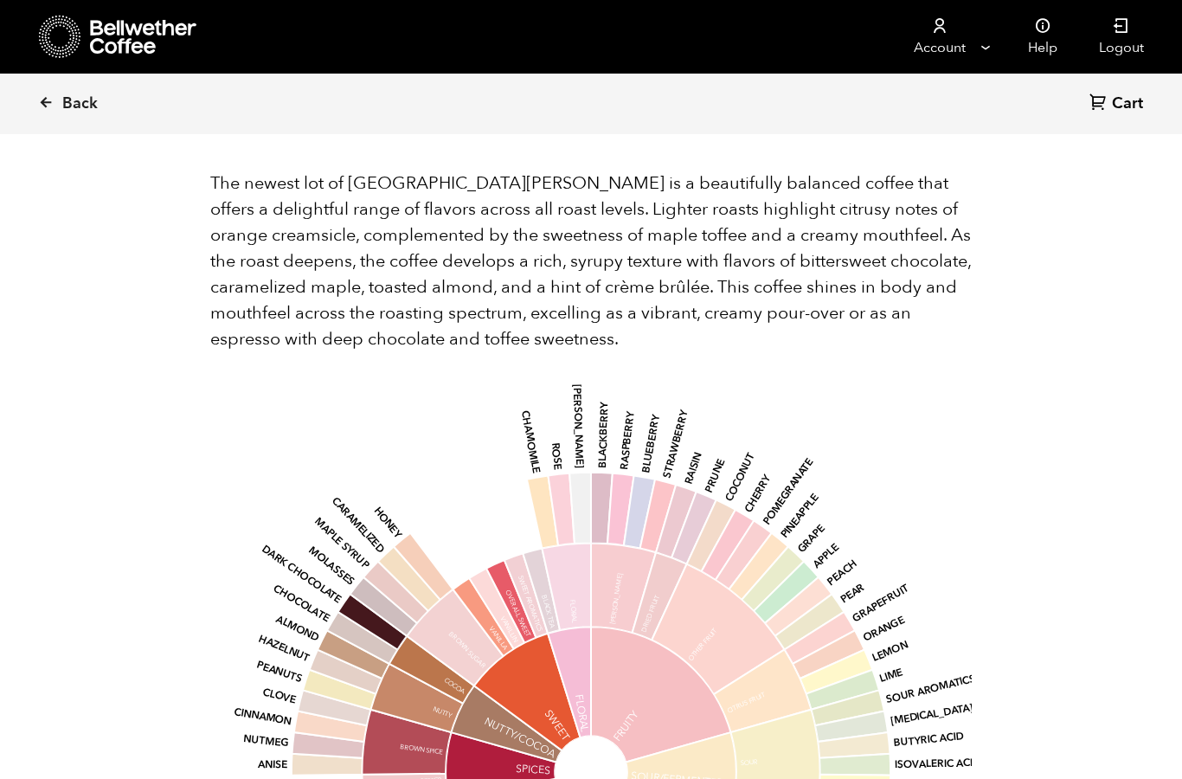
scroll to position [1845, 0]
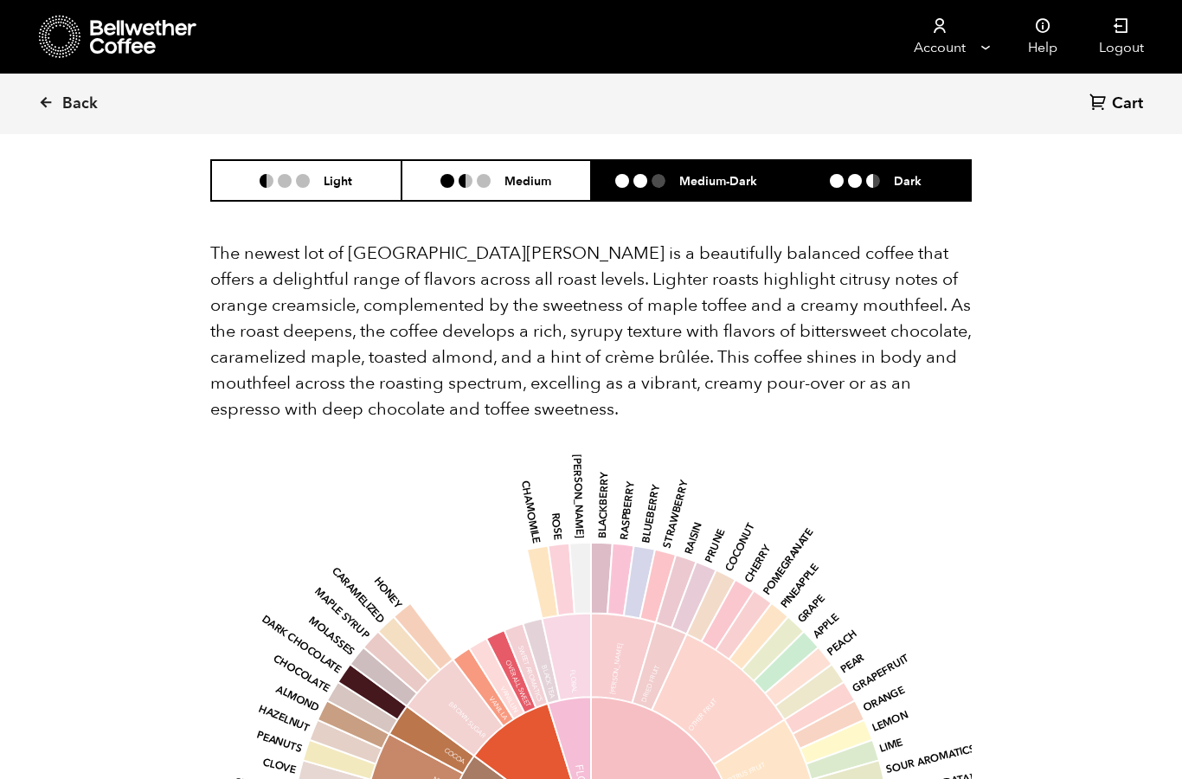
click at [751, 176] on h6 "Medium-Dark" at bounding box center [719, 180] width 78 height 15
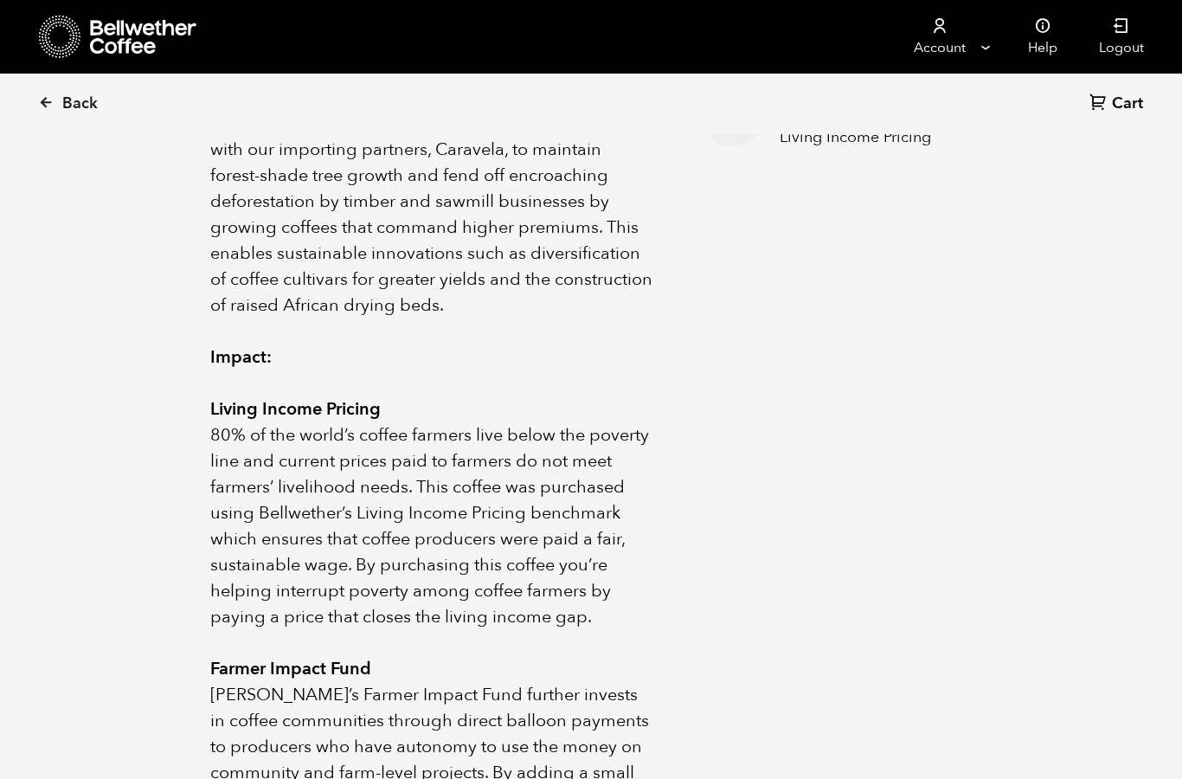
scroll to position [953, 0]
click at [57, 97] on link "Back" at bounding box center [91, 103] width 107 height 59
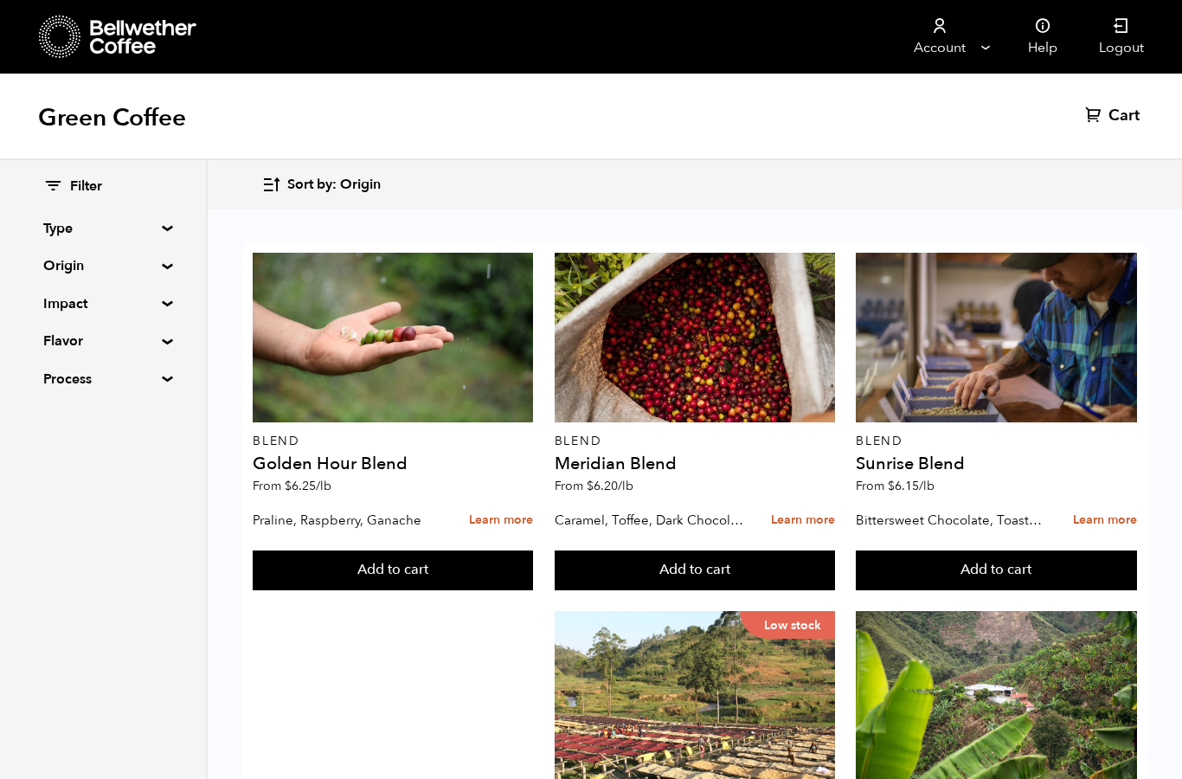
scroll to position [1942, 0]
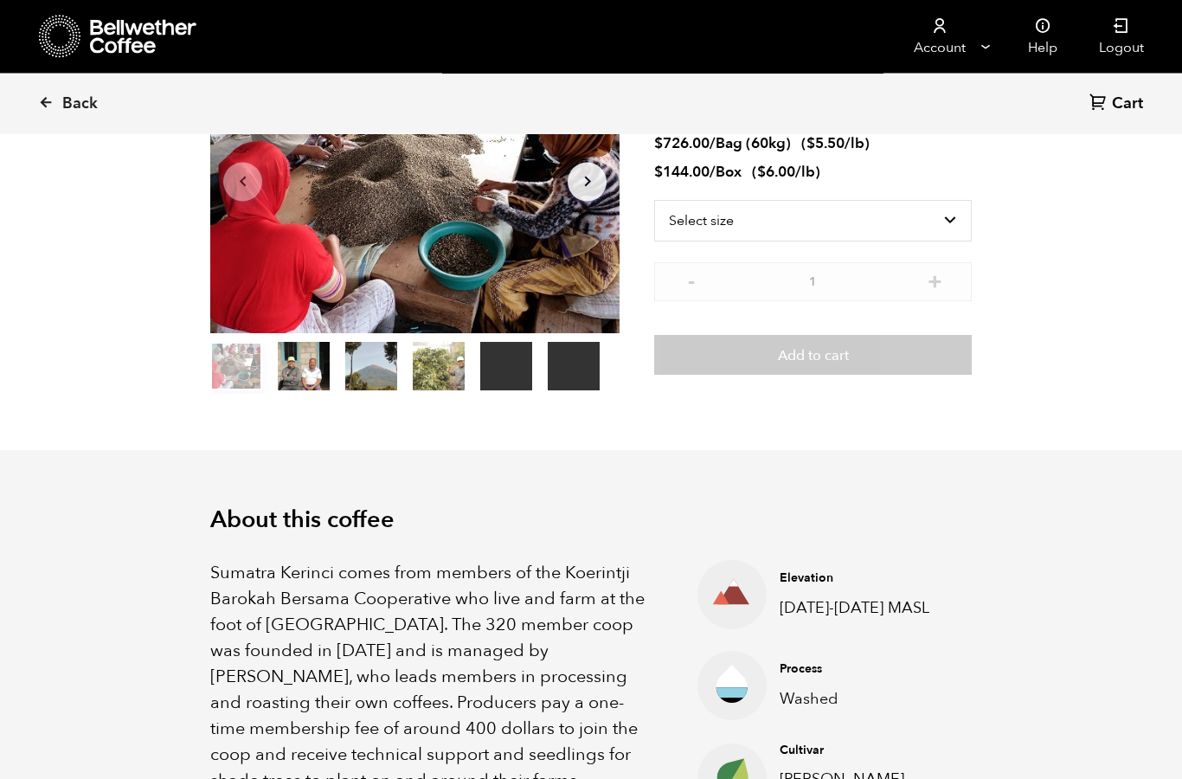
scroll to position [189, 0]
click at [512, 362] on button "item 4" at bounding box center [506, 369] width 52 height 48
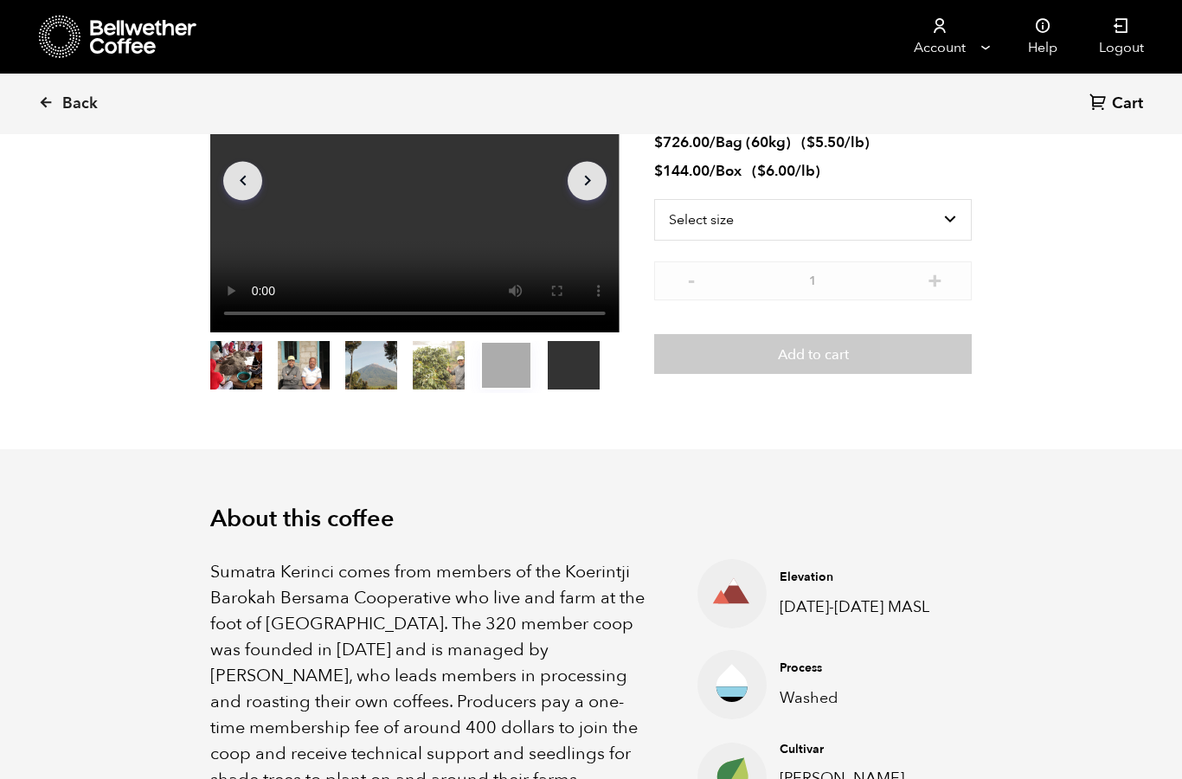
click at [577, 347] on button "item 5" at bounding box center [574, 369] width 52 height 48
click at [432, 369] on button "item 3" at bounding box center [439, 369] width 52 height 48
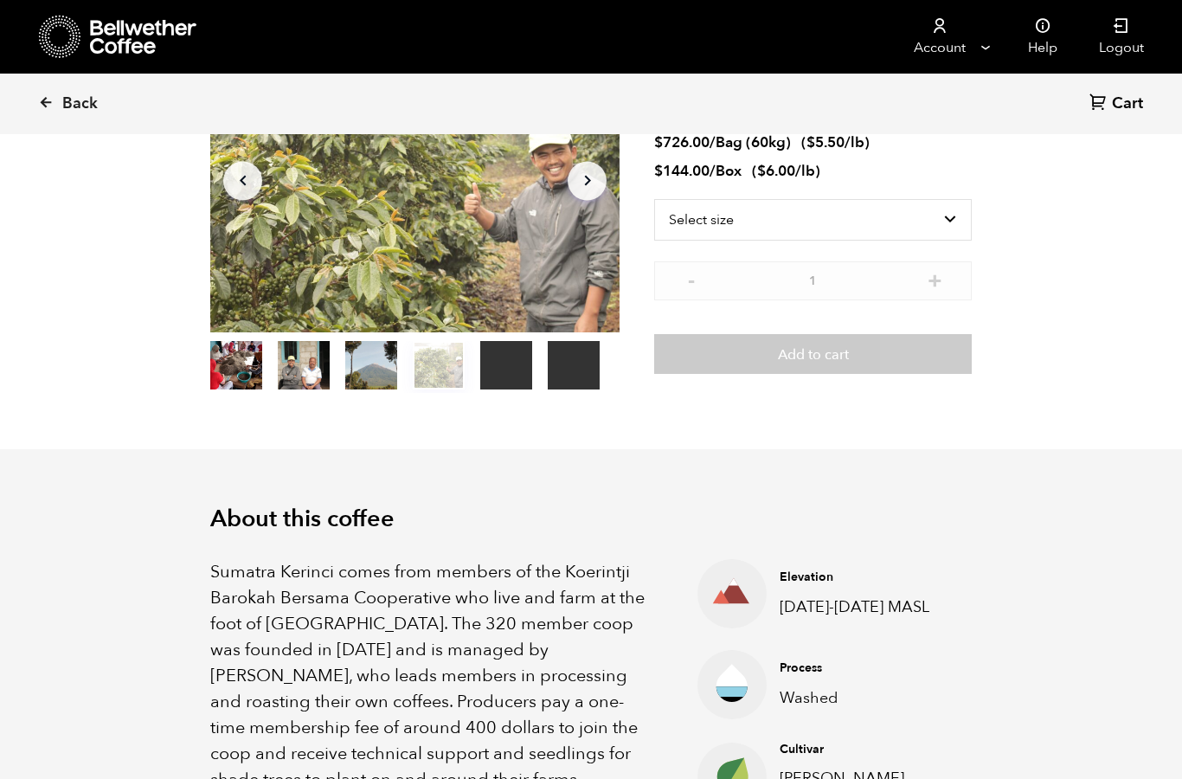
click at [379, 357] on button "item 2" at bounding box center [371, 369] width 52 height 48
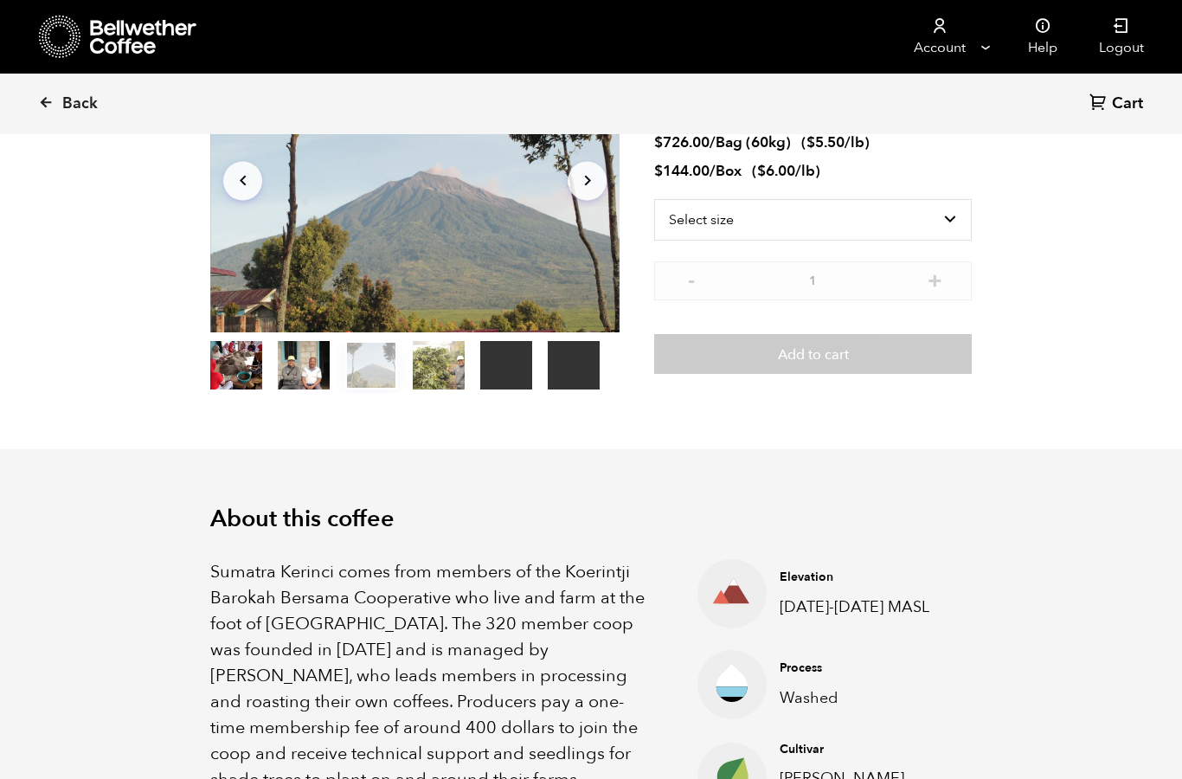
click at [300, 365] on button "item 1" at bounding box center [304, 369] width 52 height 48
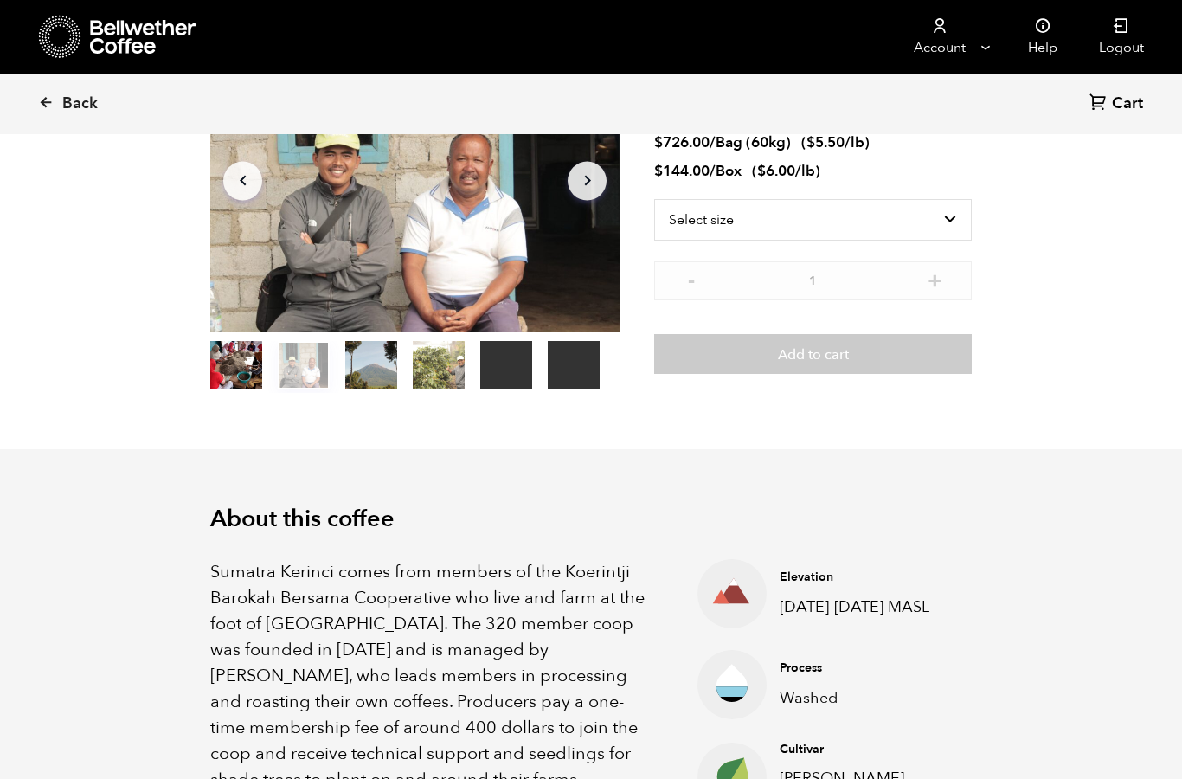
click at [229, 368] on button "item 0" at bounding box center [236, 369] width 52 height 48
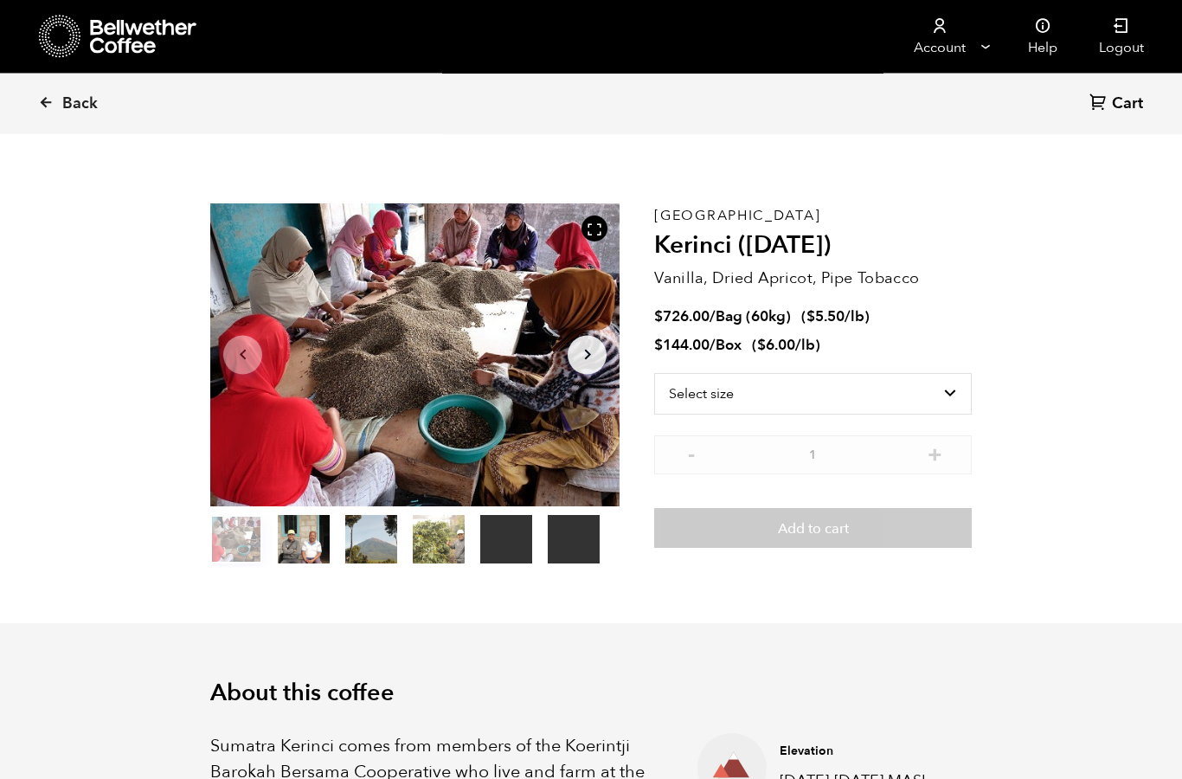
scroll to position [0, 0]
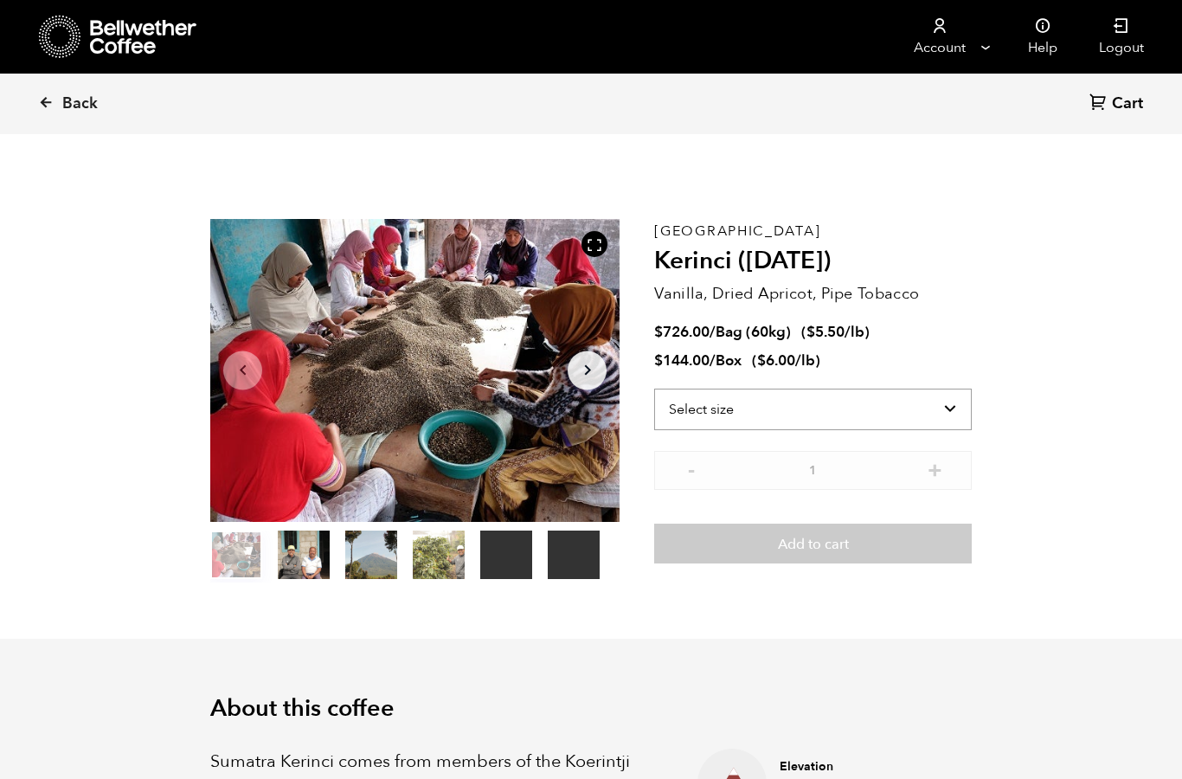
click at [947, 405] on select "Select size Bag (60kg) (132 lbs) Box (24 lbs)" at bounding box center [813, 410] width 318 height 42
select select "bag-3"
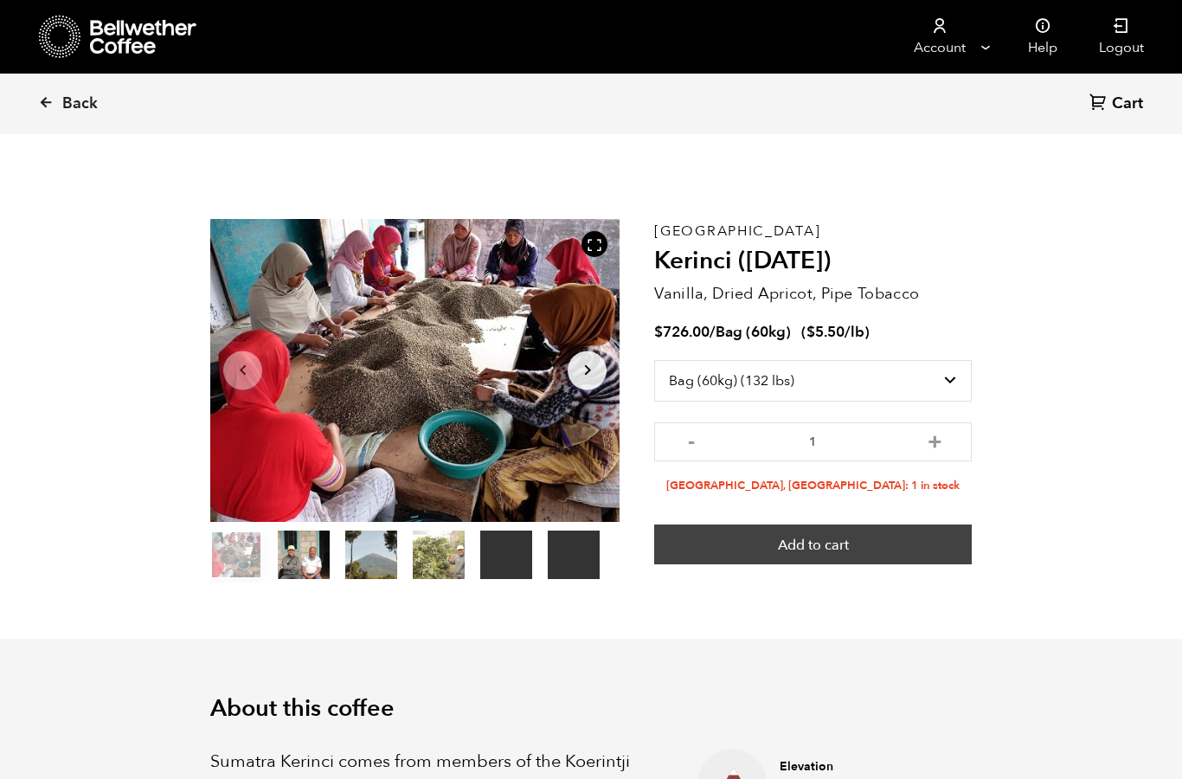
click at [898, 546] on button "Add to cart" at bounding box center [813, 545] width 318 height 40
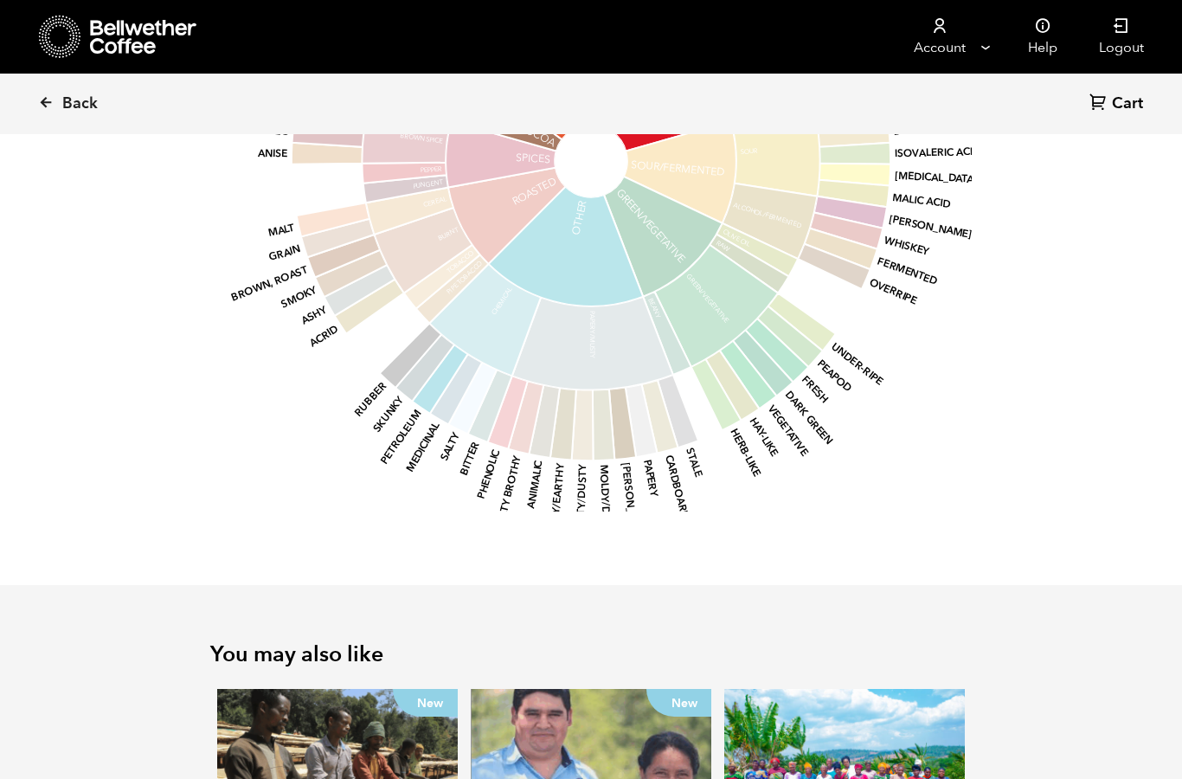
scroll to position [2585, 0]
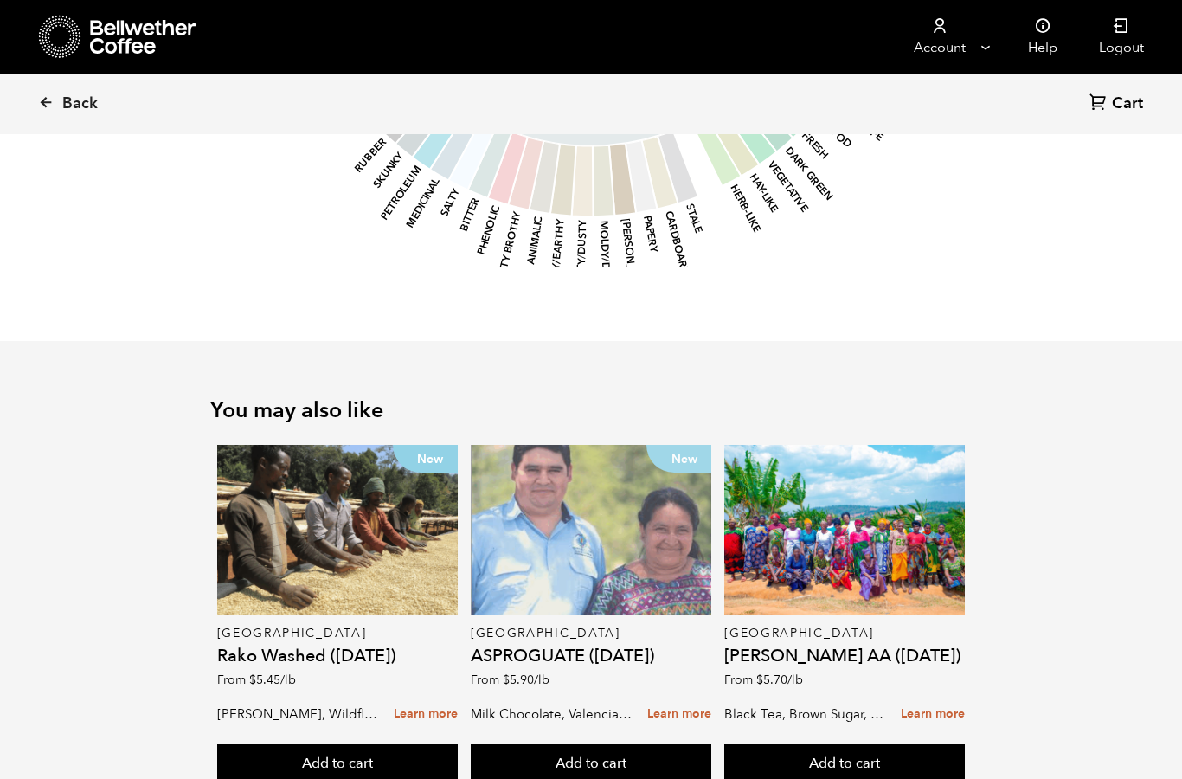
click at [598, 572] on div "New" at bounding box center [591, 530] width 241 height 170
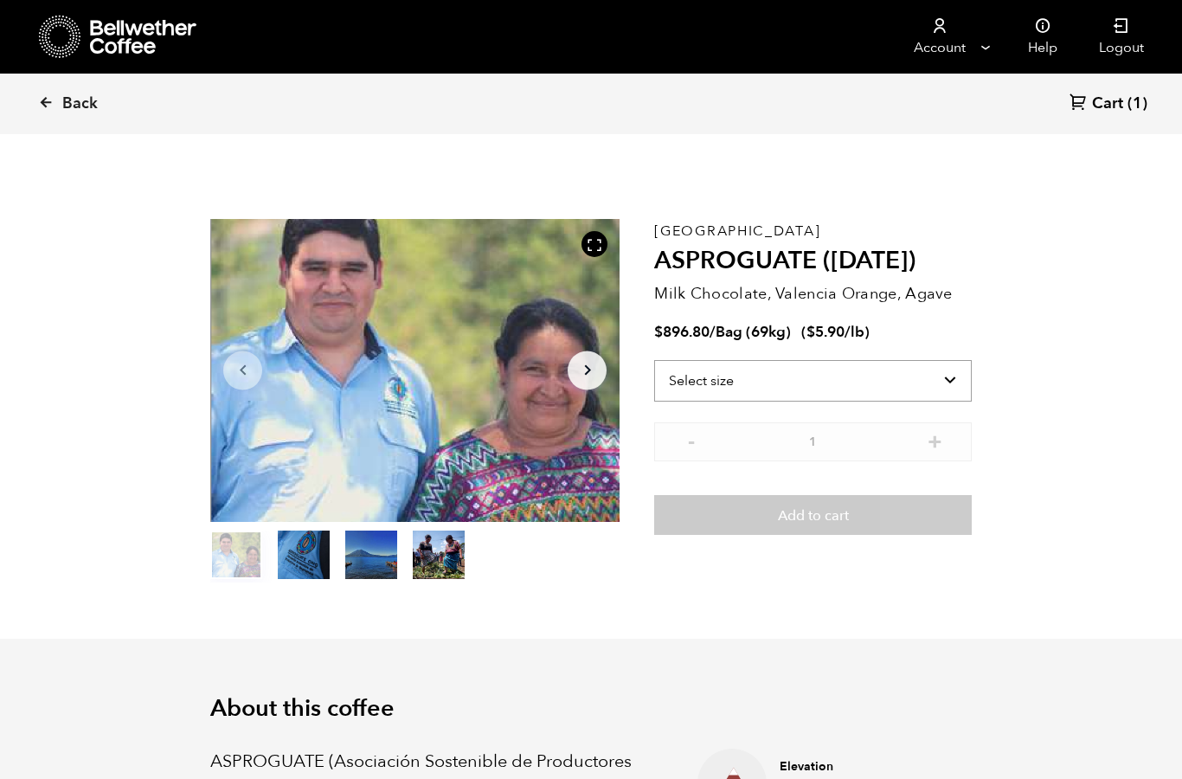
click at [941, 396] on select "Select size Bag (69kg) (152 lbs)" at bounding box center [813, 381] width 318 height 42
click at [938, 379] on select "Select size Bag (69kg) (152 lbs)" at bounding box center [813, 381] width 318 height 42
select select "bag-2"
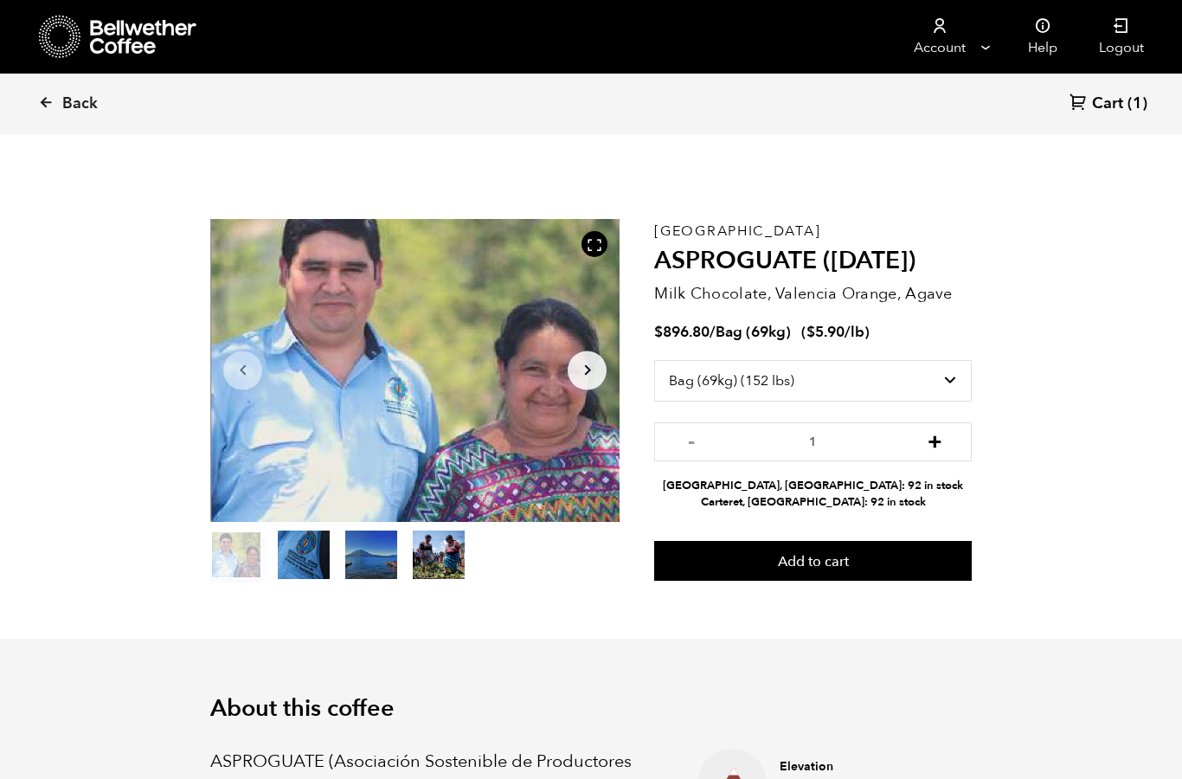
click at [937, 443] on button "+" at bounding box center [935, 439] width 22 height 17
type input "2"
click at [852, 558] on button "Add to cart" at bounding box center [813, 561] width 318 height 40
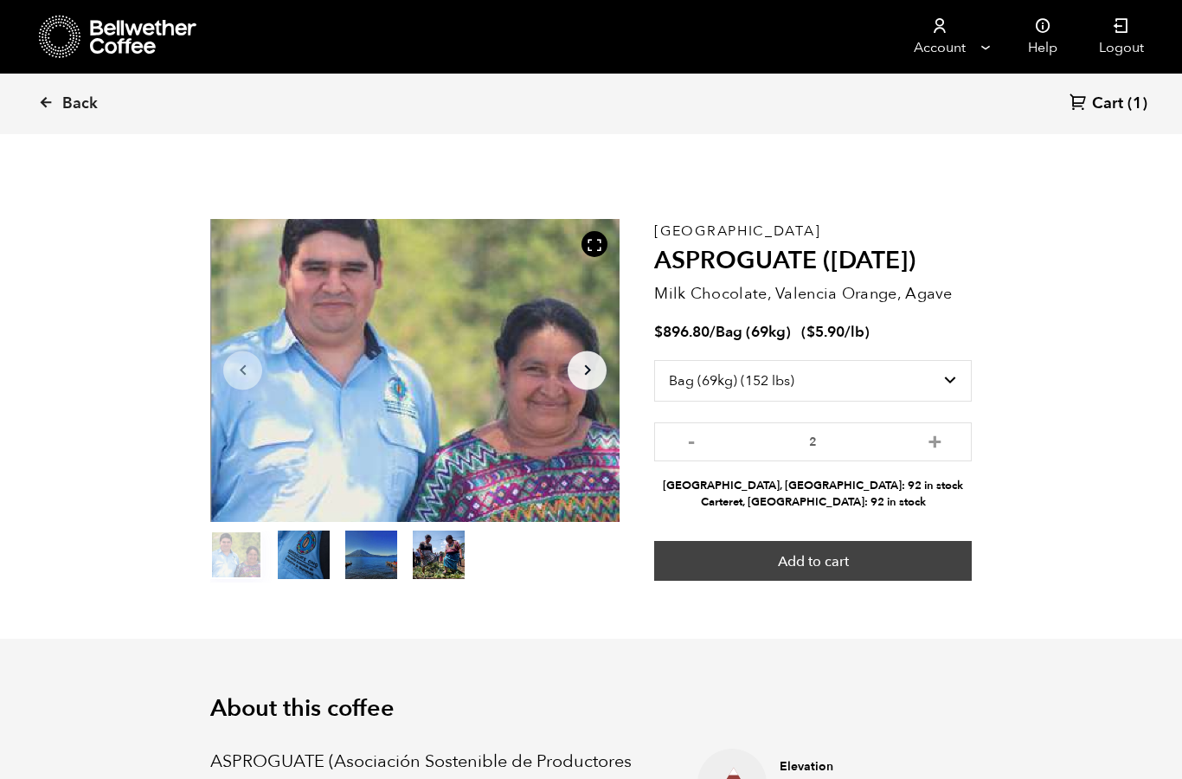
click at [853, 557] on button "Add to cart" at bounding box center [813, 561] width 318 height 40
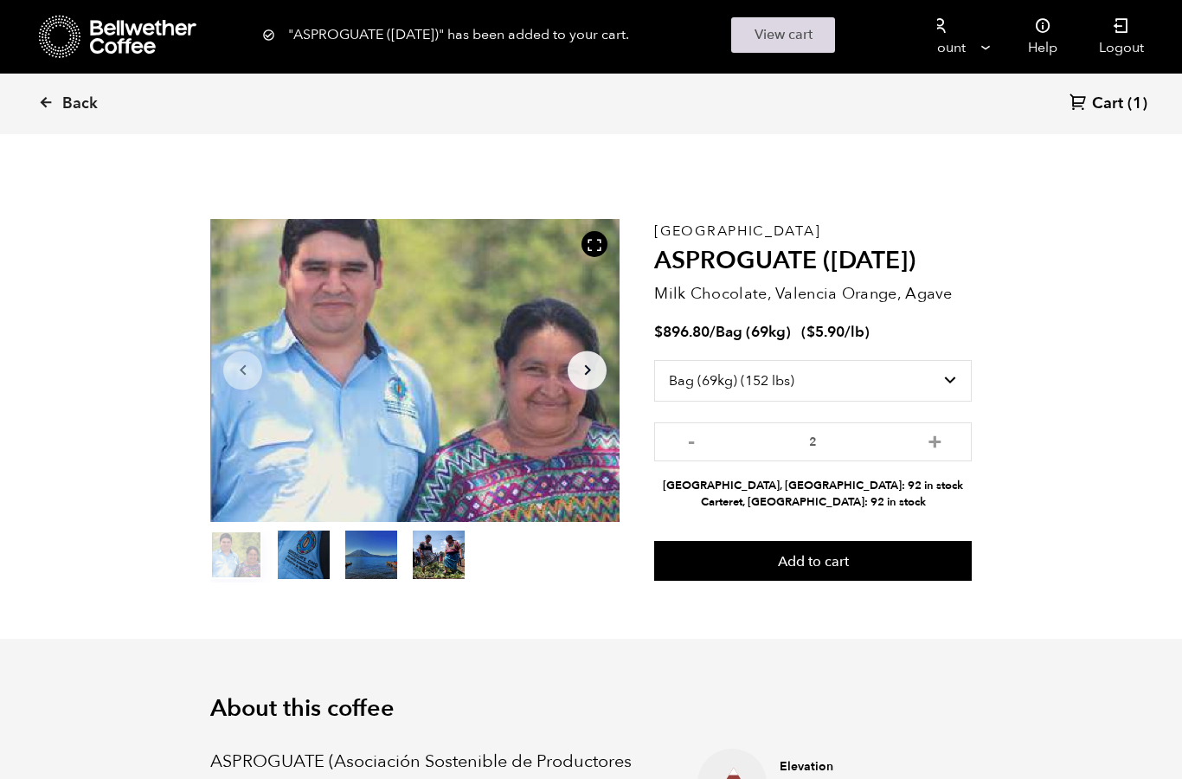
click at [800, 39] on link "View cart" at bounding box center [783, 34] width 104 height 35
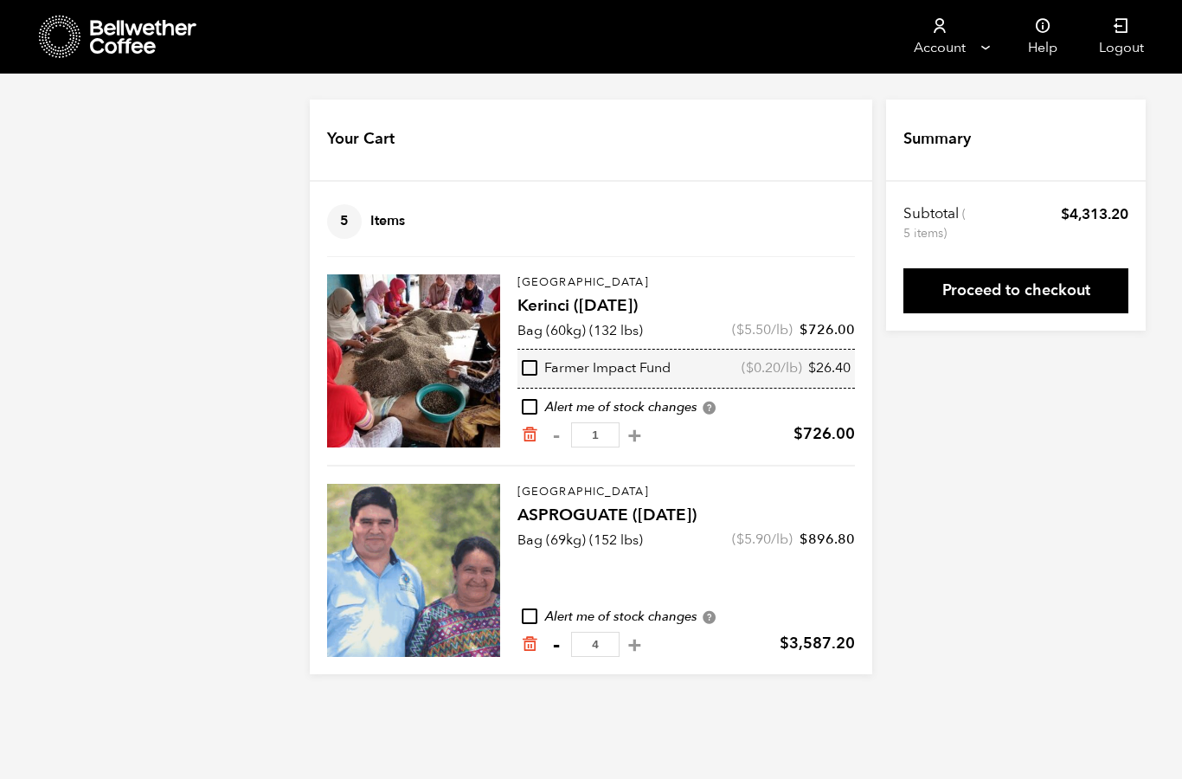
click at [559, 647] on button "-" at bounding box center [556, 644] width 22 height 17
type input "3"
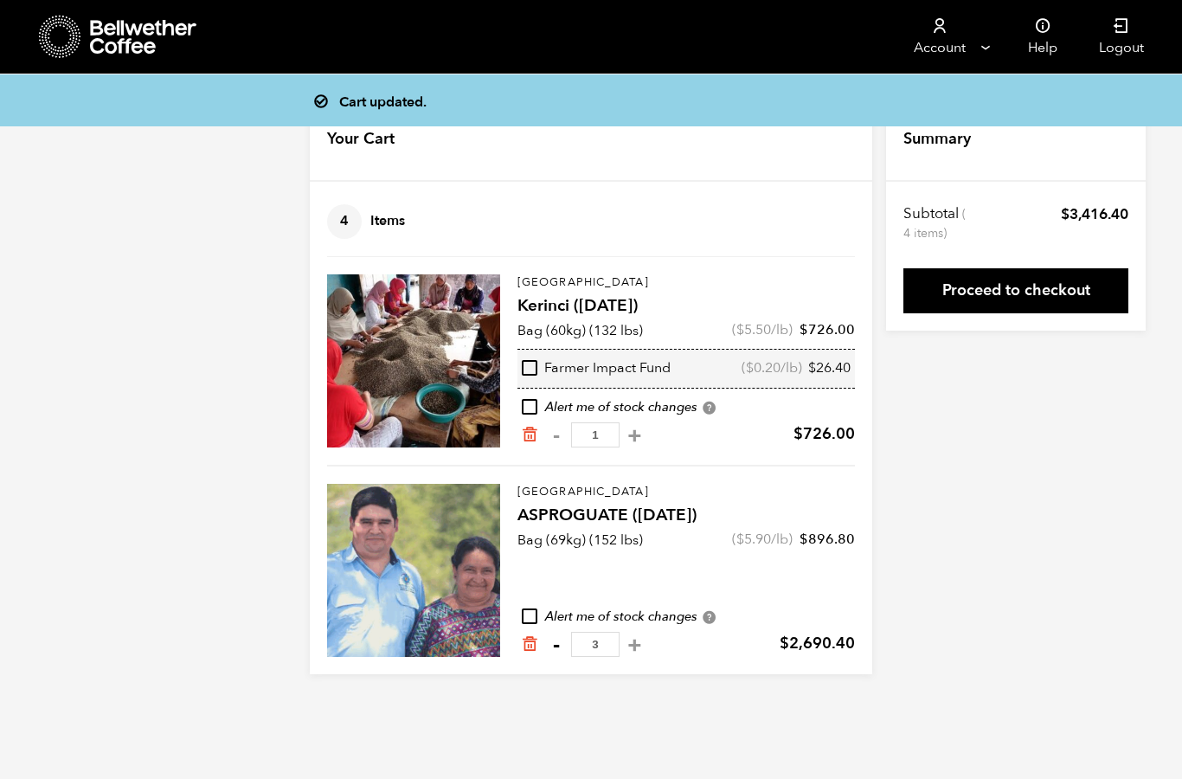
click at [557, 648] on button "-" at bounding box center [556, 644] width 22 height 17
type input "2"
